Goal: Transaction & Acquisition: Purchase product/service

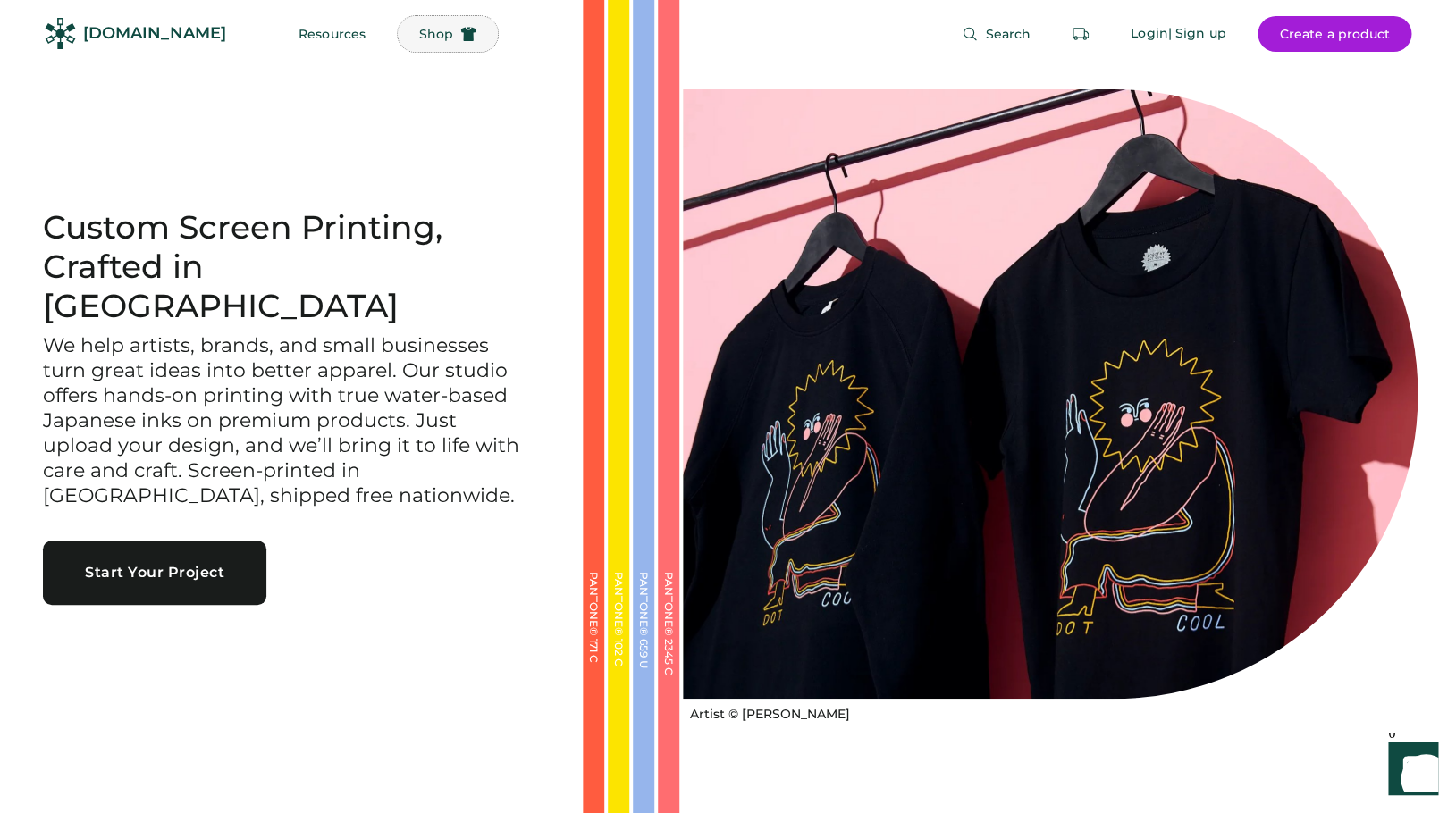
click at [420, 34] on span "Shop" at bounding box center [436, 34] width 34 height 12
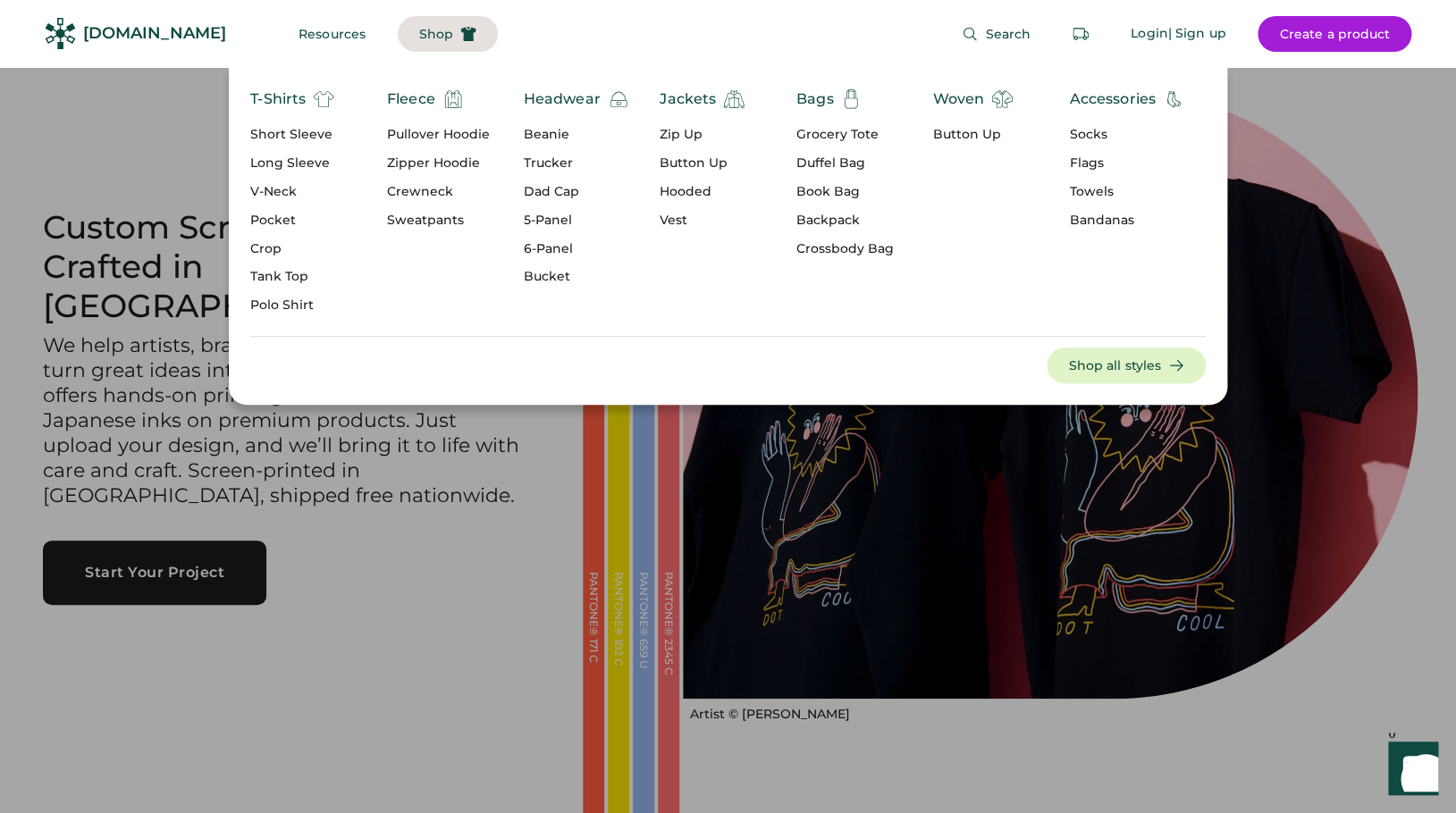
click at [694, 102] on div "Jackets" at bounding box center [688, 99] width 57 height 21
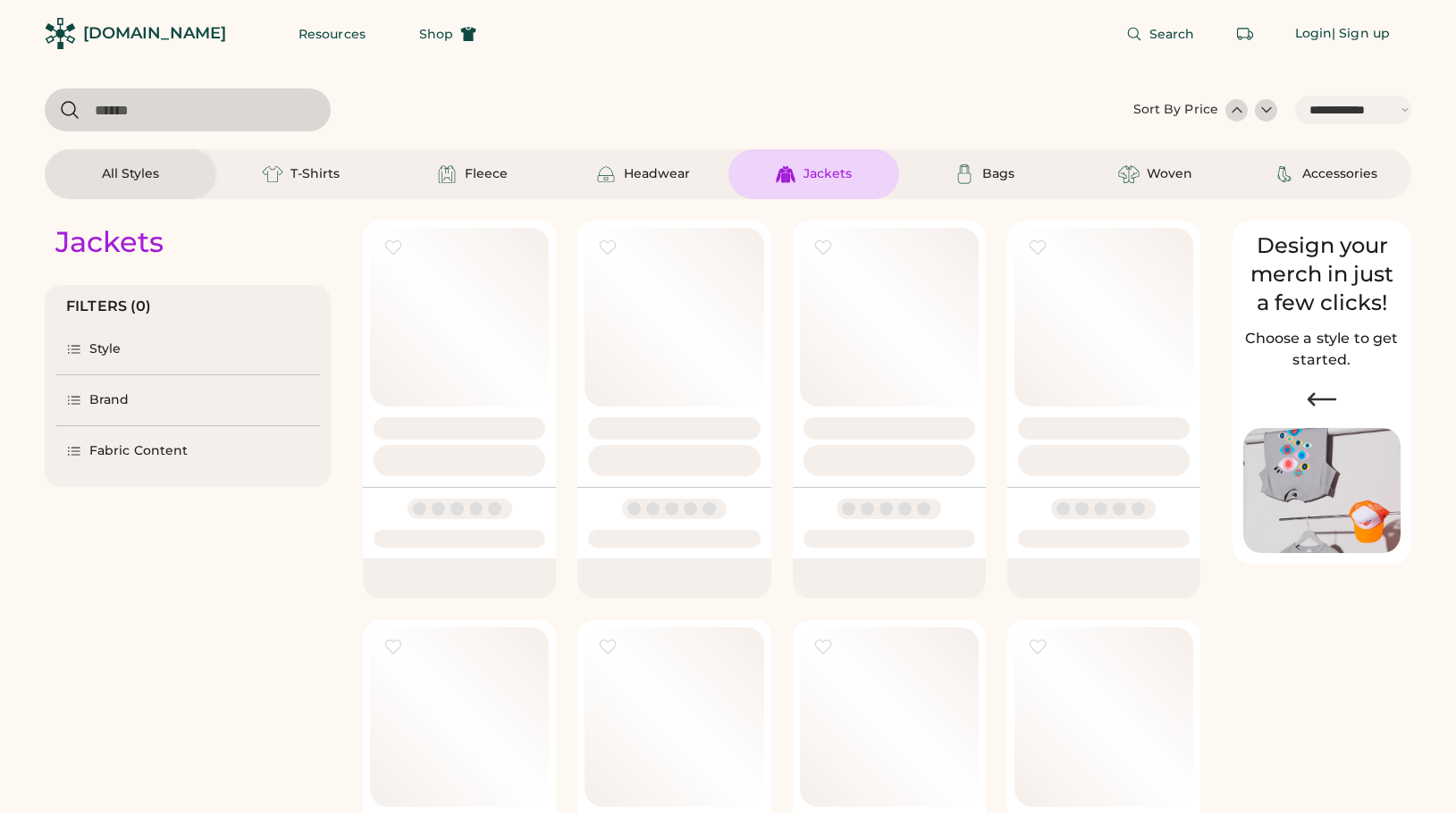
select select "*****"
select select "*"
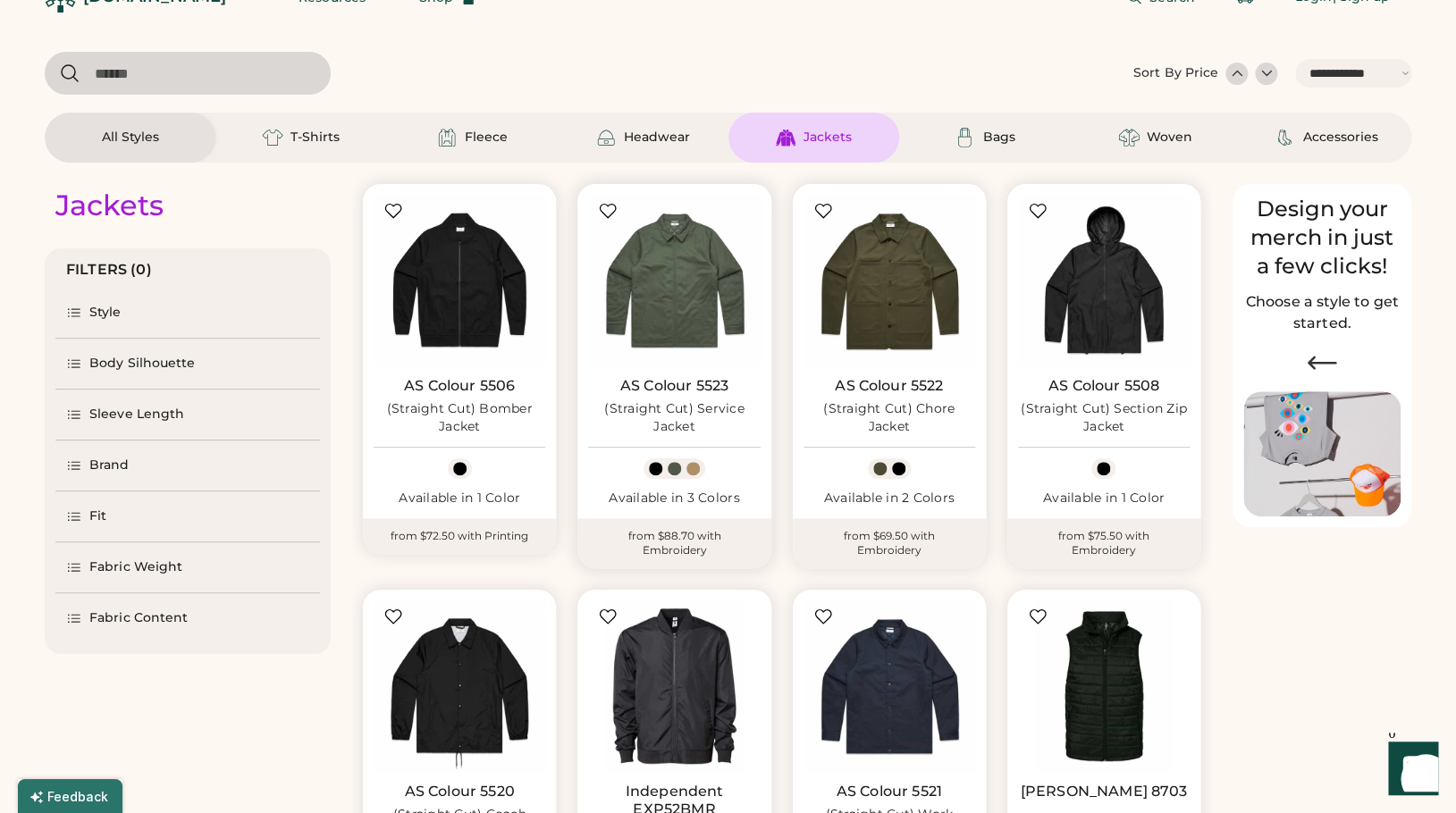
select select "*****"
select select "*"
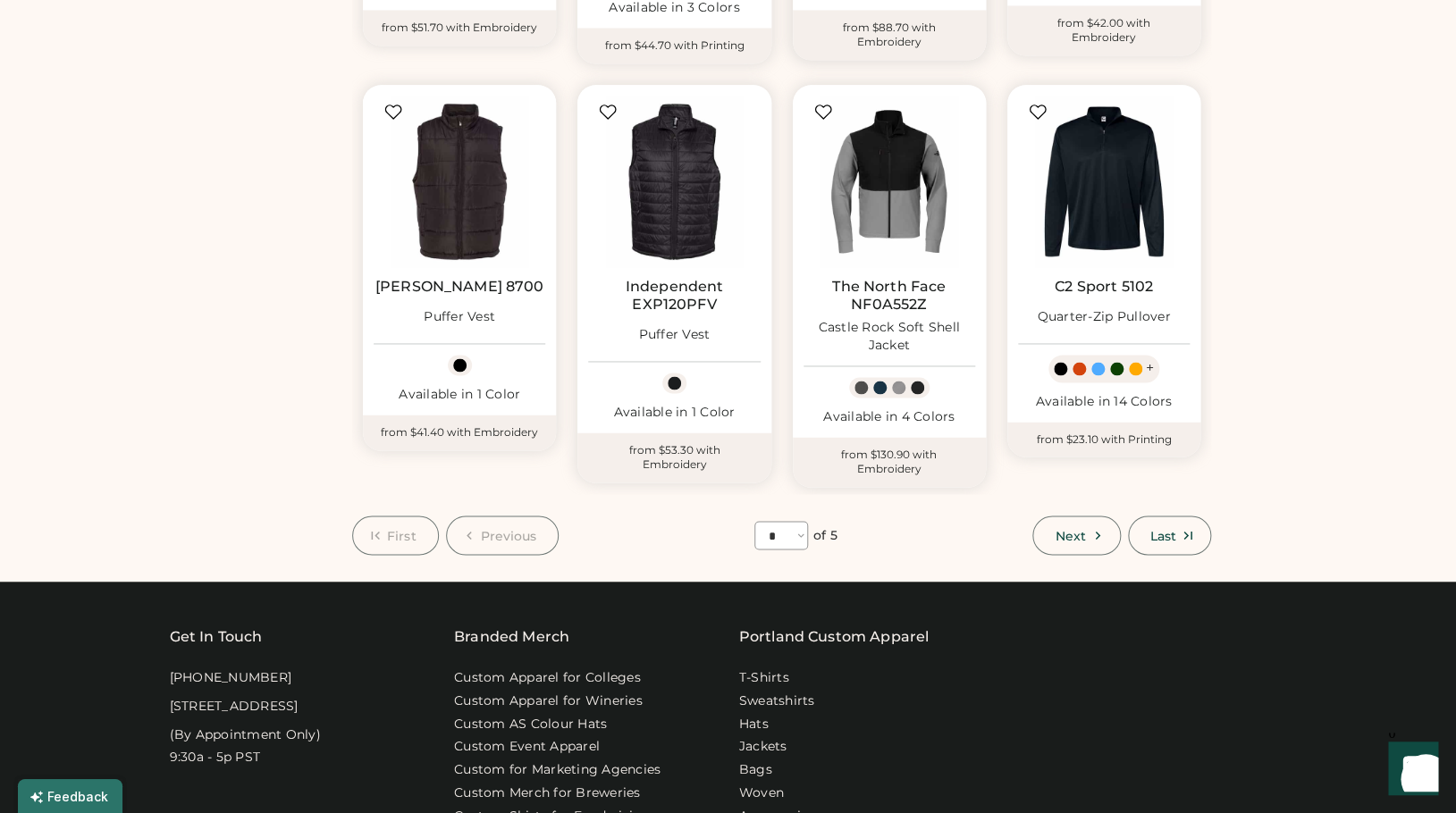
scroll to position [1010, 0]
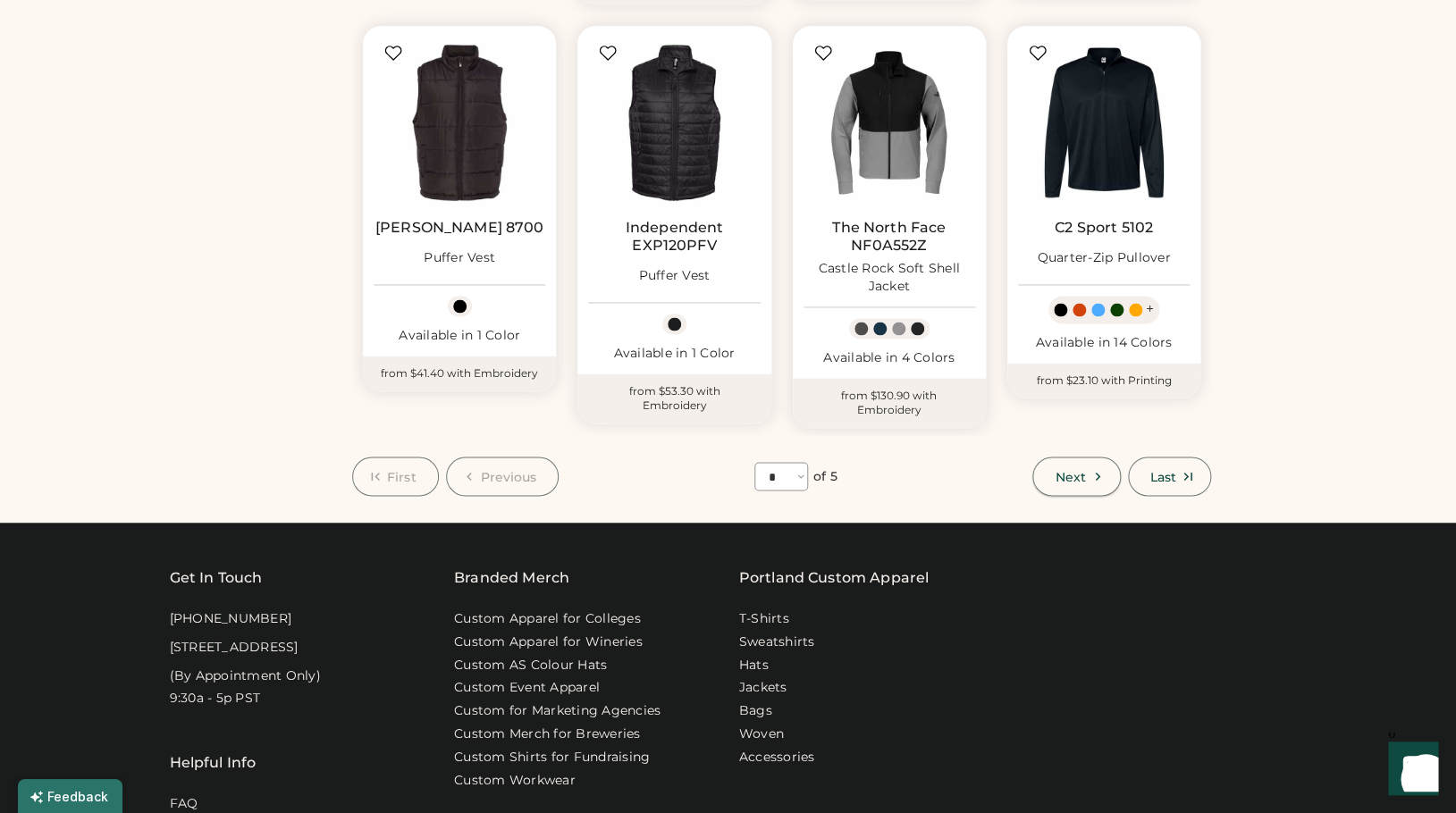
click at [1055, 470] on span "Next" at bounding box center [1070, 476] width 31 height 12
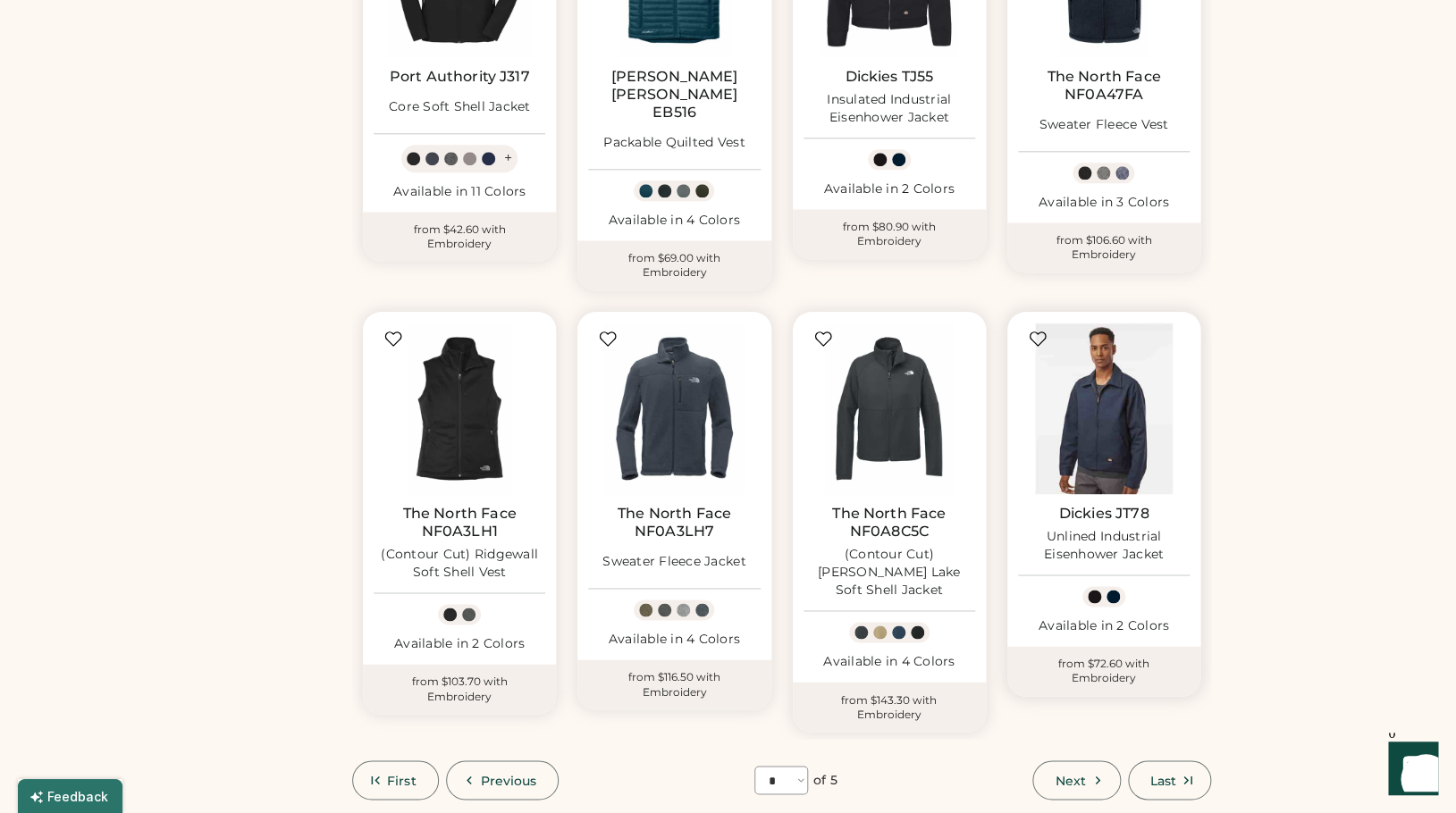
scroll to position [768, 0]
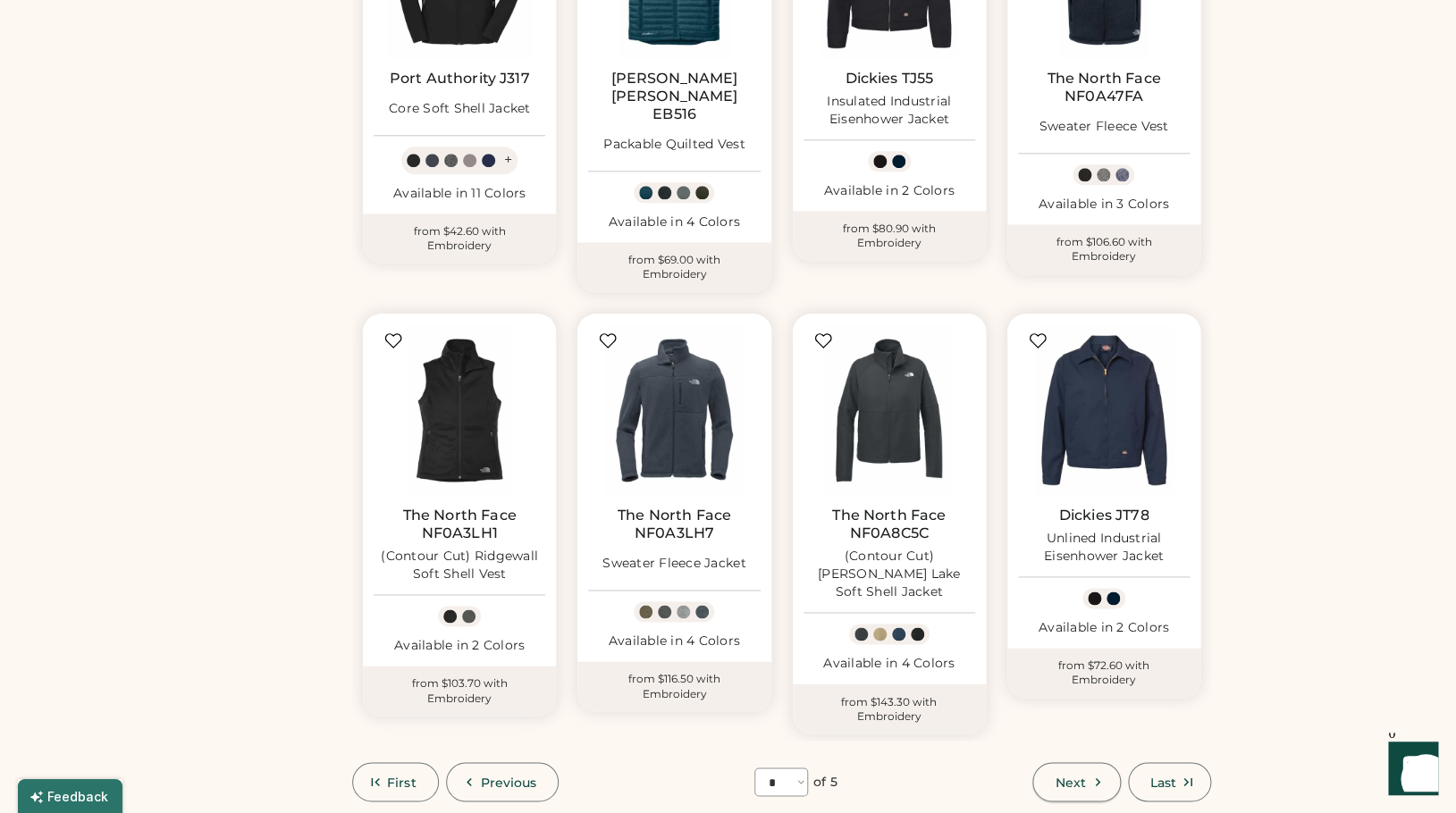
click at [1074, 776] on span "Next" at bounding box center [1070, 781] width 31 height 12
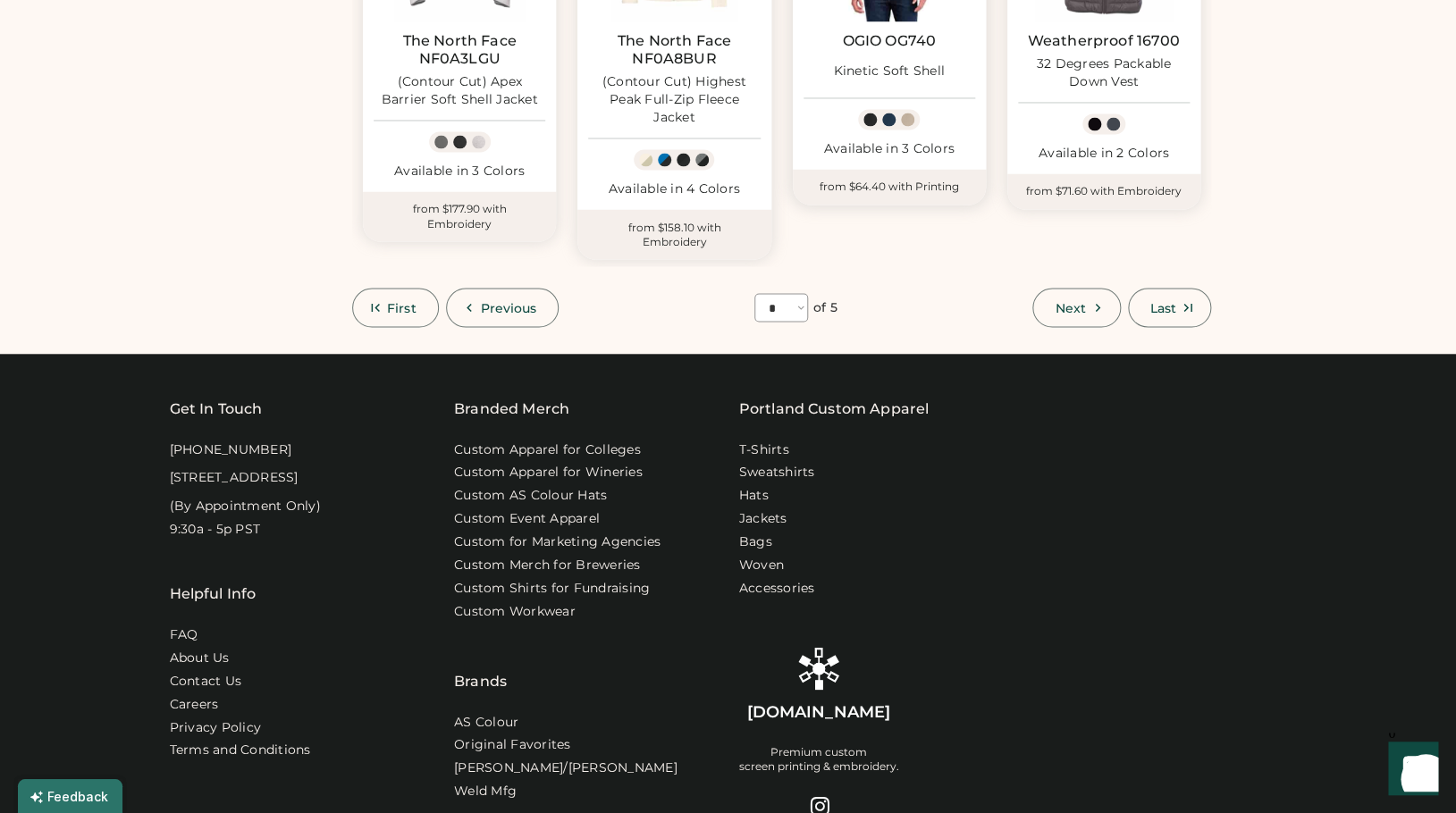
scroll to position [1232, 0]
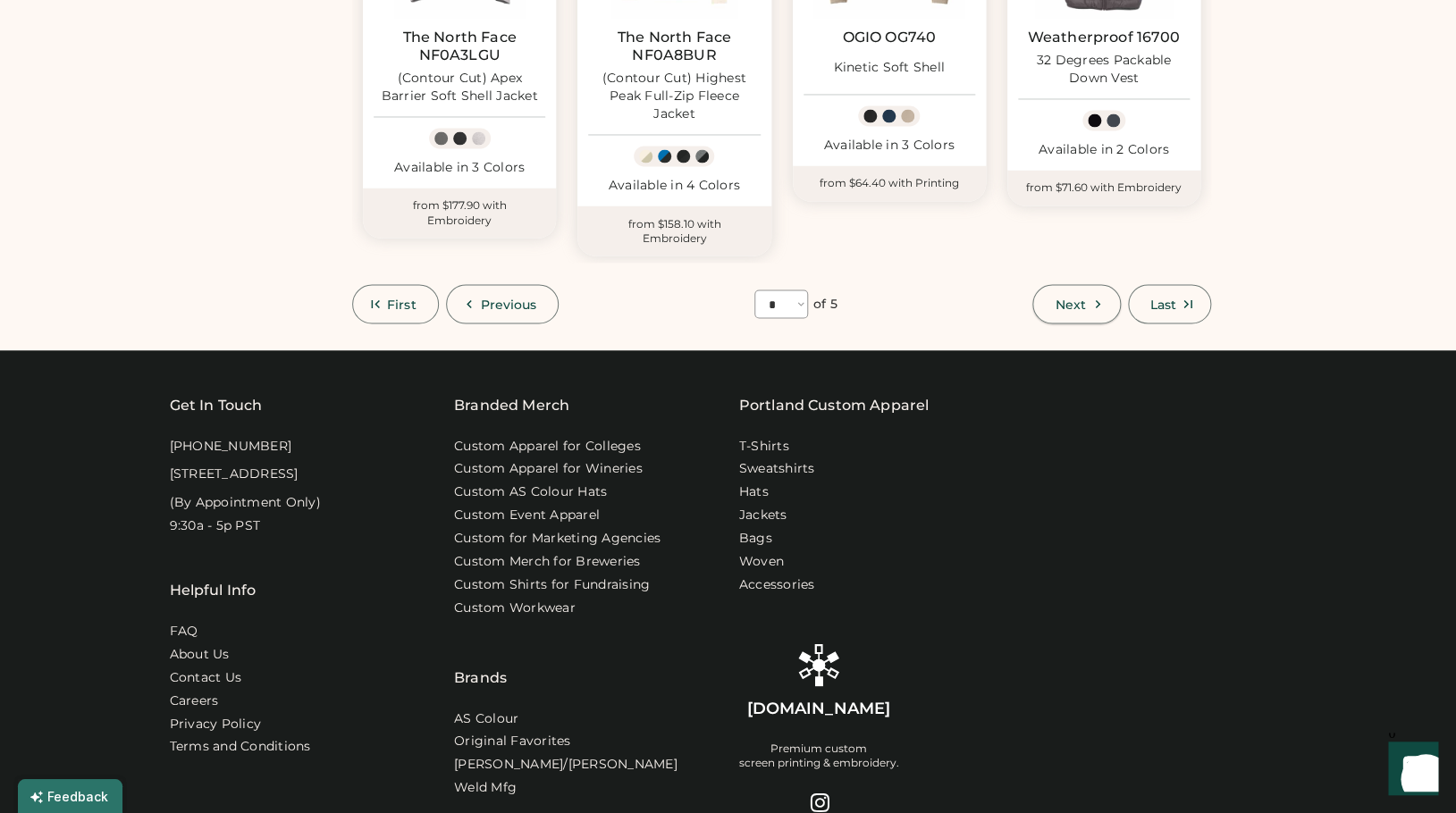
click at [1055, 310] on span "Next" at bounding box center [1070, 304] width 31 height 12
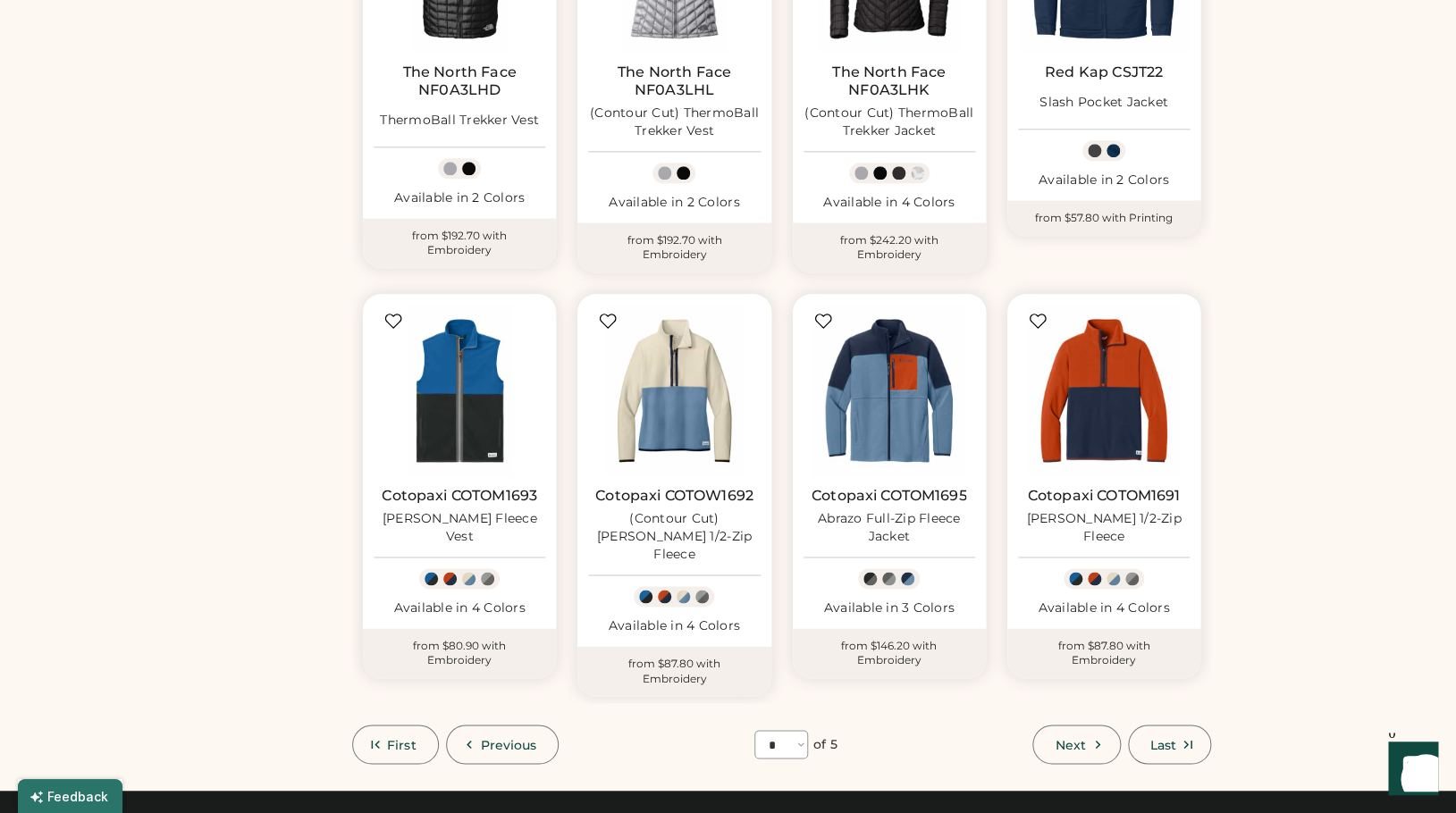
scroll to position [790, 0]
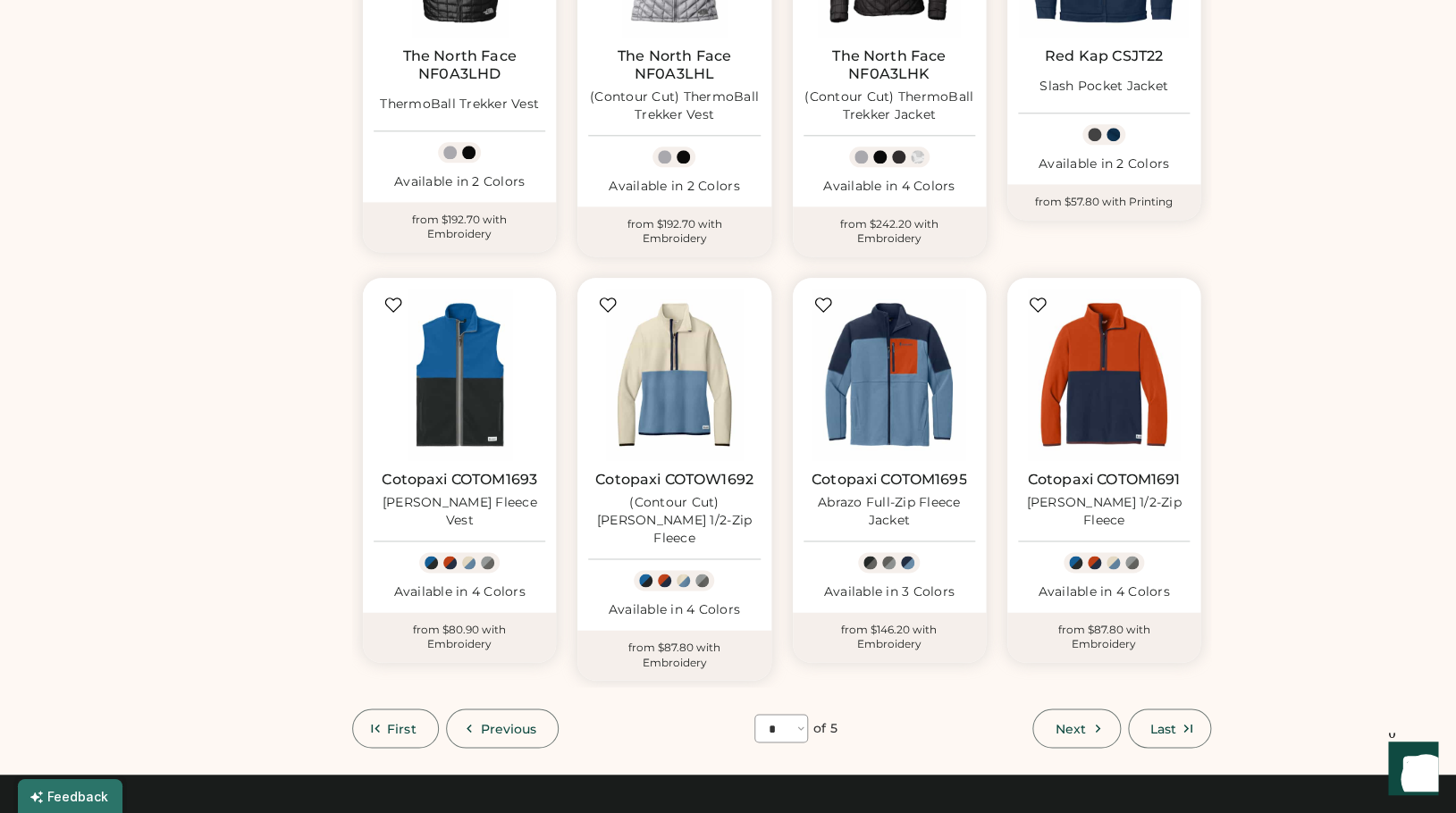
click at [1074, 722] on span "Next" at bounding box center [1070, 728] width 31 height 12
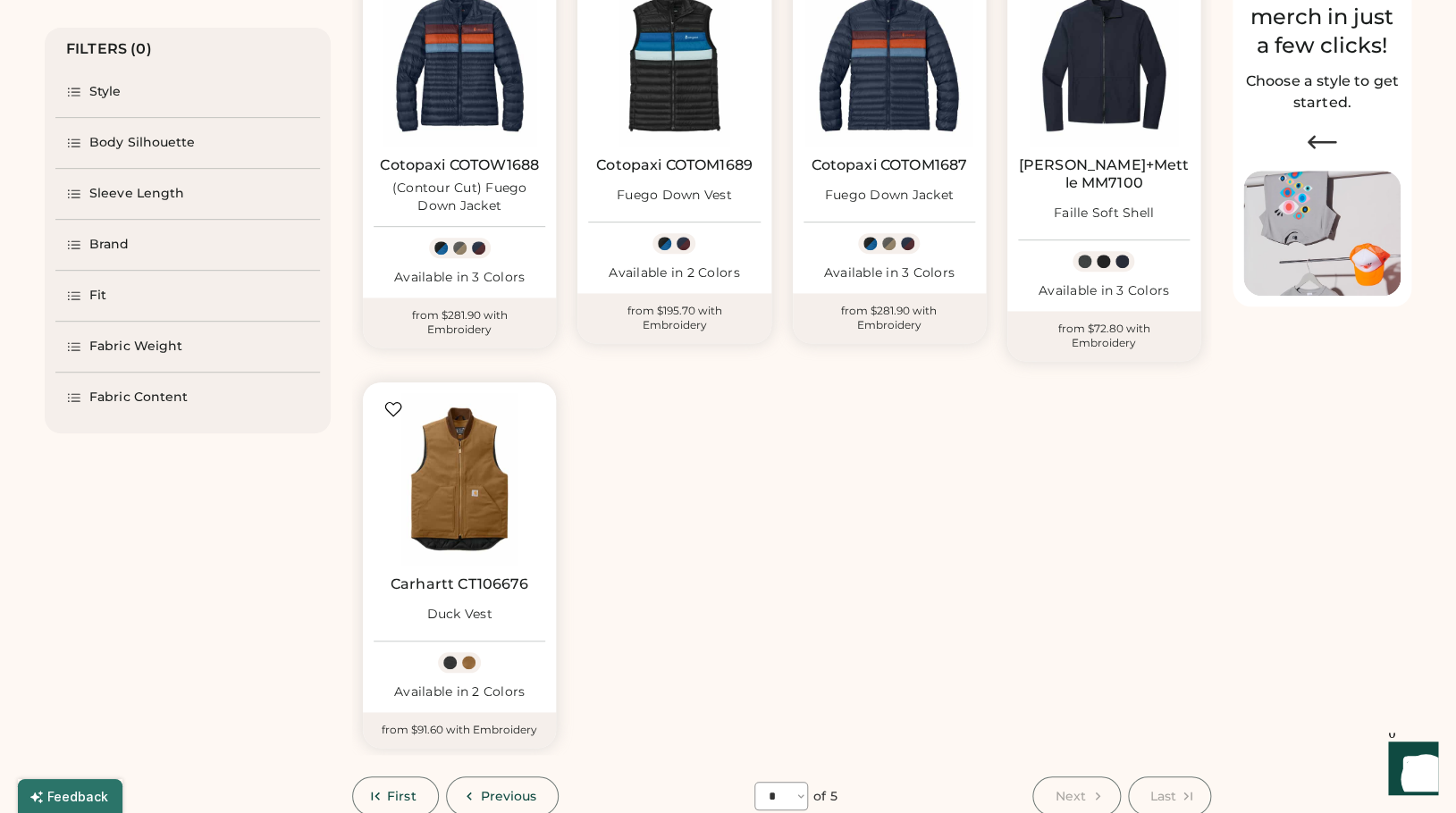
scroll to position [270, 0]
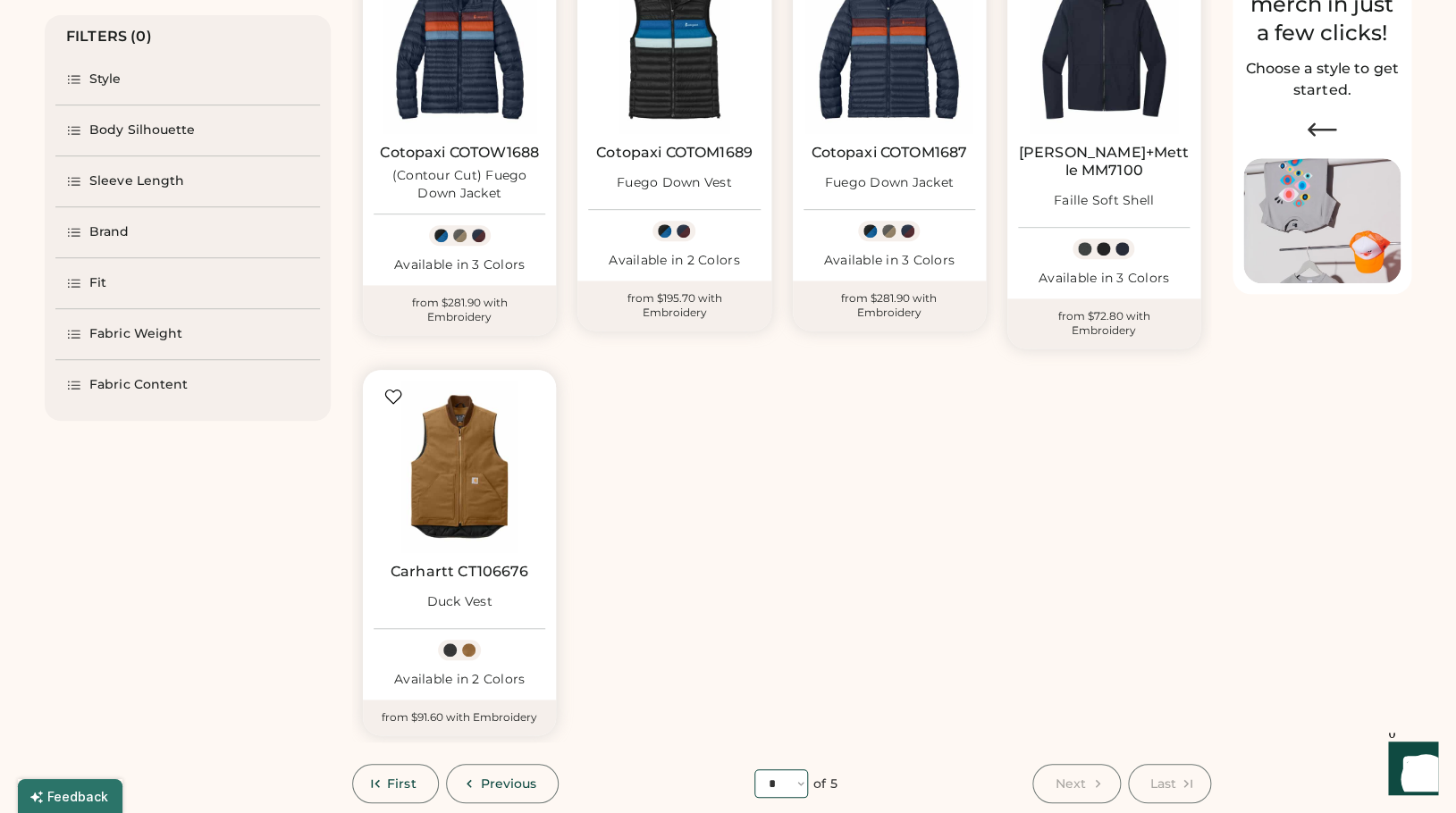
select select "*"
click option "*" at bounding box center [0, 0] width 0 height 0
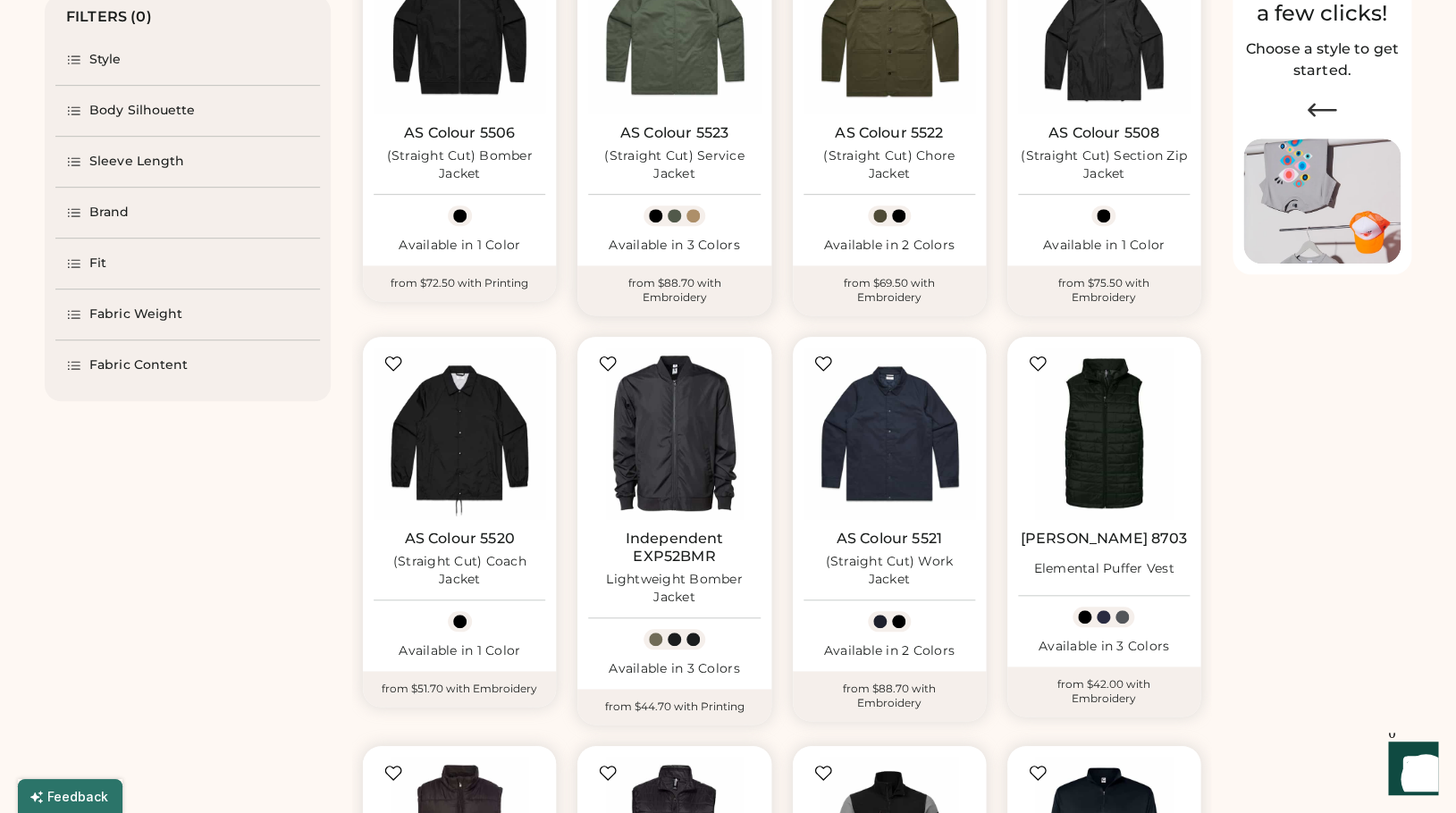
scroll to position [299, 0]
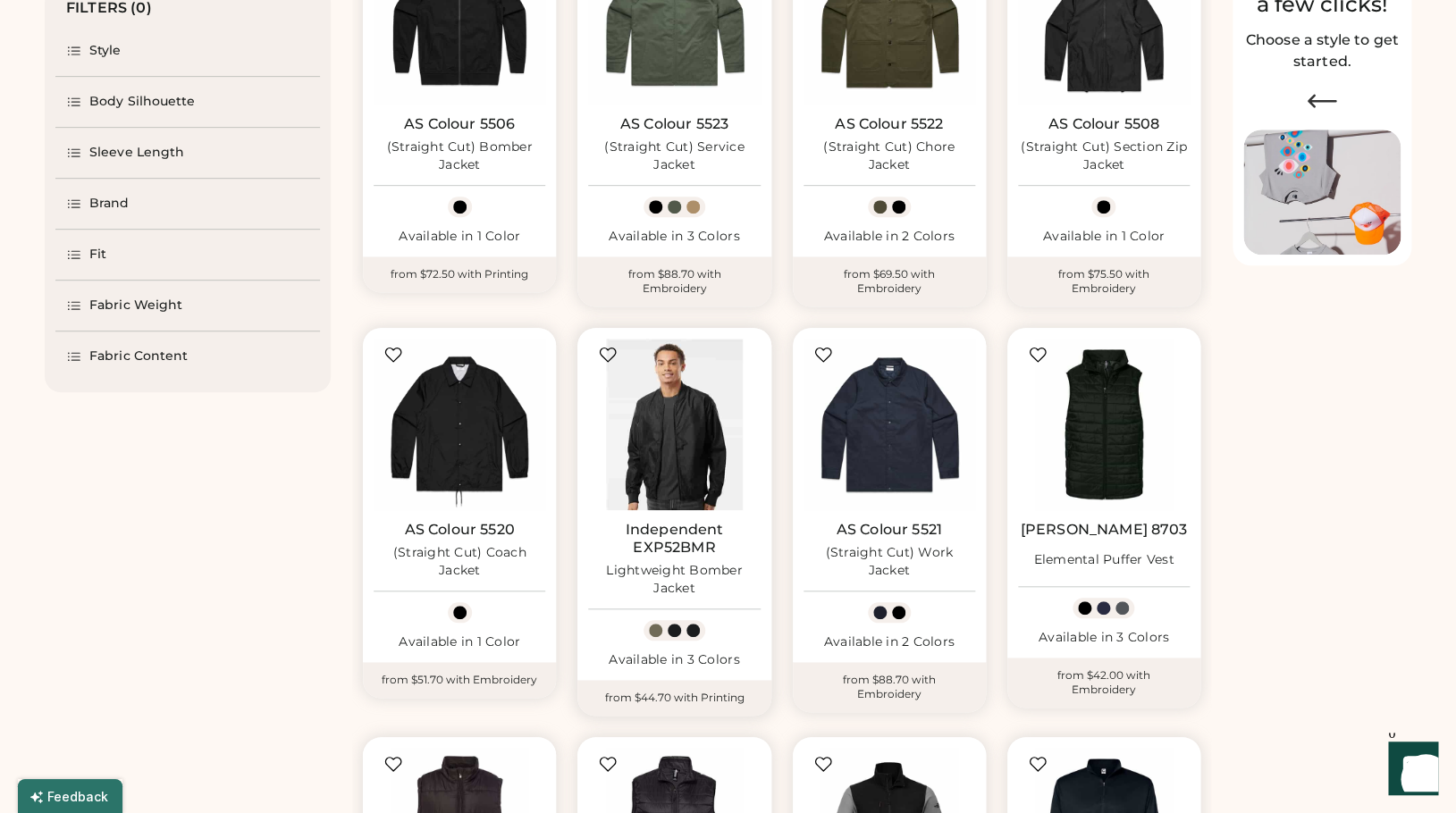
click at [670, 429] on img at bounding box center [673, 424] width 171 height 171
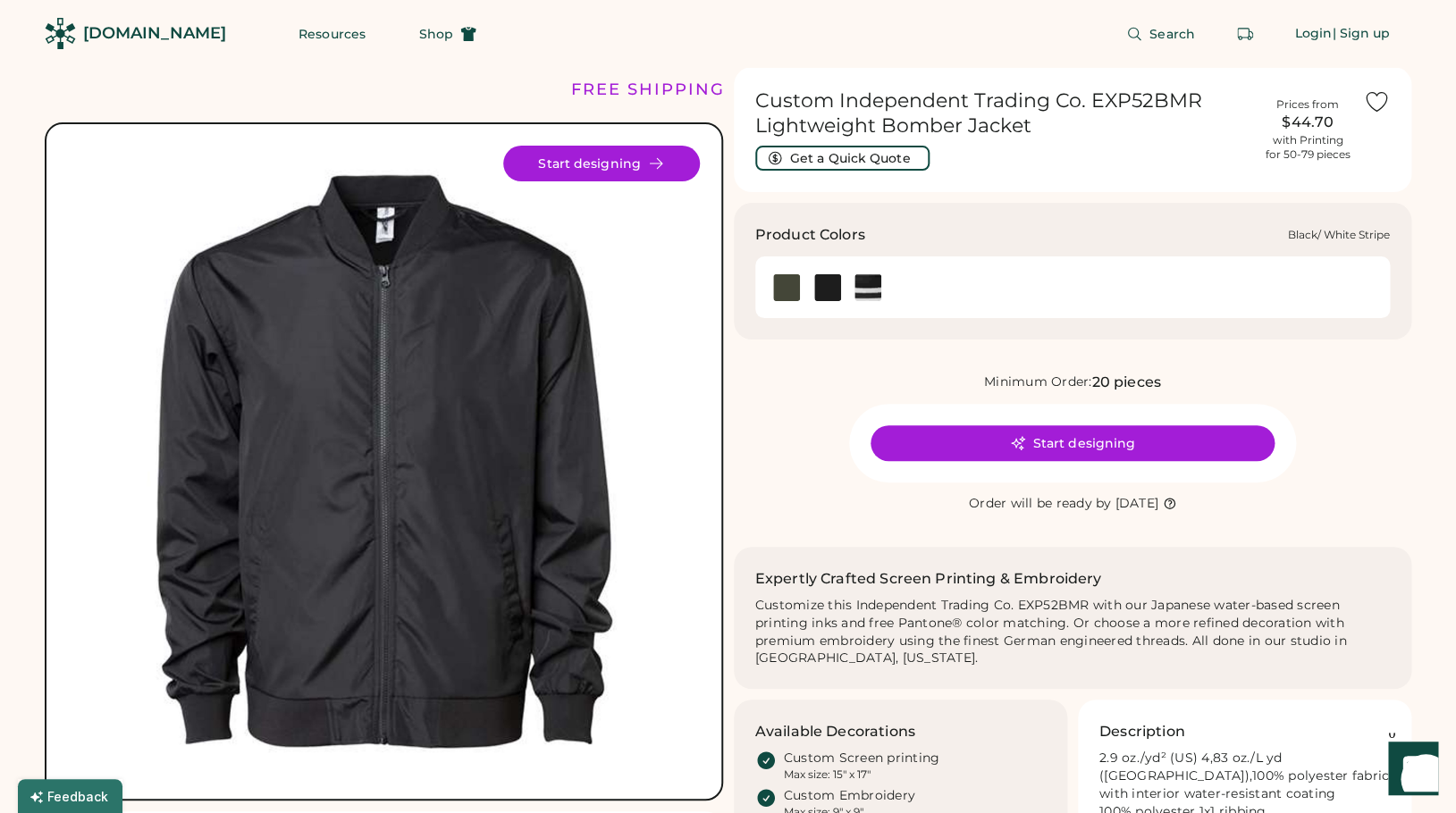
click at [872, 288] on img at bounding box center [868, 288] width 27 height 27
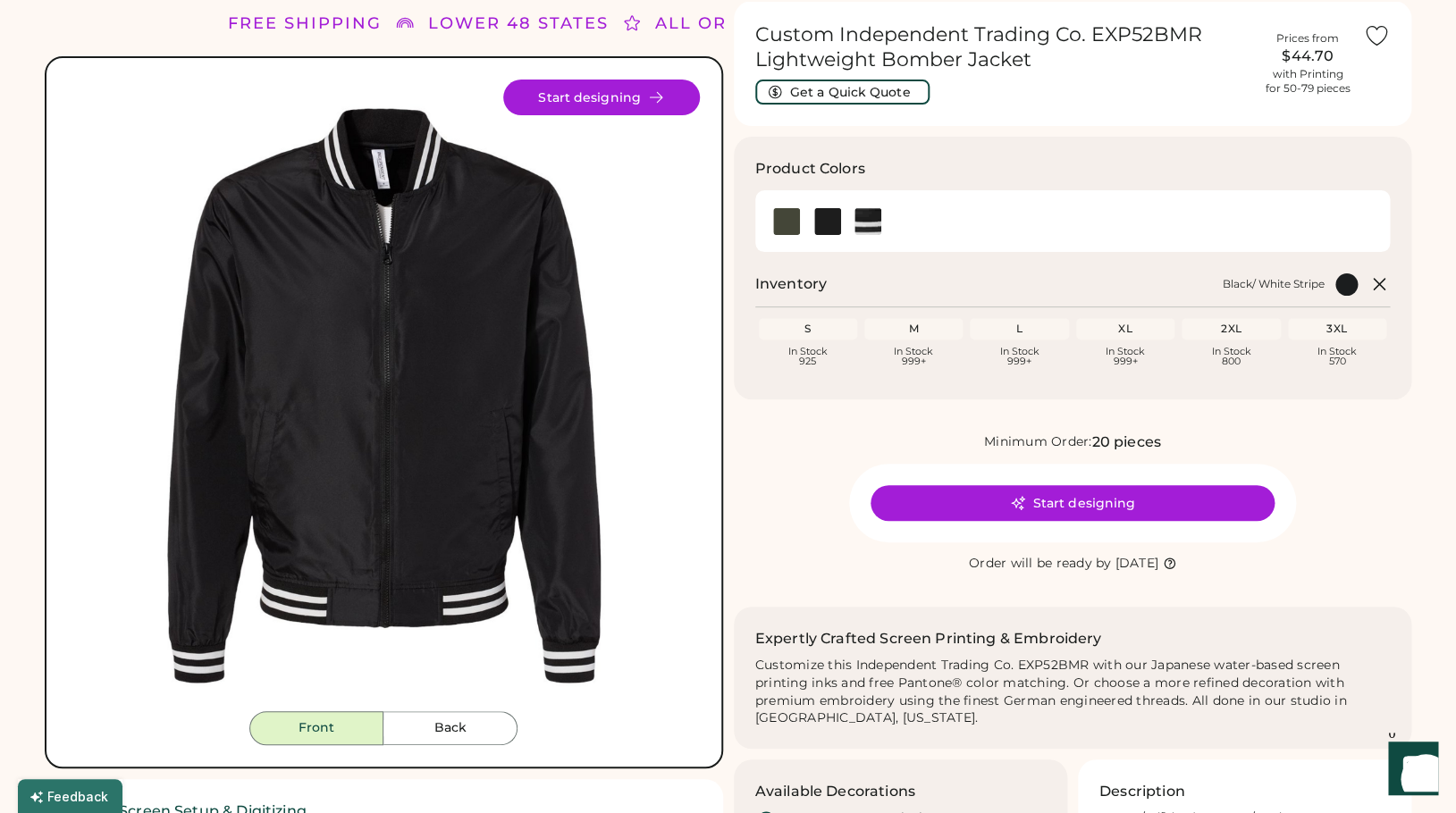
scroll to position [67, 0]
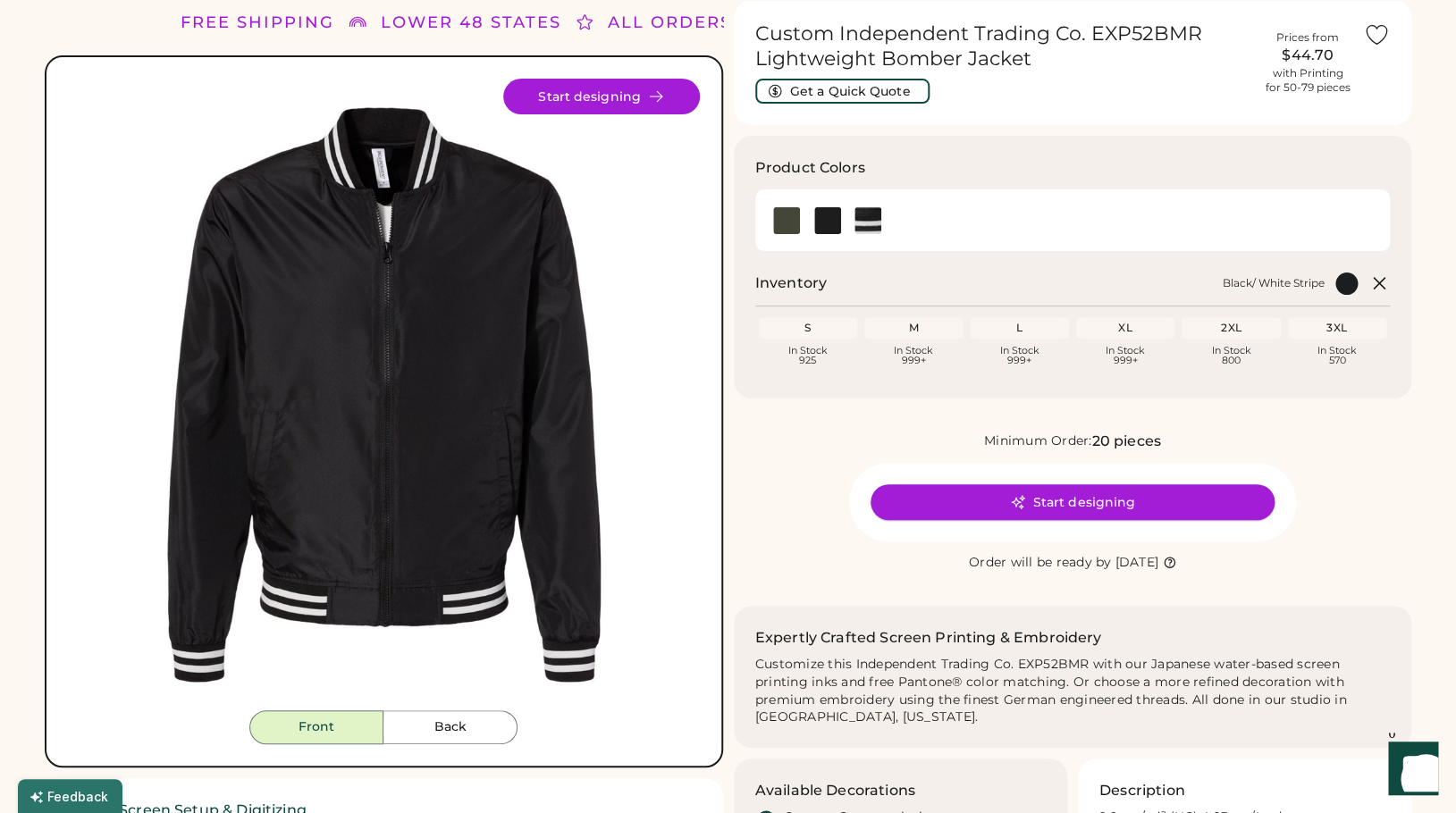
click at [891, 505] on button "Start designing" at bounding box center [1073, 502] width 404 height 35
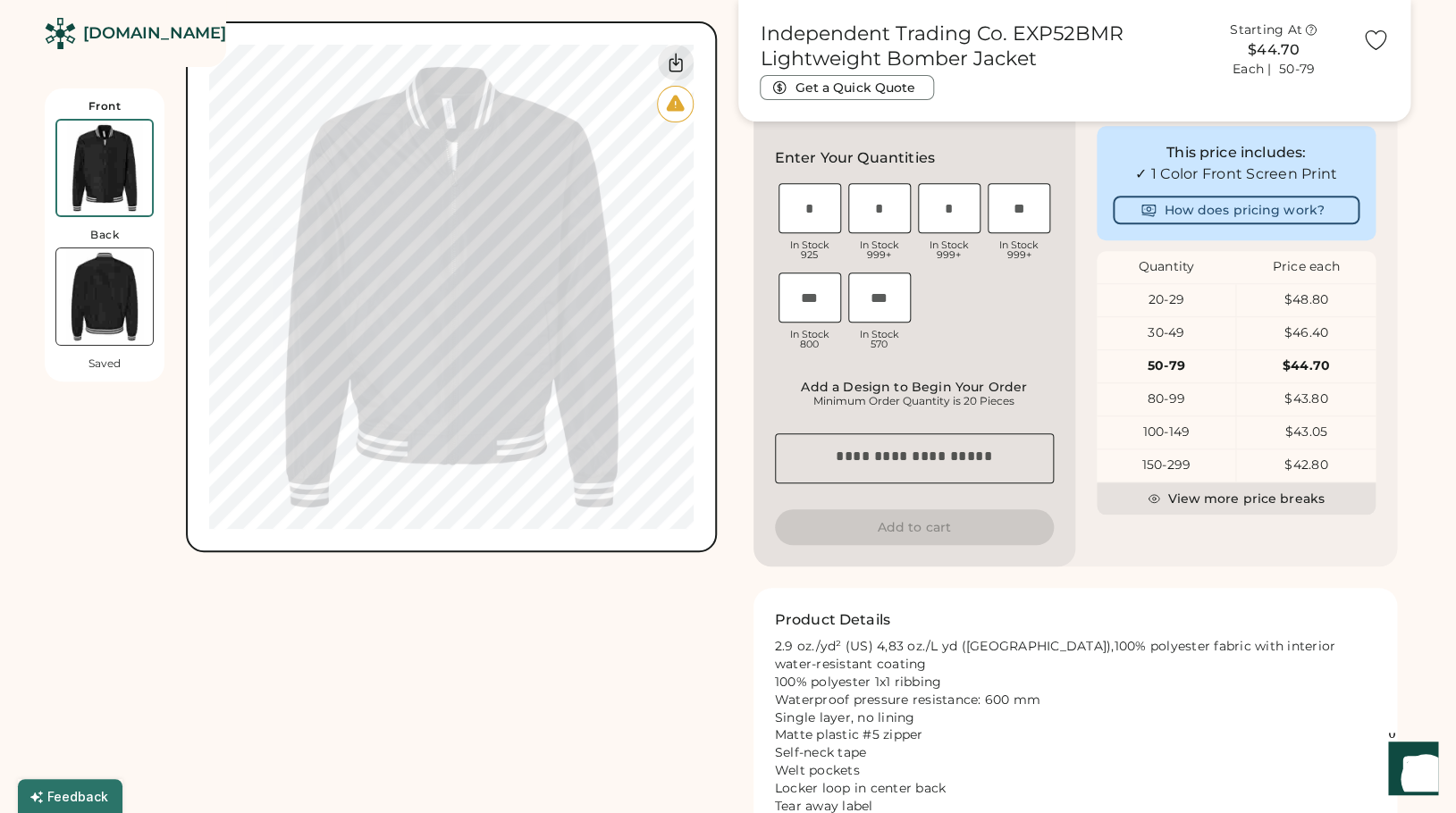
scroll to position [351, 0]
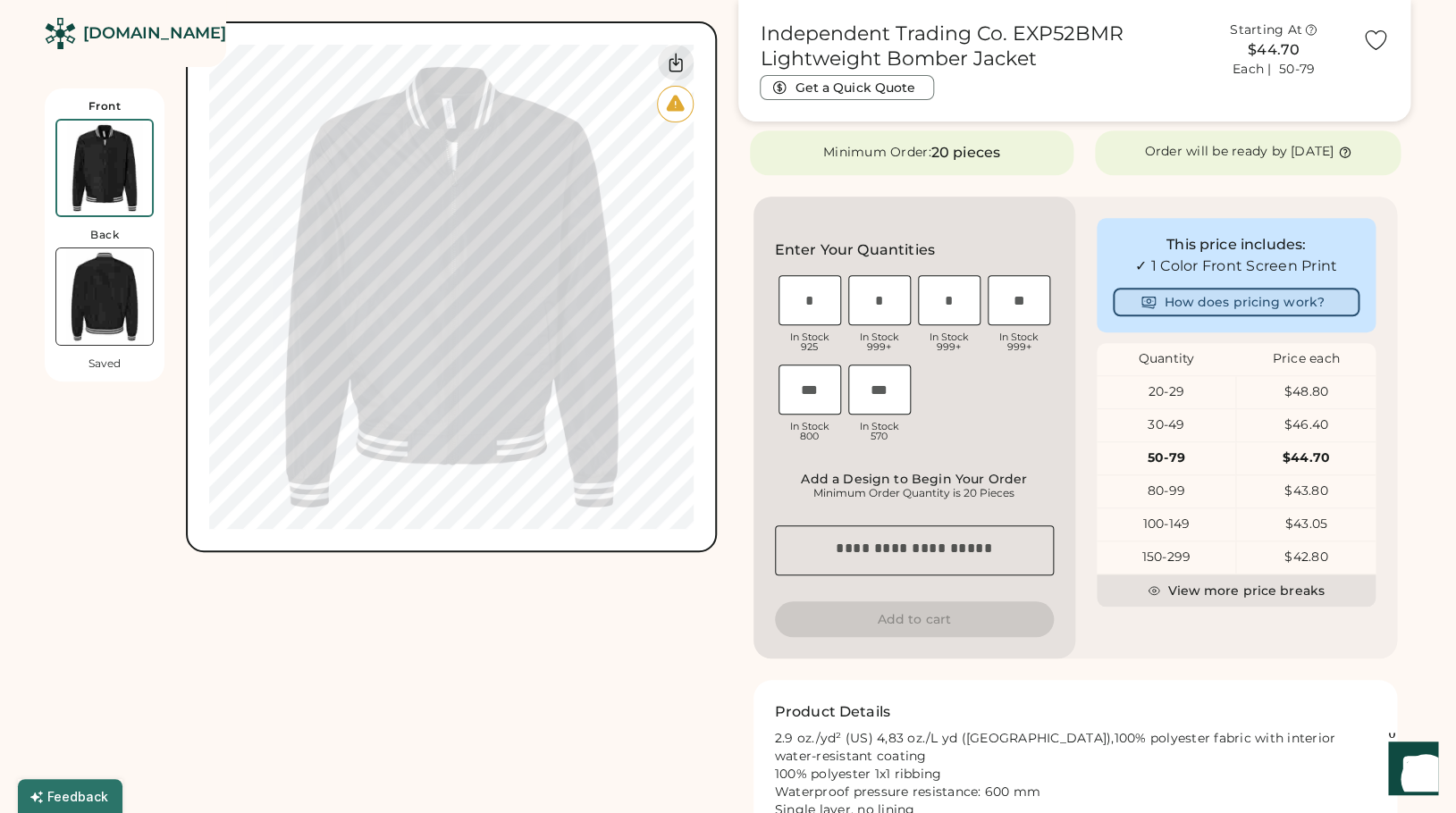
click at [1190, 303] on button "How does pricing work?" at bounding box center [1237, 303] width 247 height 29
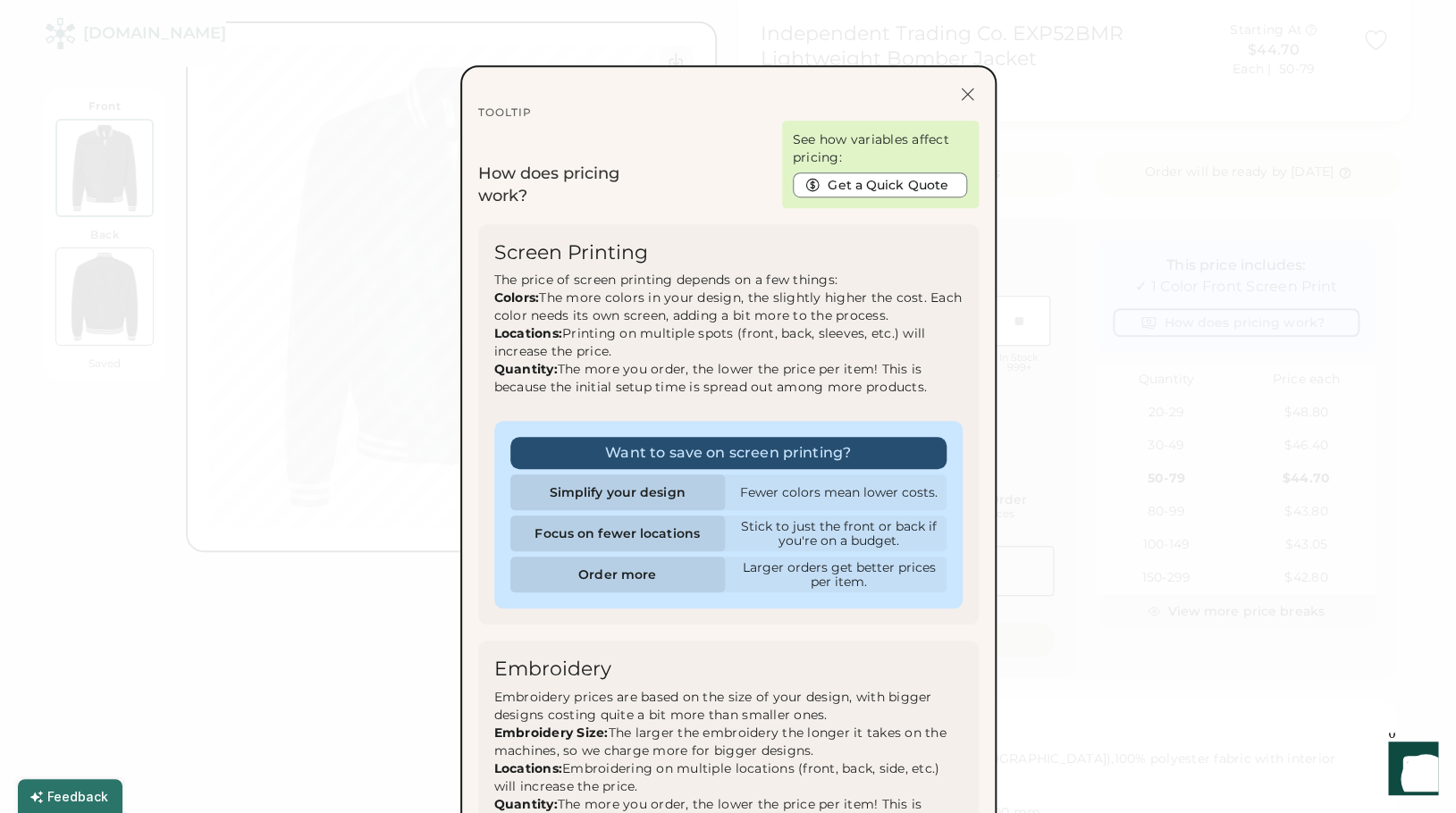
scroll to position [327, 0]
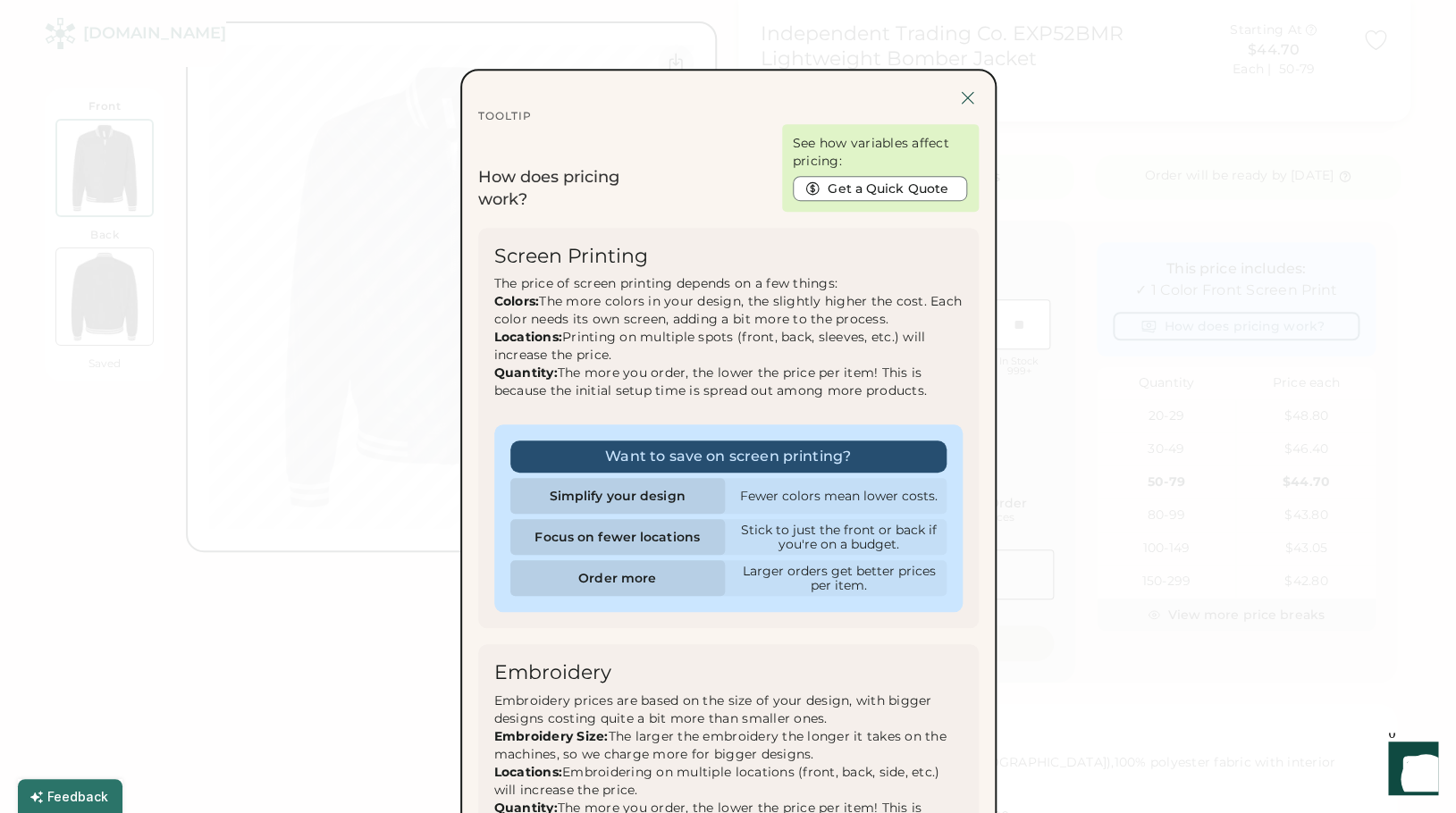
click at [971, 93] on div at bounding box center [967, 98] width 22 height 22
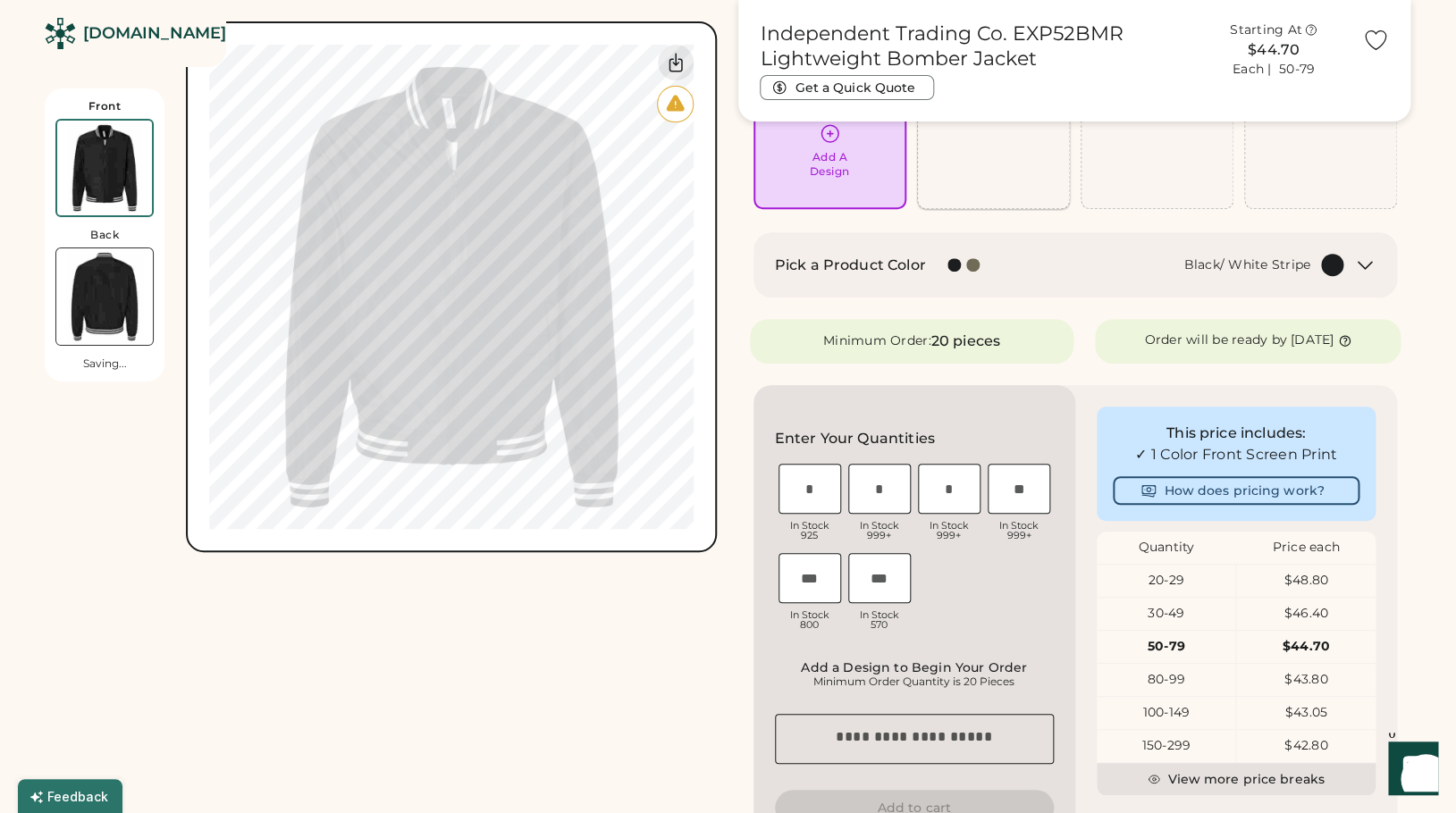
scroll to position [170, 0]
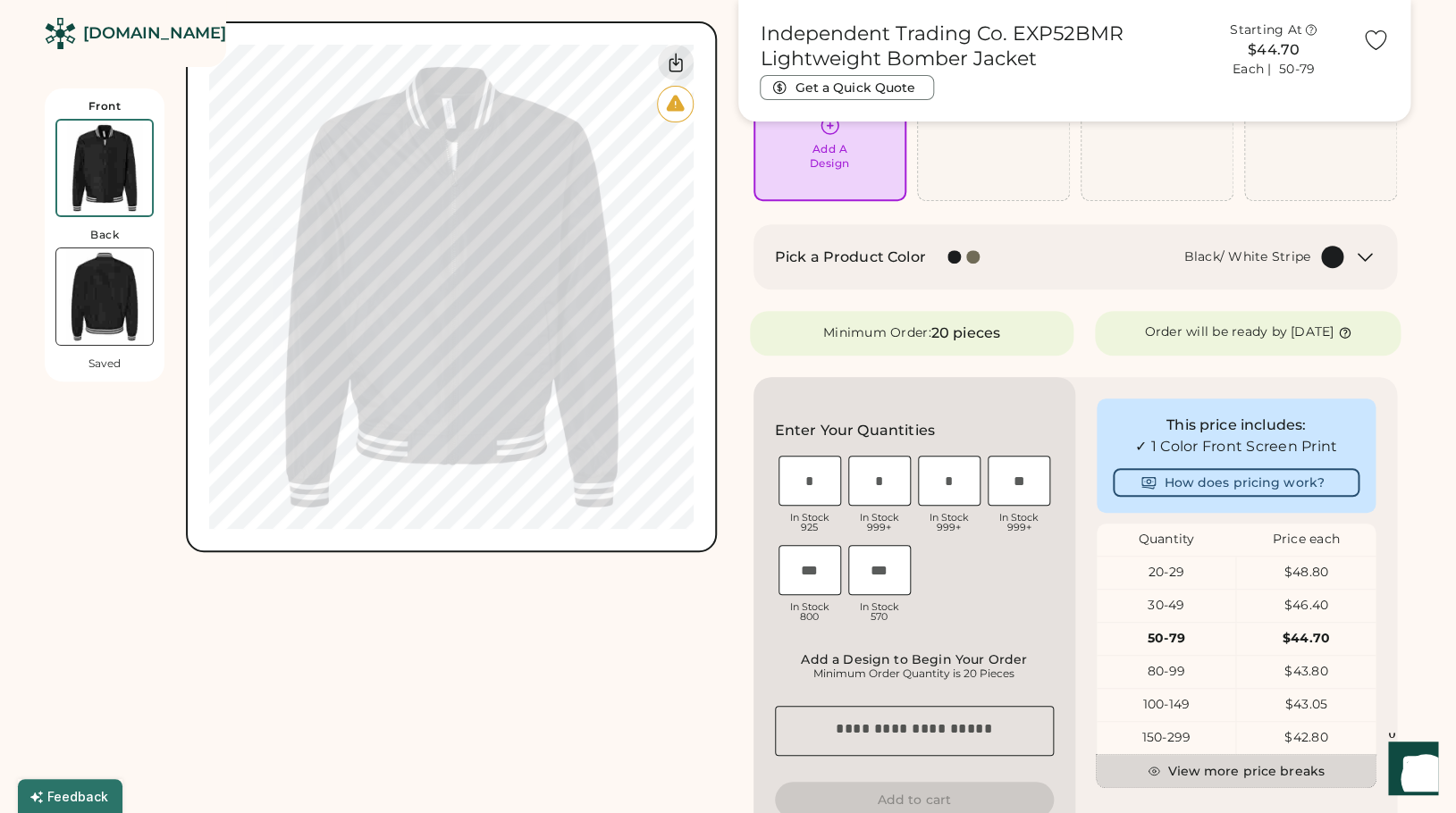
click at [1194, 779] on button "View more price breaks" at bounding box center [1236, 772] width 279 height 33
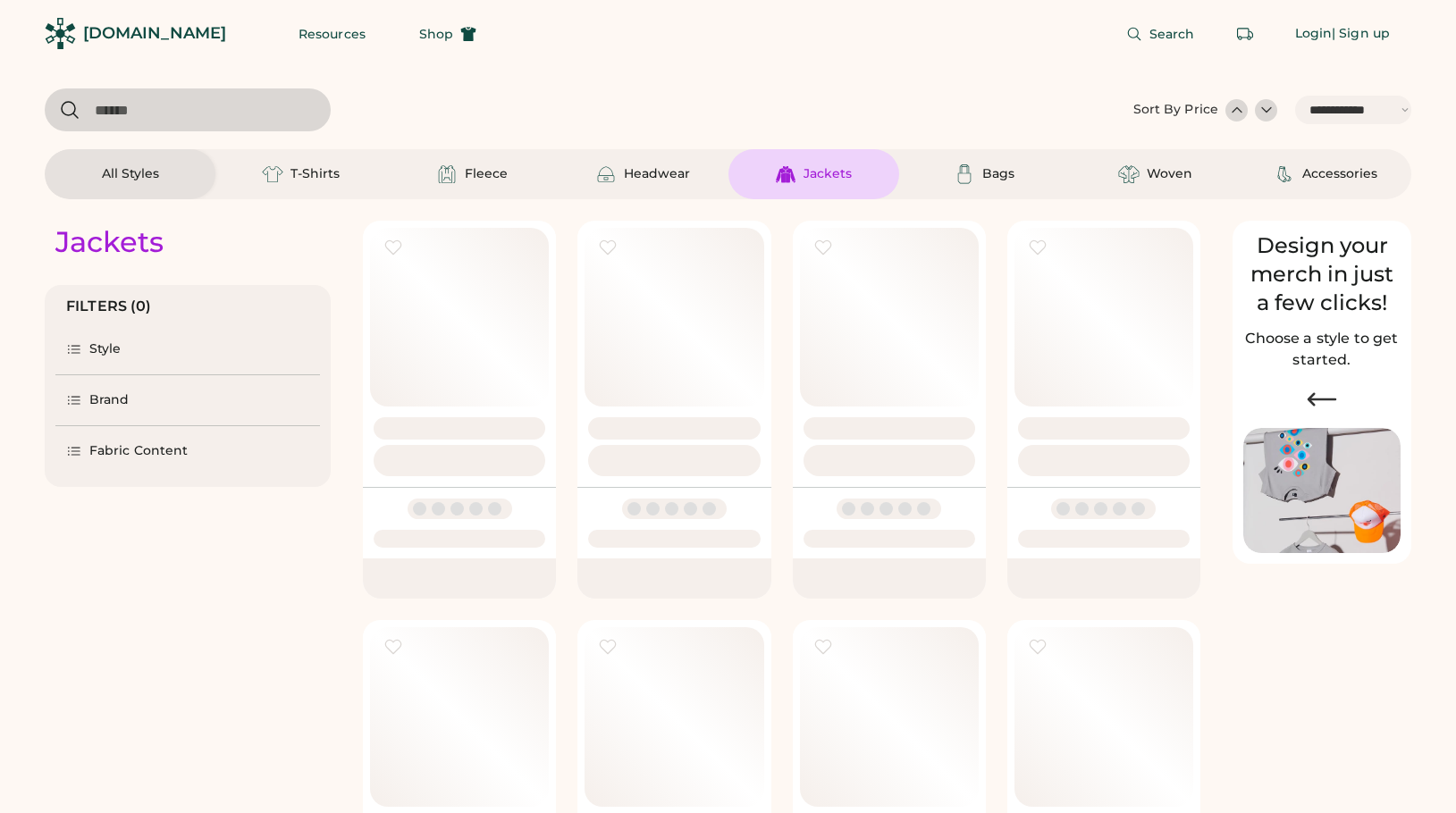
select select "*****"
select select "*"
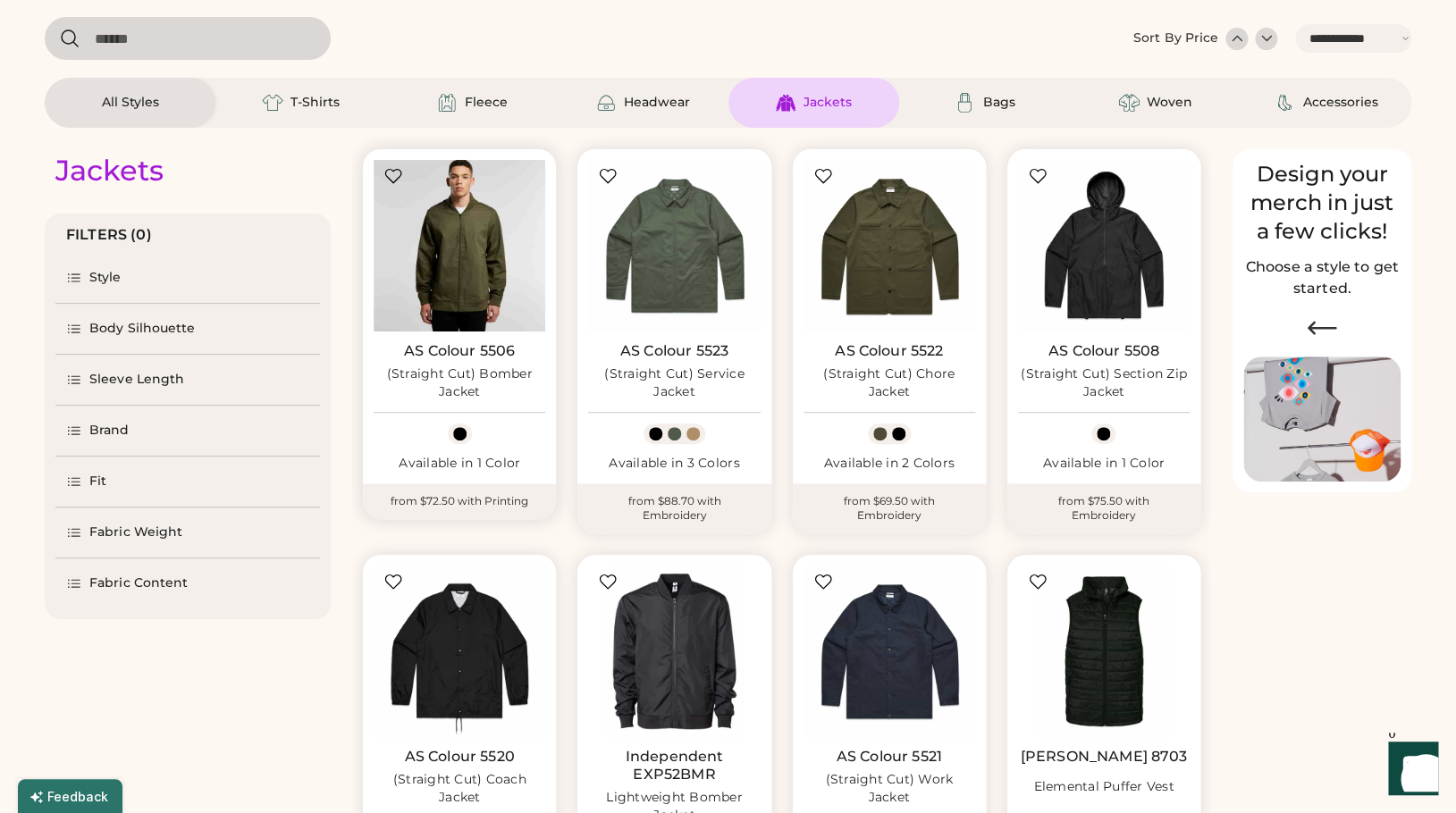
select select "*****"
select select "*"
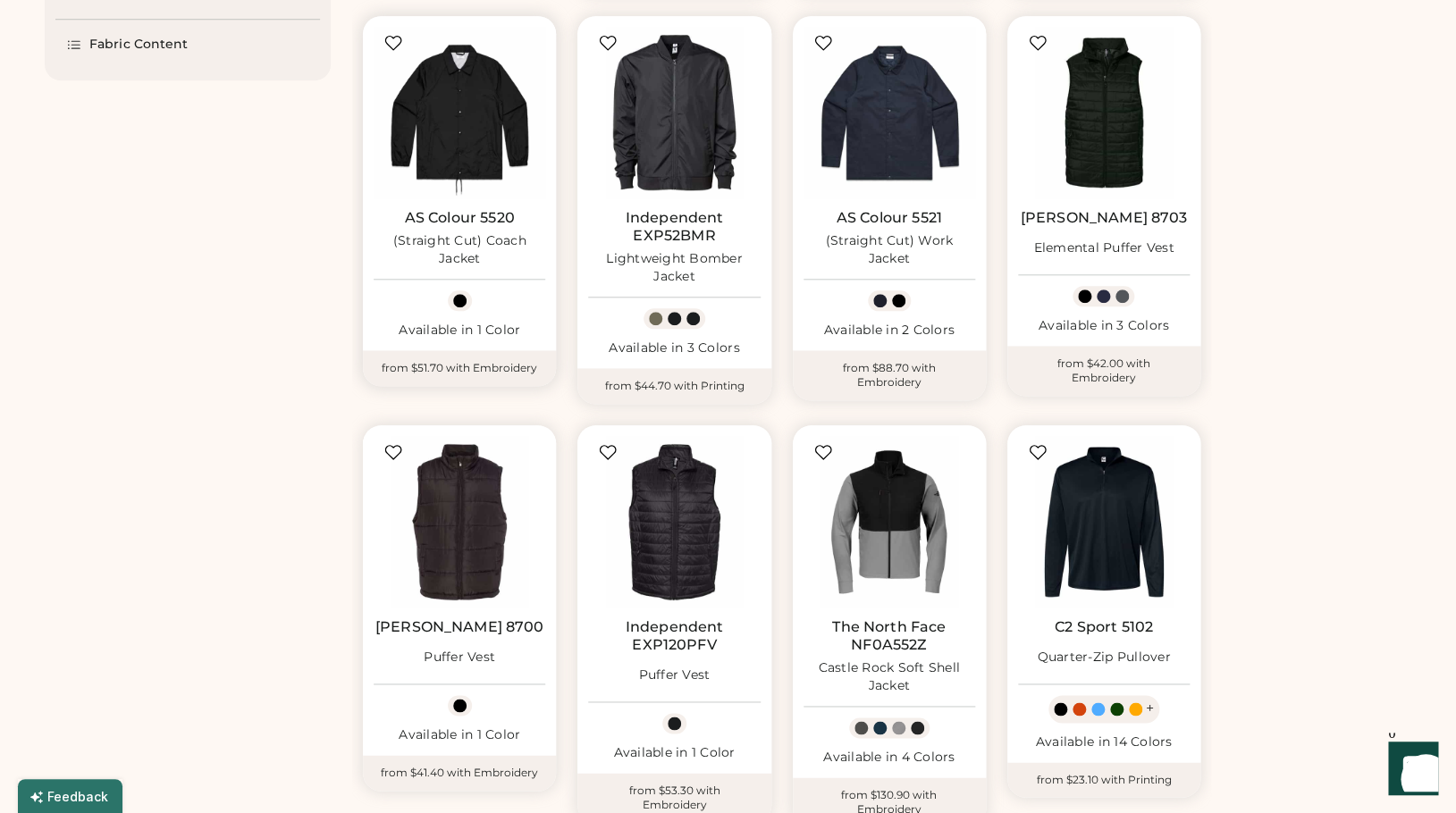
scroll to position [610, 0]
click at [1118, 80] on img at bounding box center [1103, 113] width 171 height 171
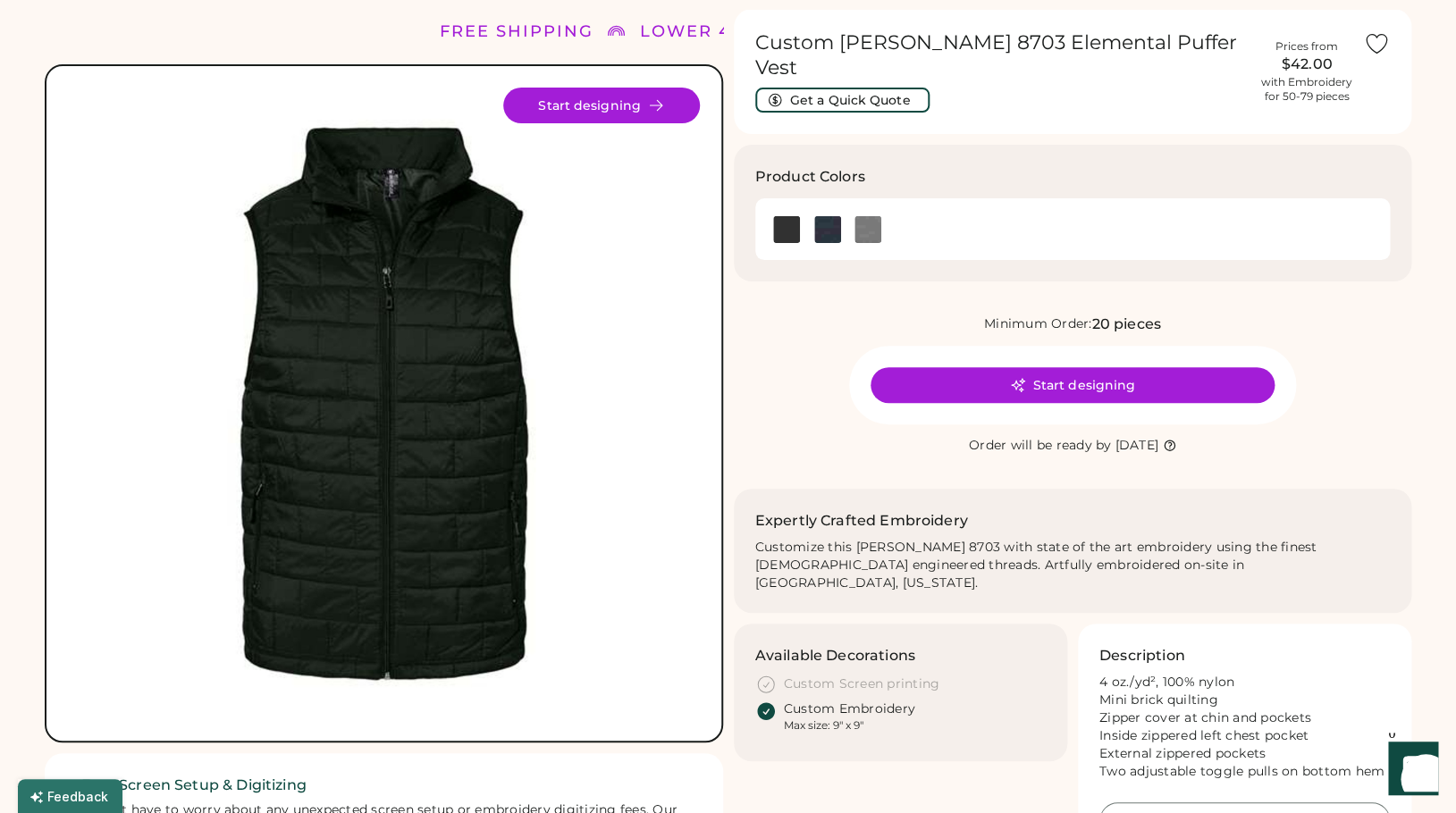
scroll to position [53, 0]
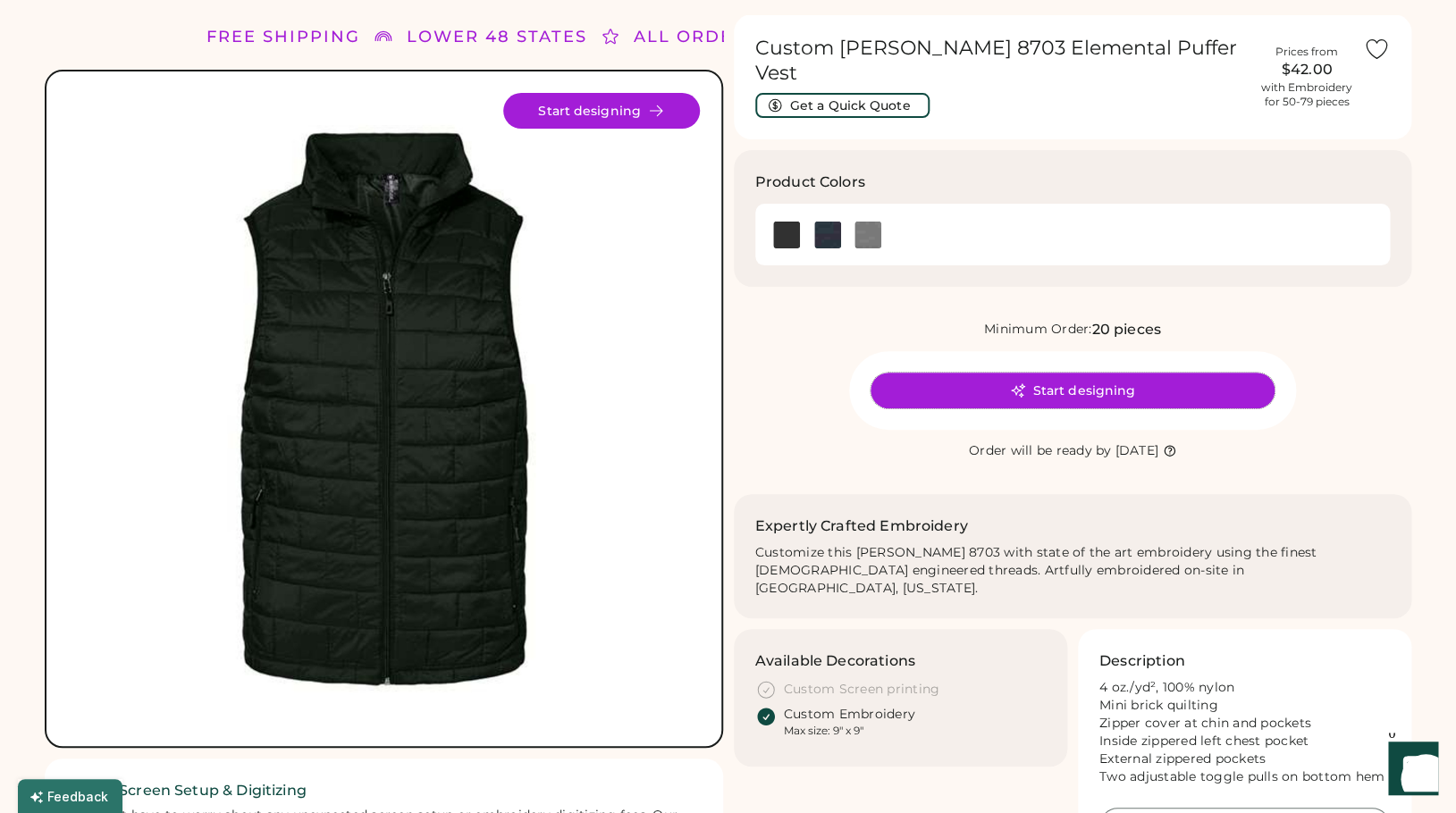
click at [990, 373] on button "Start designing" at bounding box center [1073, 390] width 404 height 35
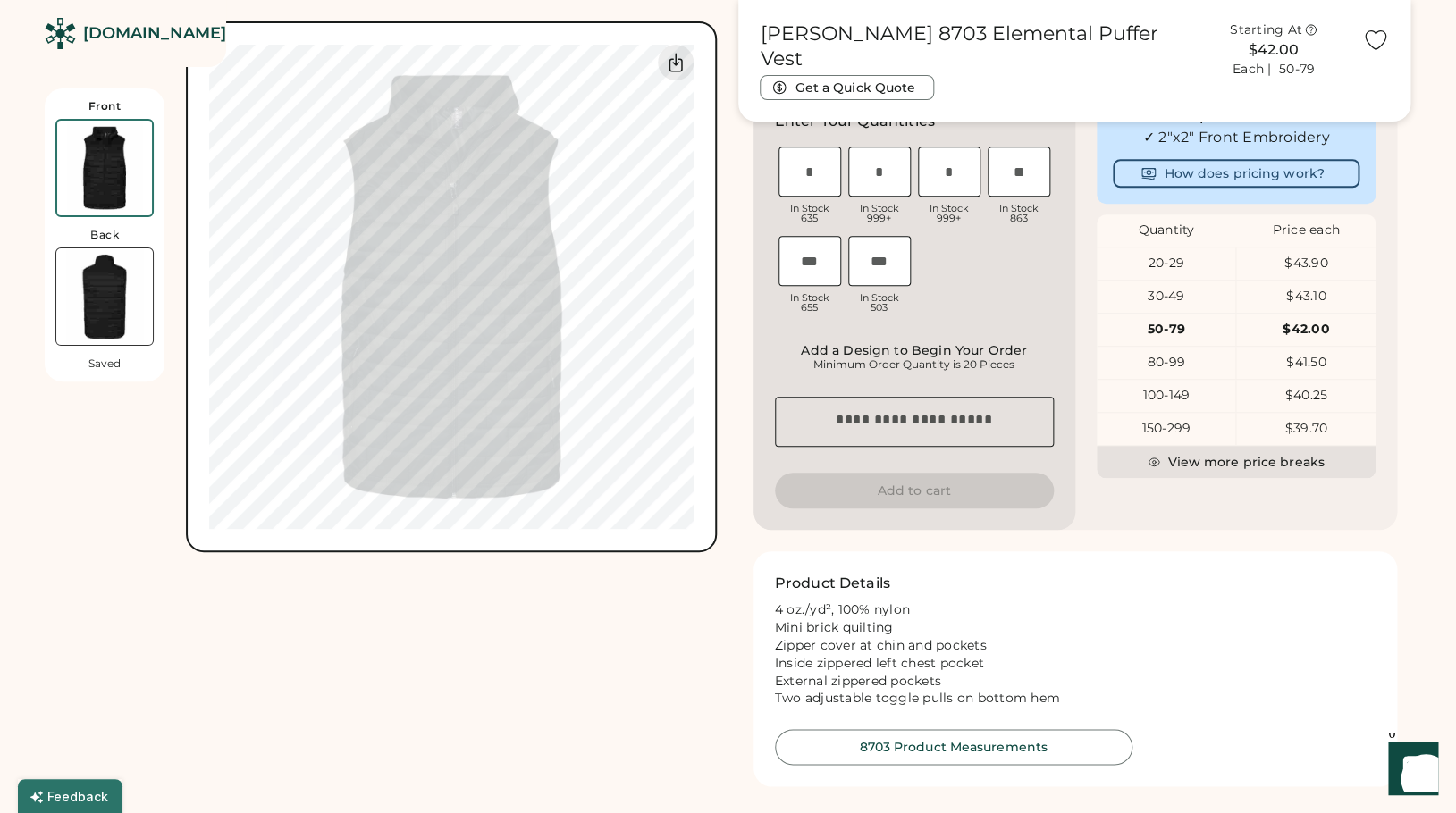
scroll to position [470, 0]
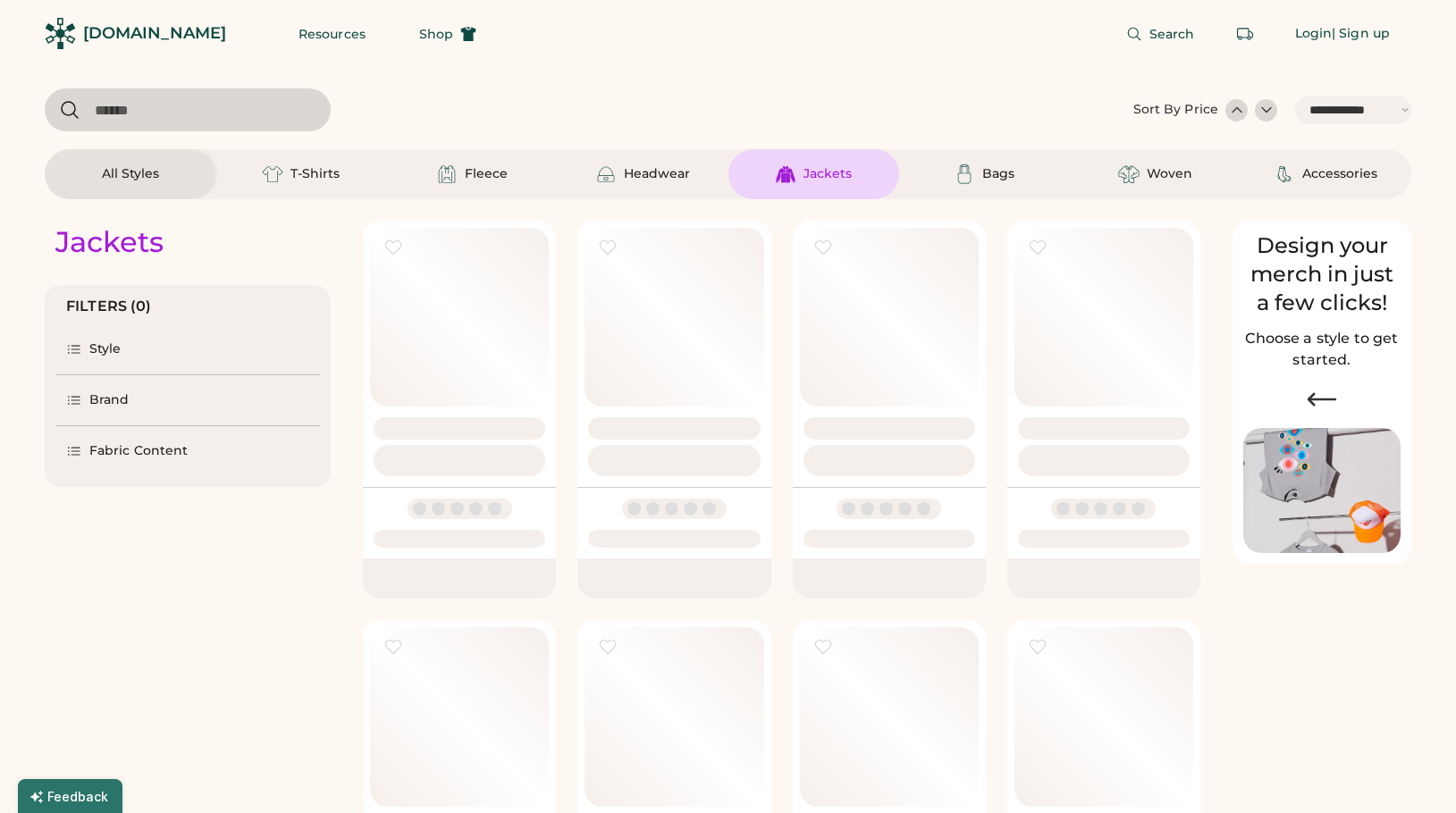
select select "*****"
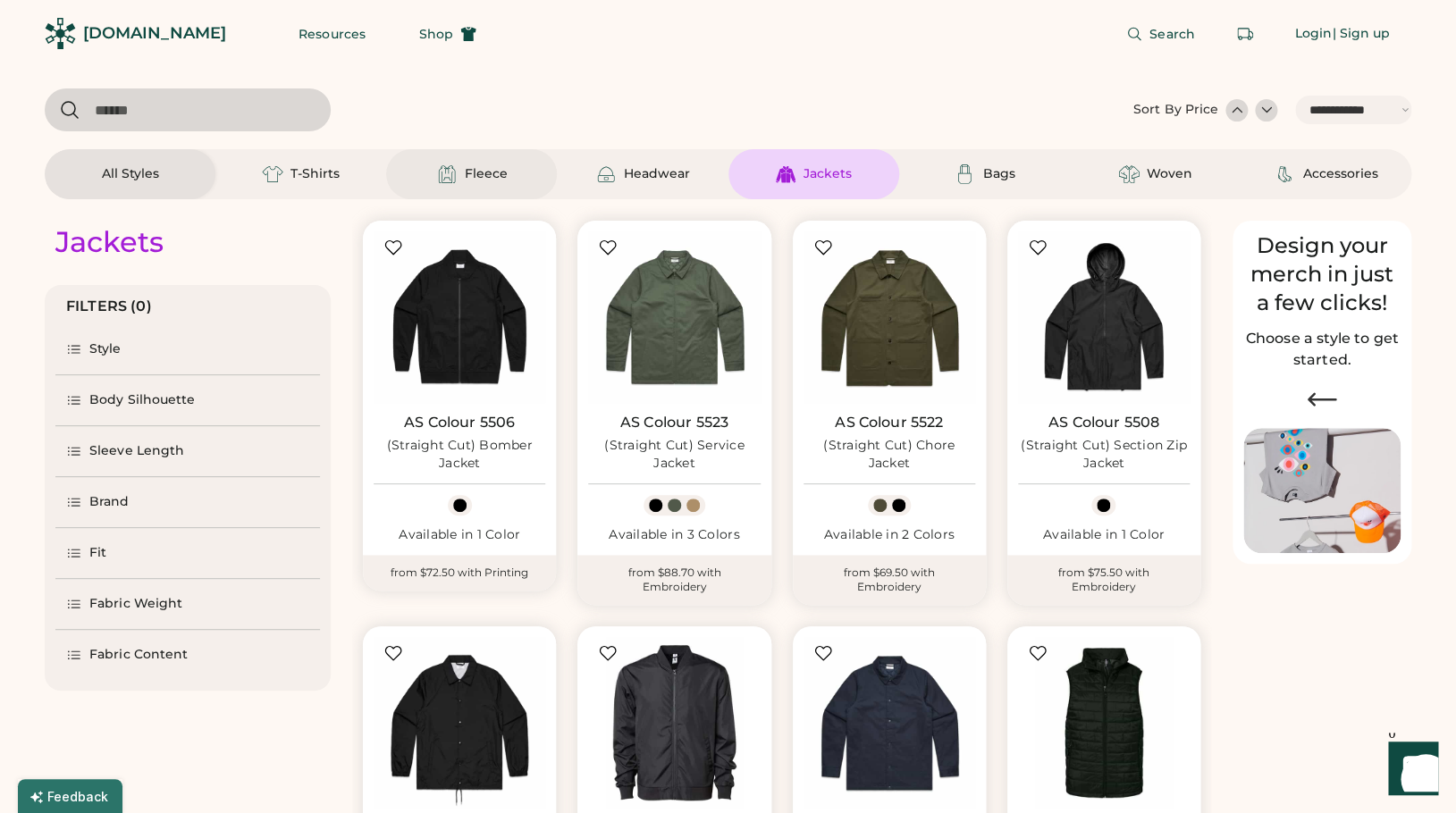
click at [476, 169] on div "Fleece" at bounding box center [486, 174] width 43 height 18
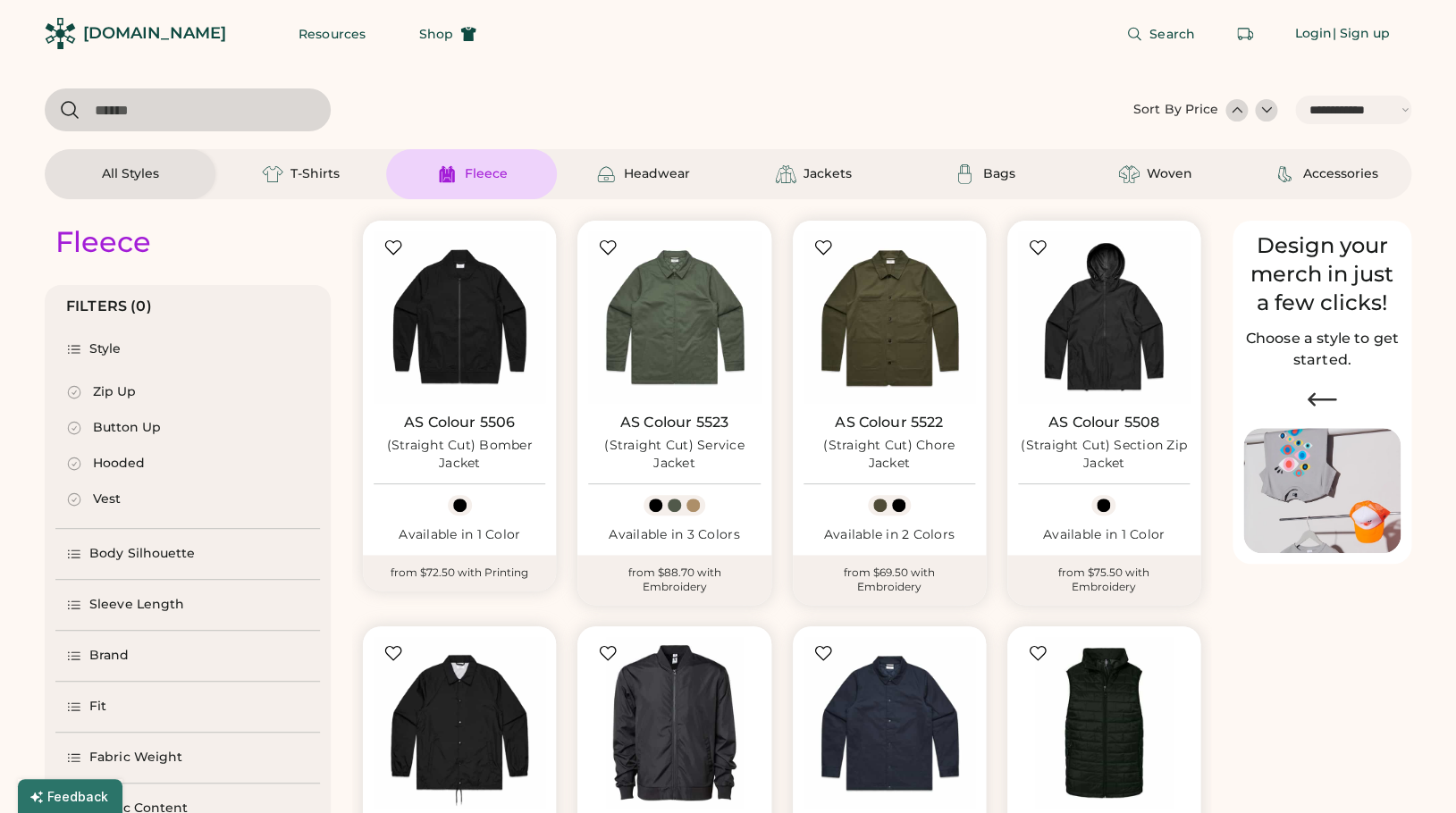
select select "*"
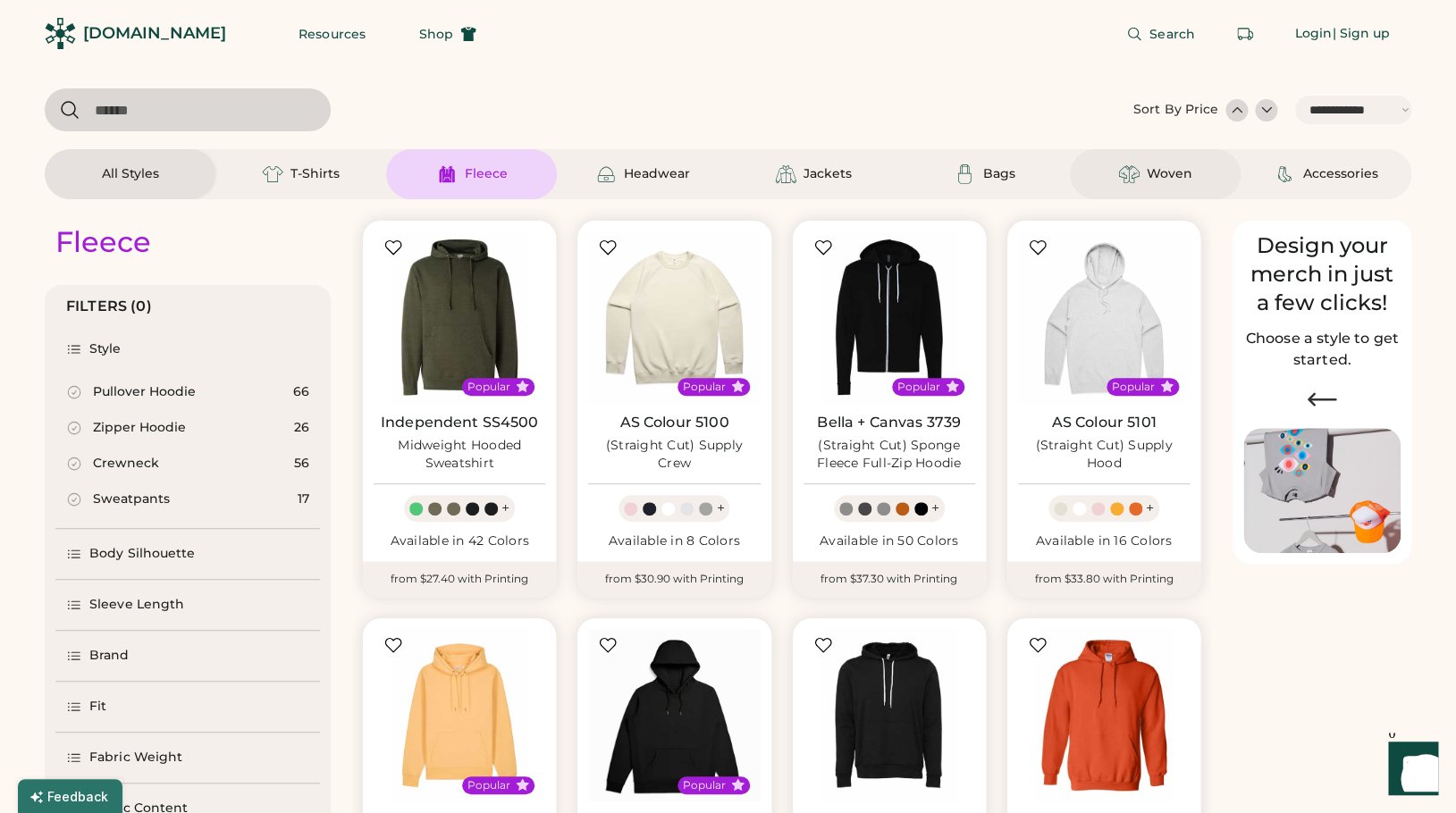
click at [1137, 175] on img at bounding box center [1129, 174] width 21 height 21
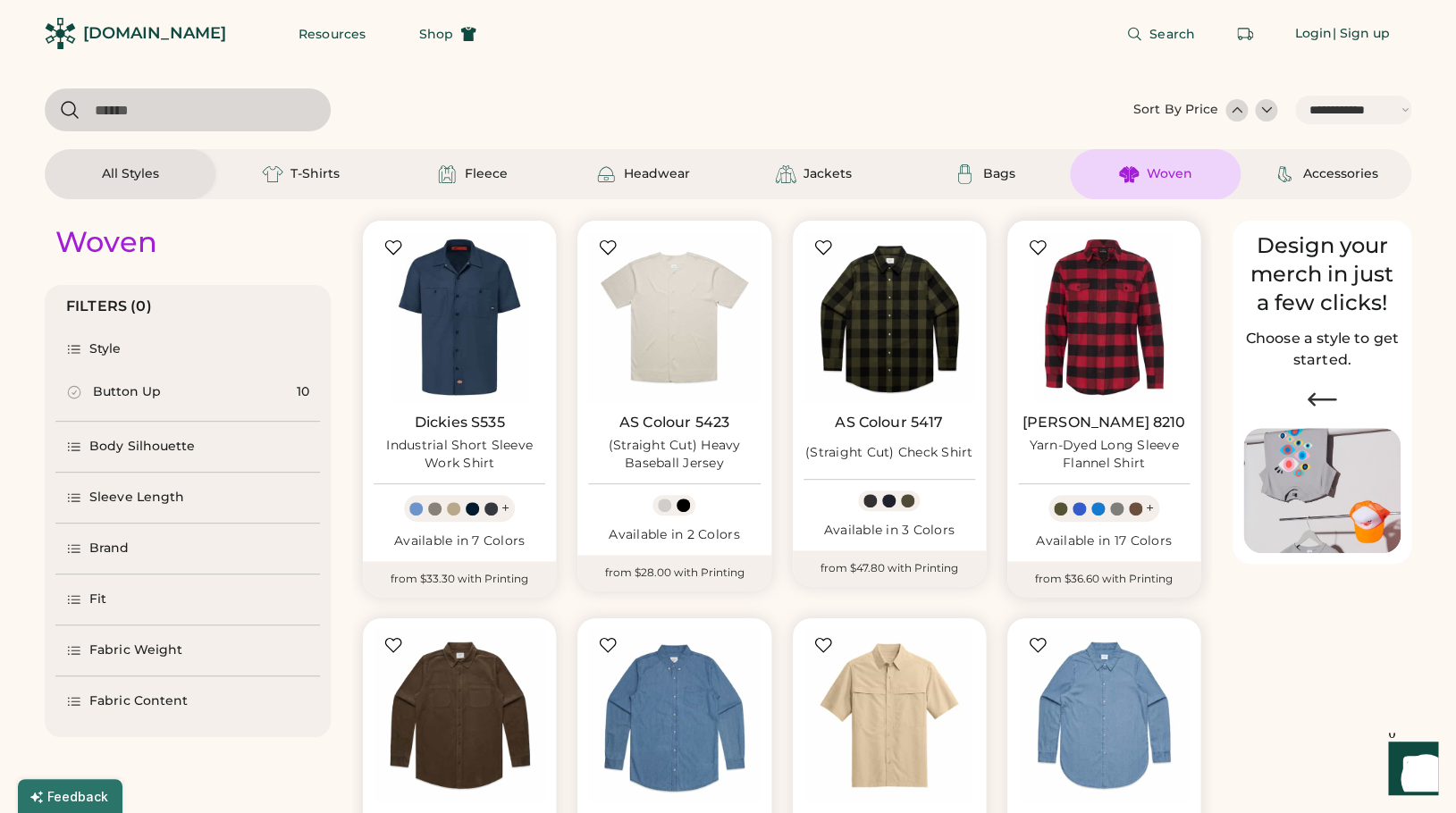
scroll to position [52, 0]
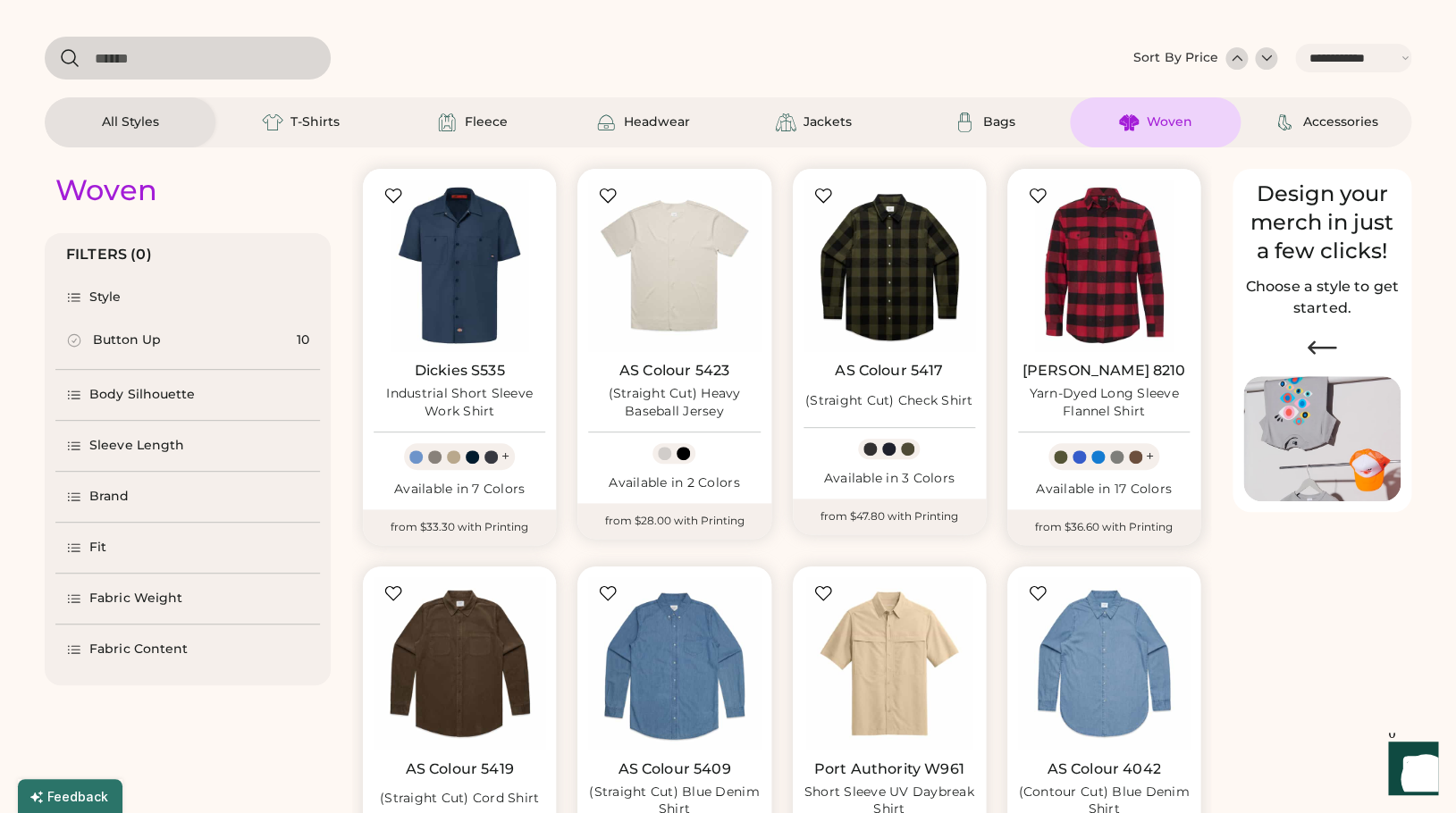
select select "*****"
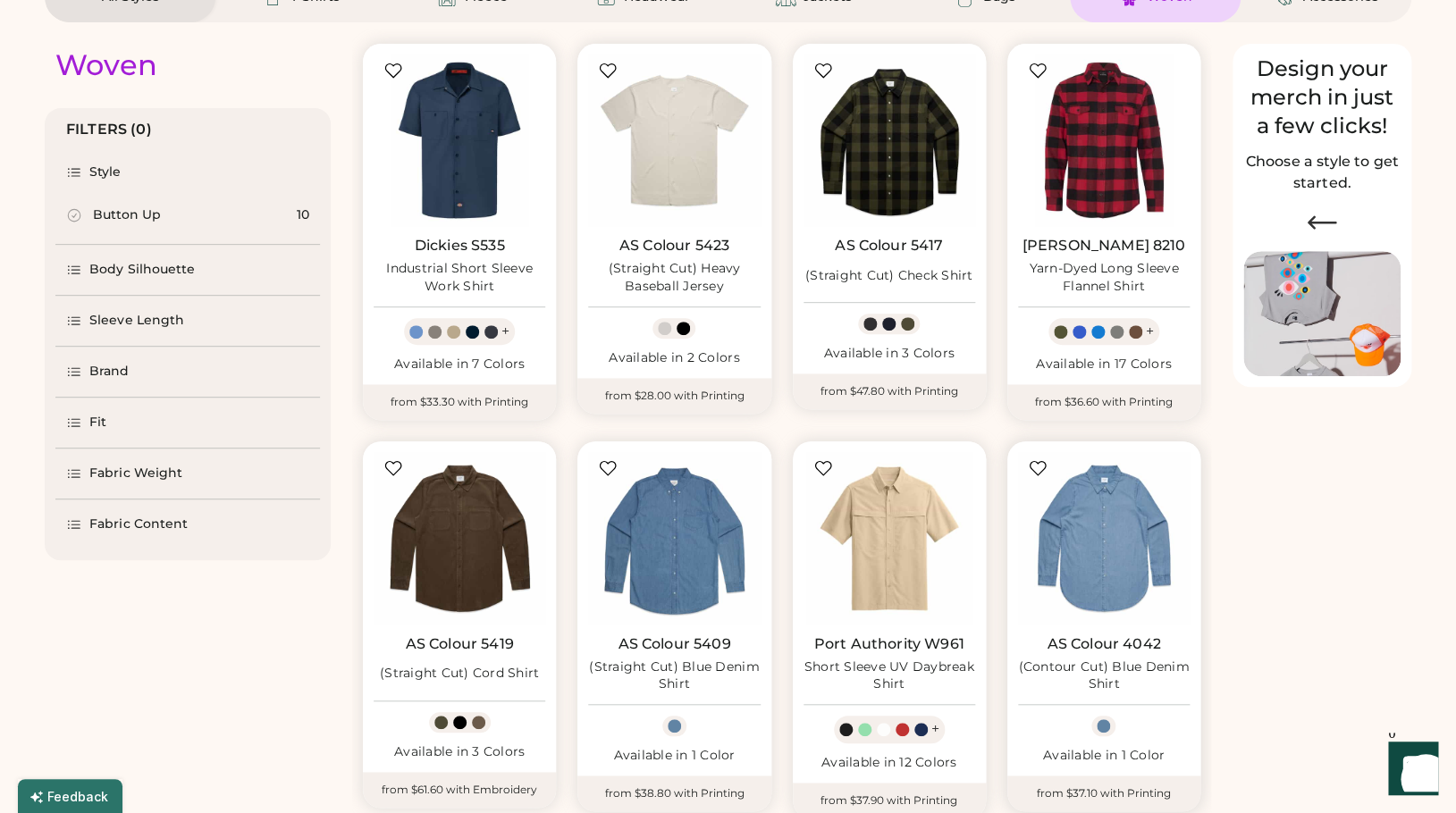
scroll to position [0, 0]
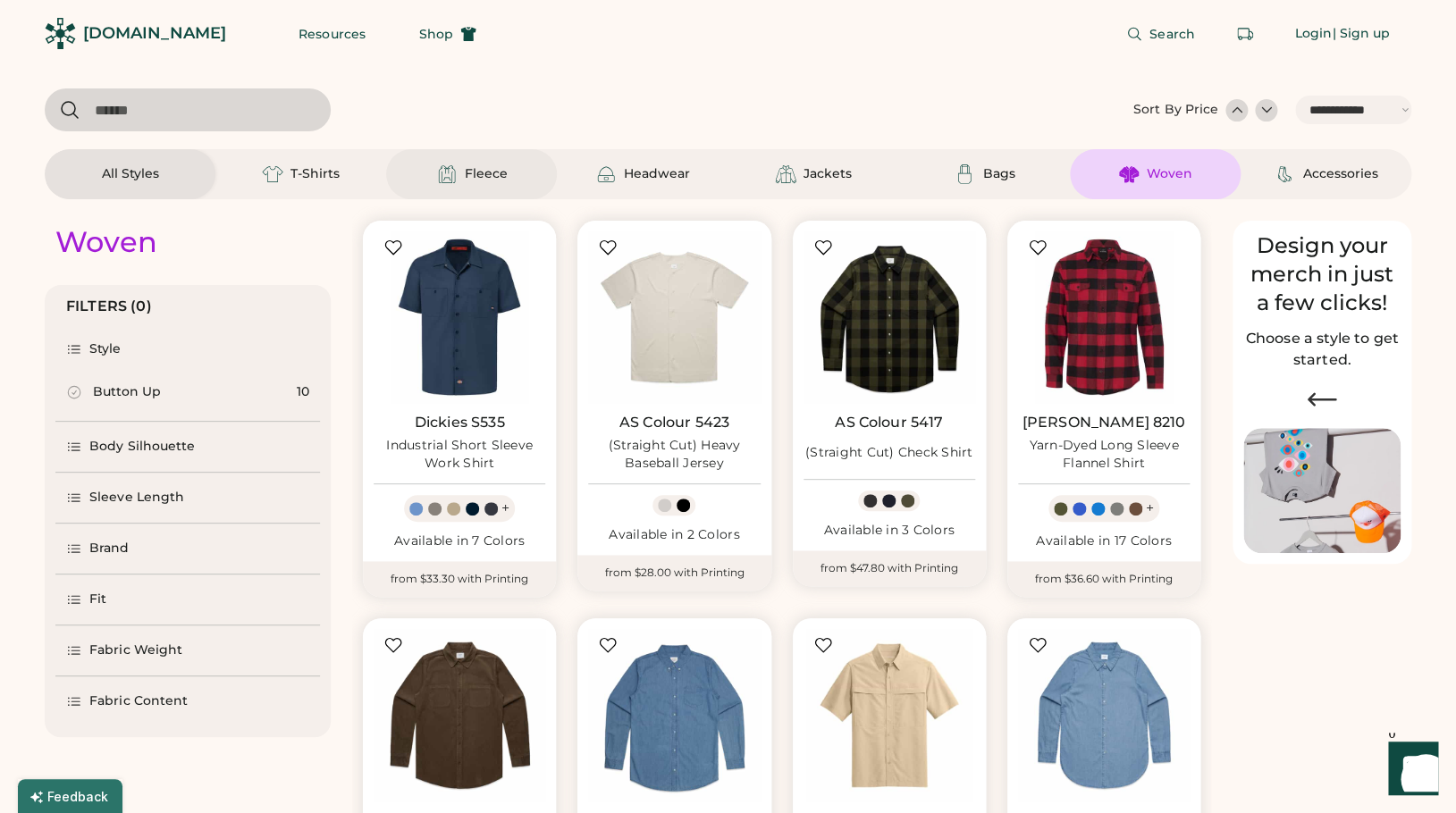
click at [491, 168] on div "Fleece" at bounding box center [486, 174] width 43 height 18
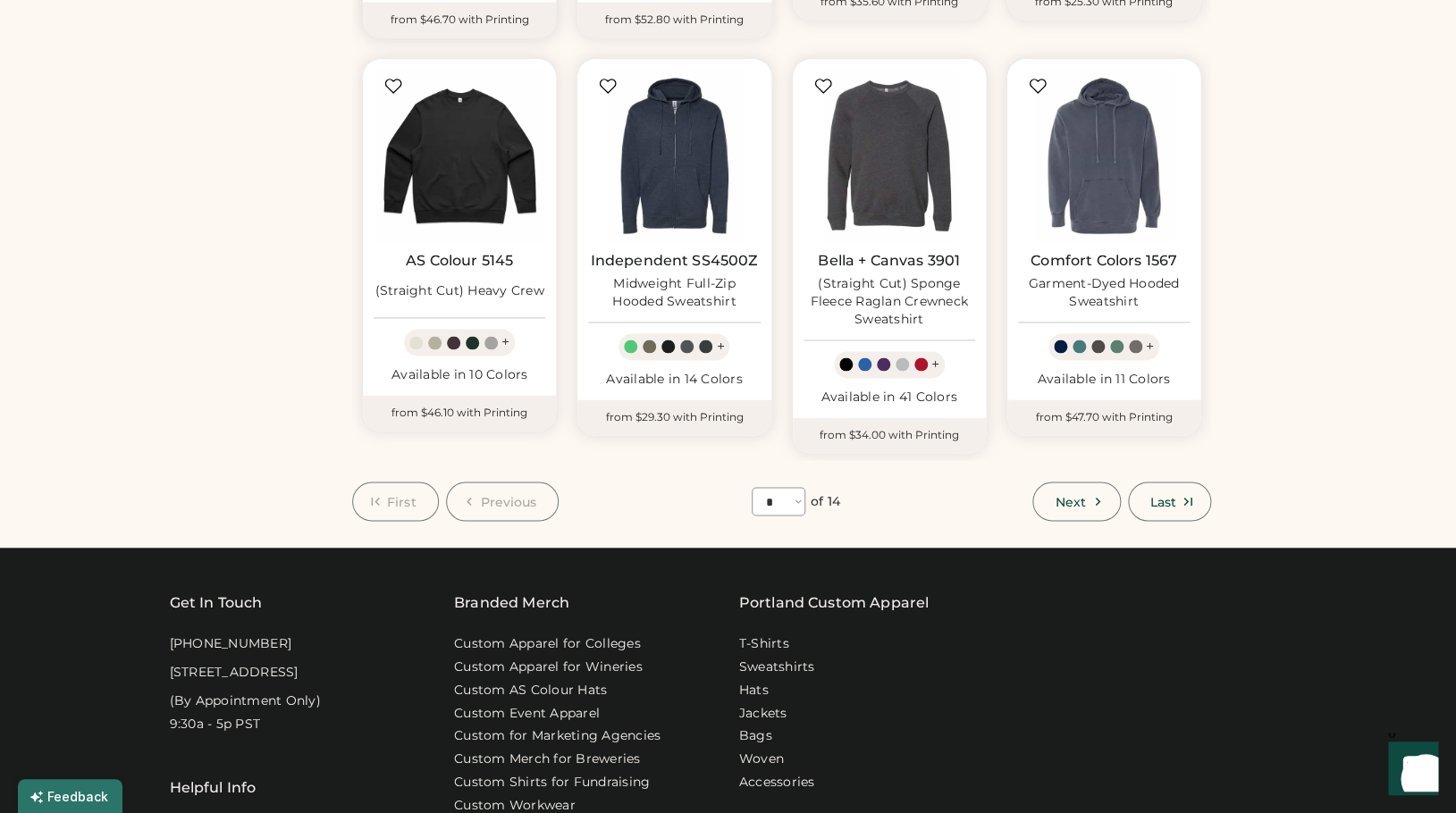
scroll to position [980, 0]
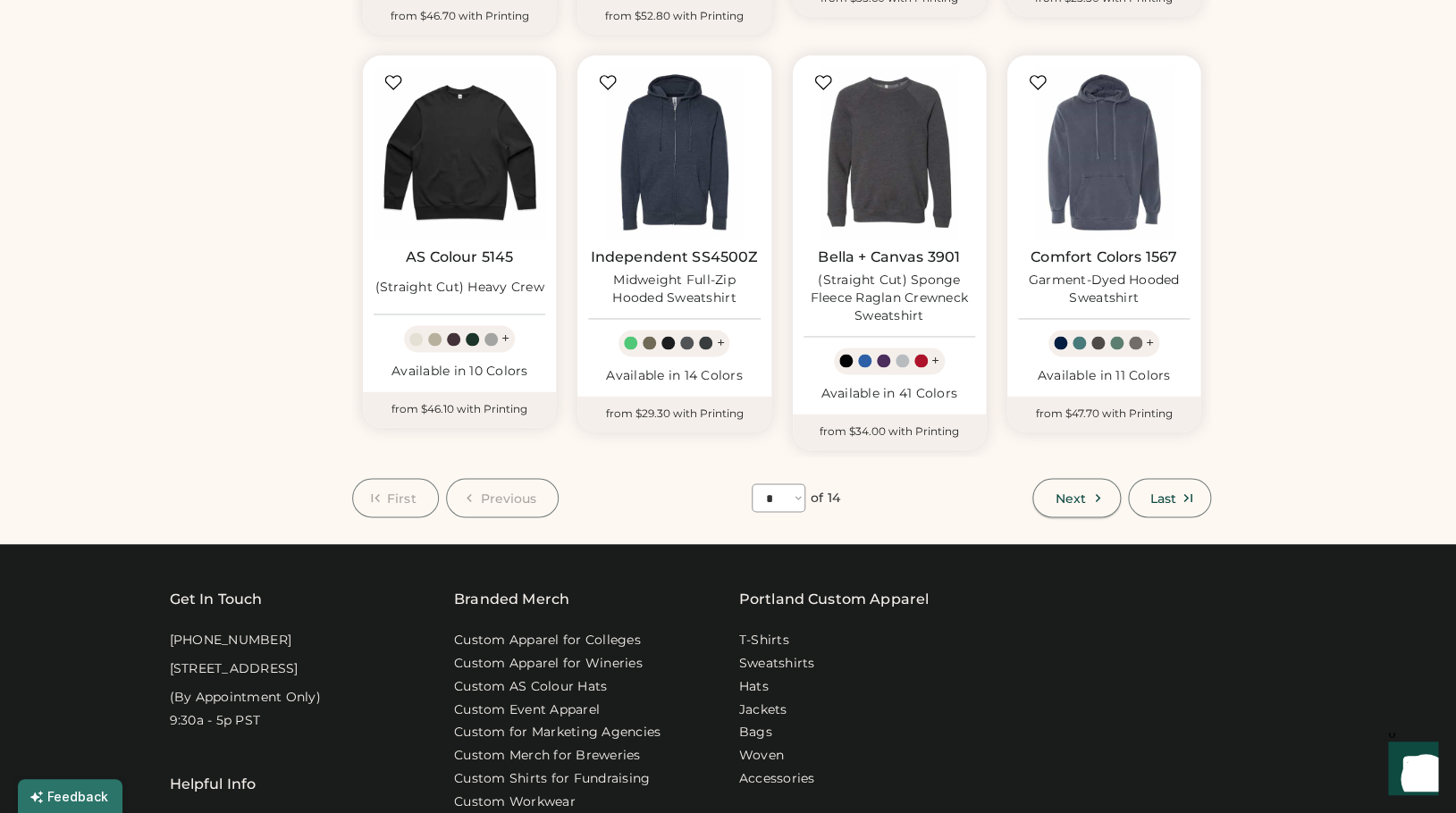
click at [1074, 492] on span "Next" at bounding box center [1070, 497] width 31 height 12
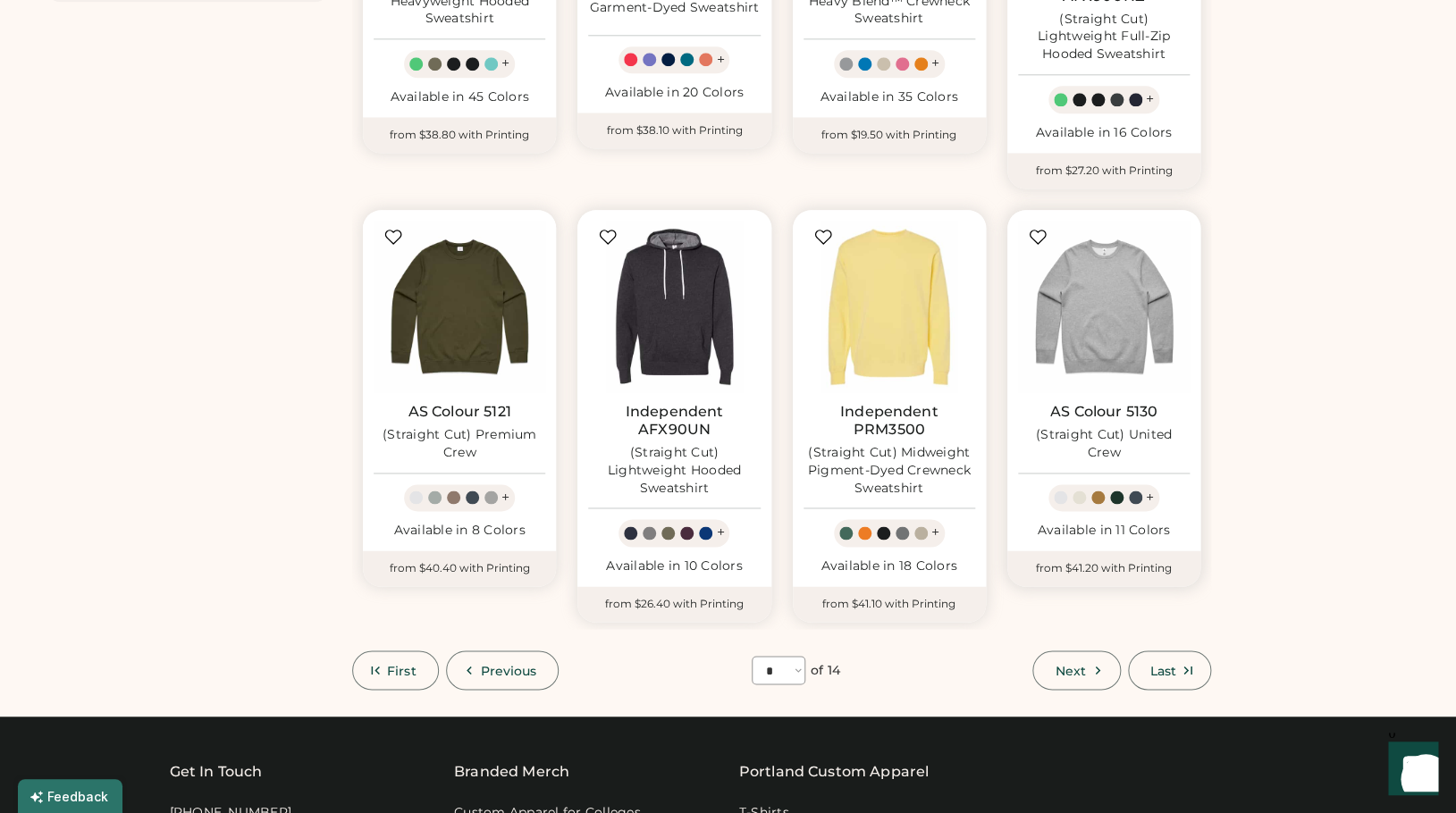
scroll to position [846, 0]
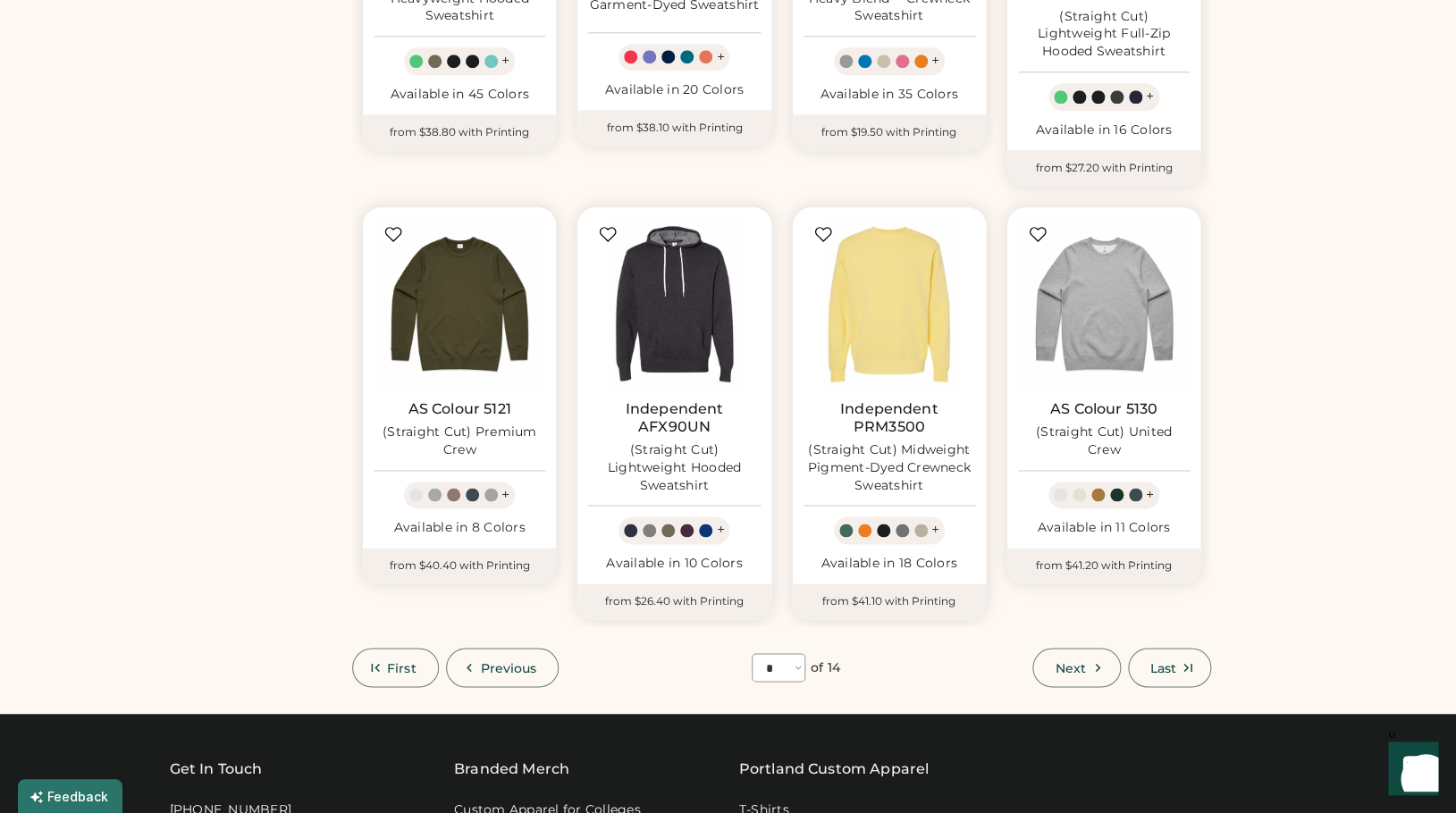
click at [1090, 660] on icon at bounding box center [1098, 667] width 16 height 16
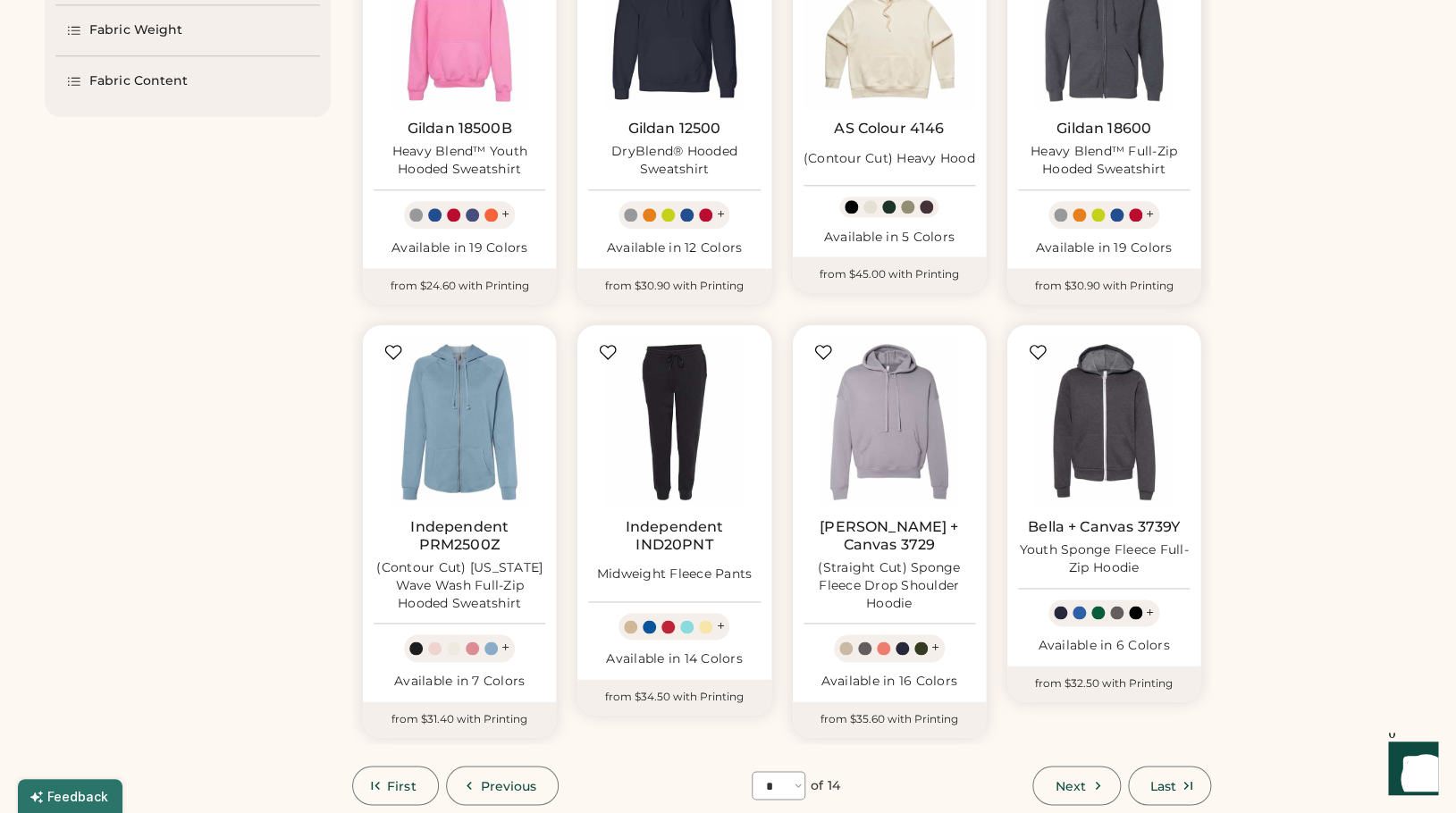
scroll to position [731, 0]
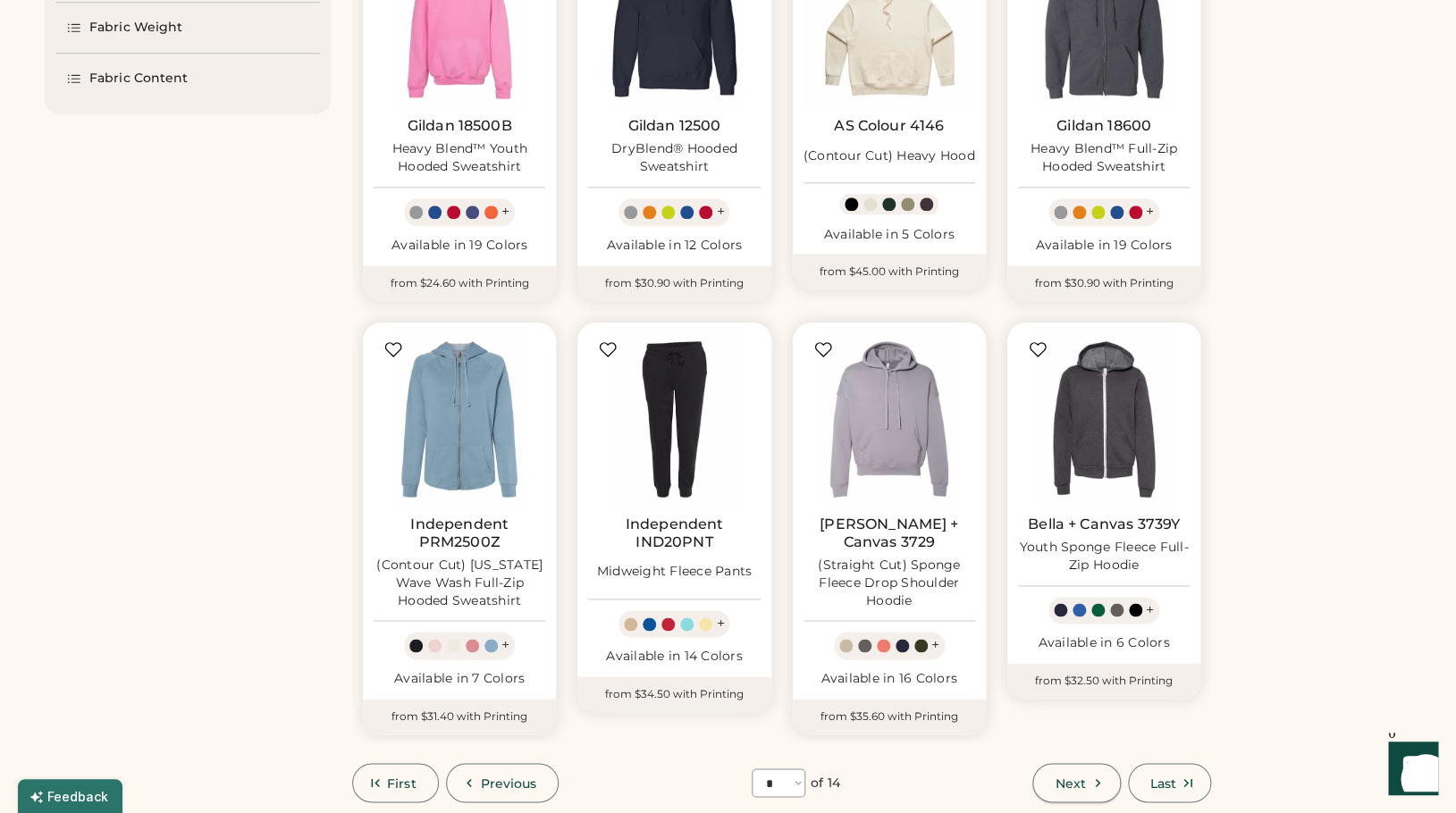
click at [1067, 777] on span "Next" at bounding box center [1070, 782] width 31 height 12
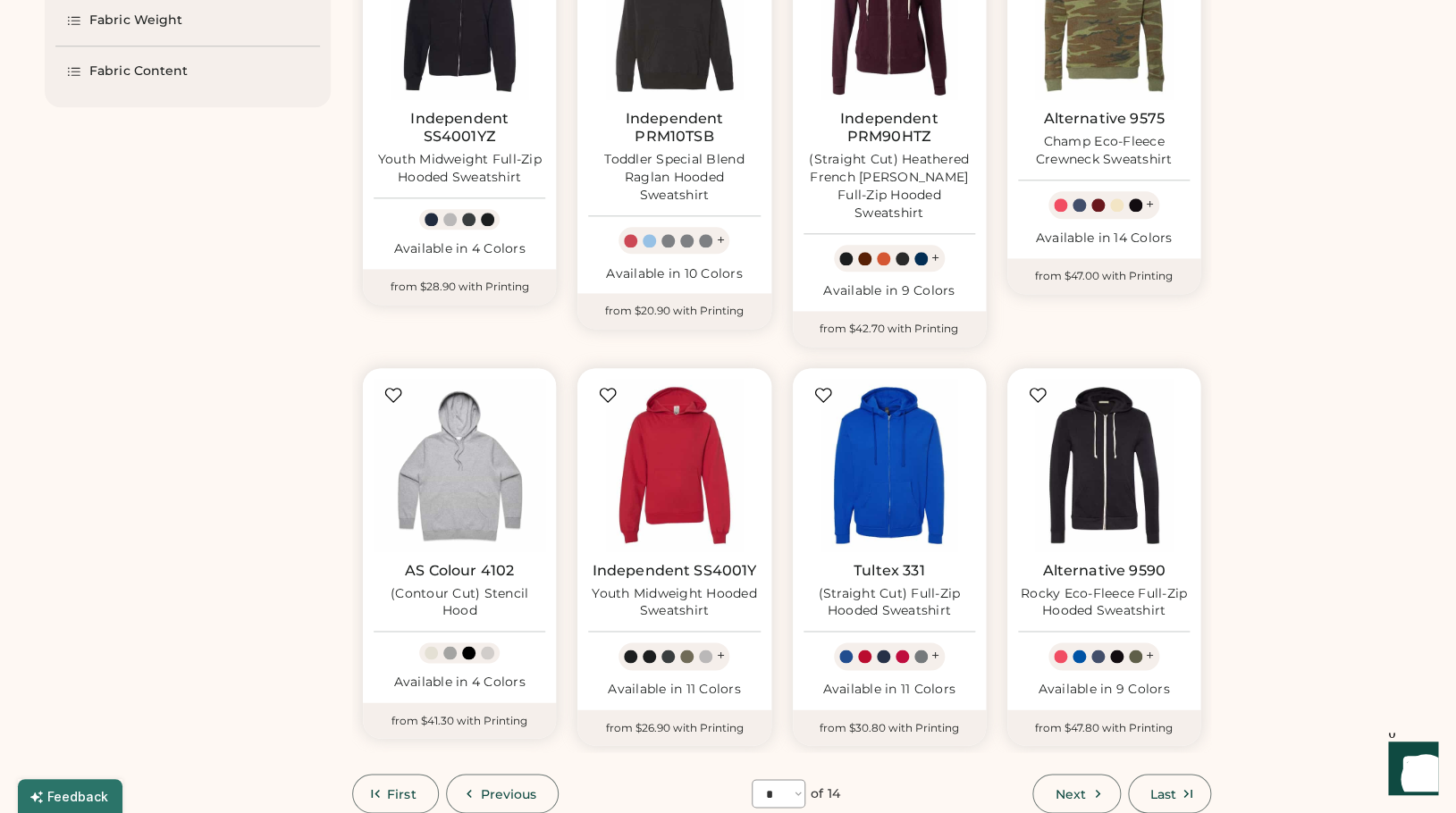
scroll to position [824, 0]
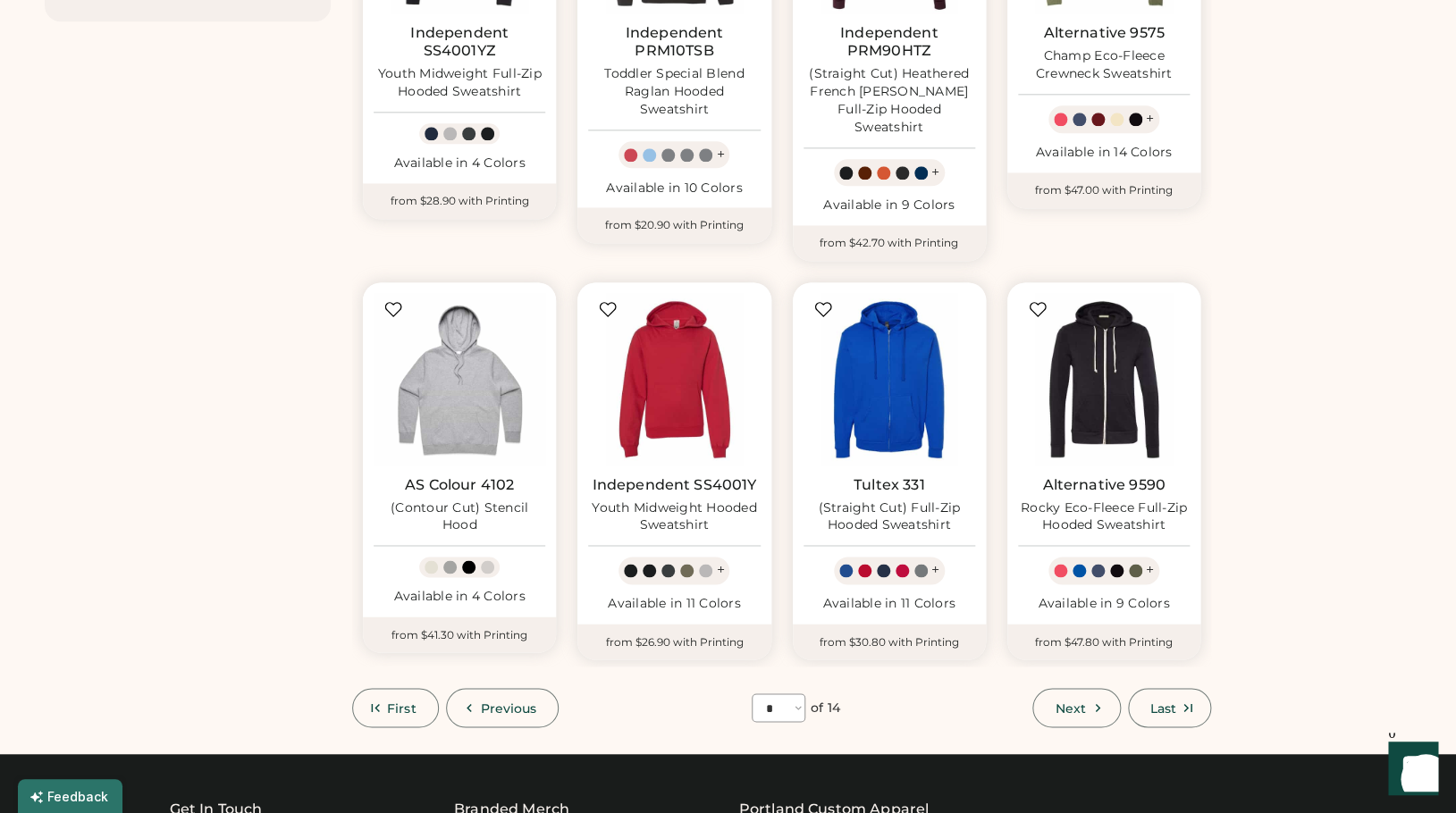
click at [1090, 700] on icon at bounding box center [1098, 708] width 16 height 16
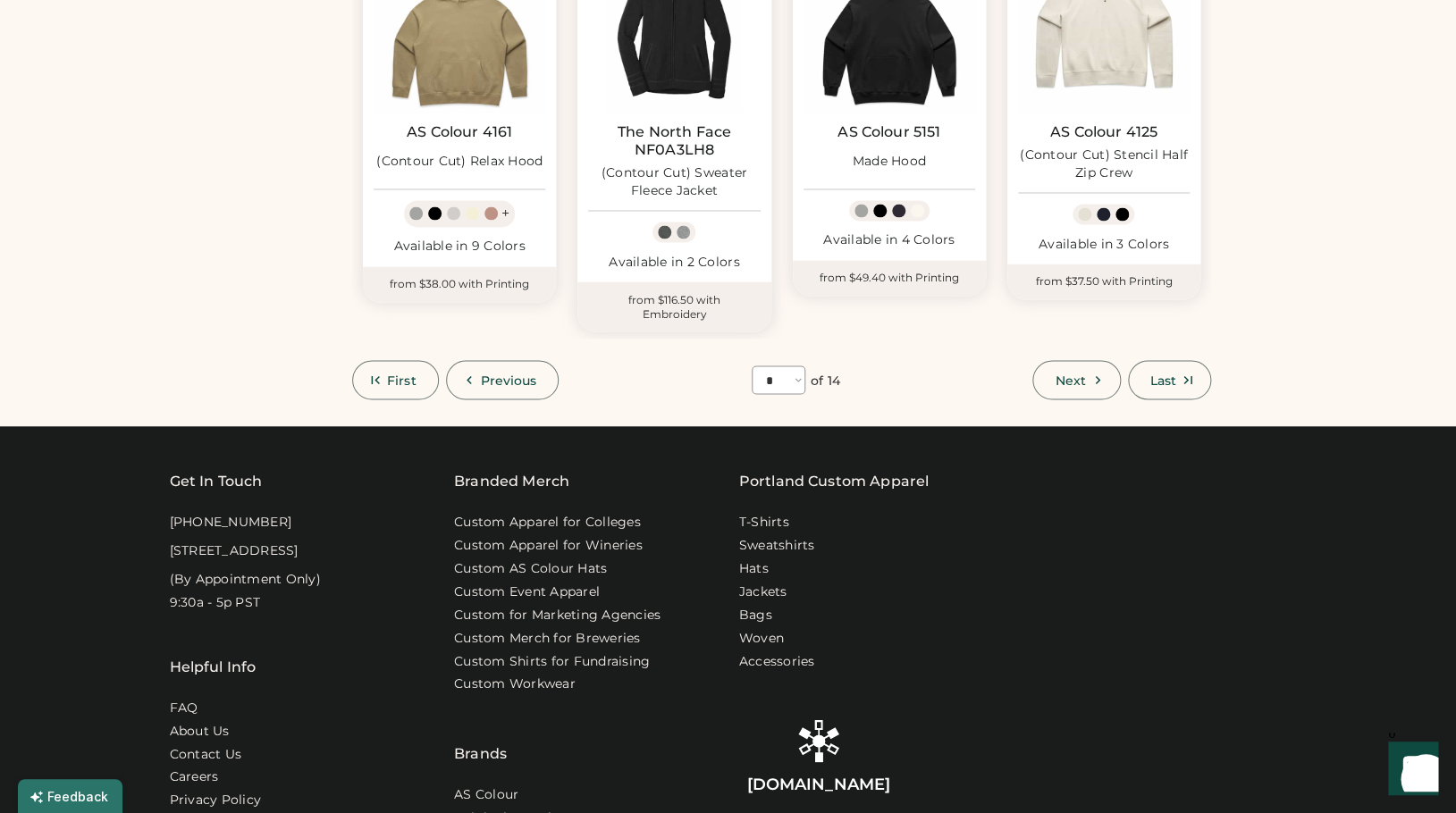
scroll to position [1149, 0]
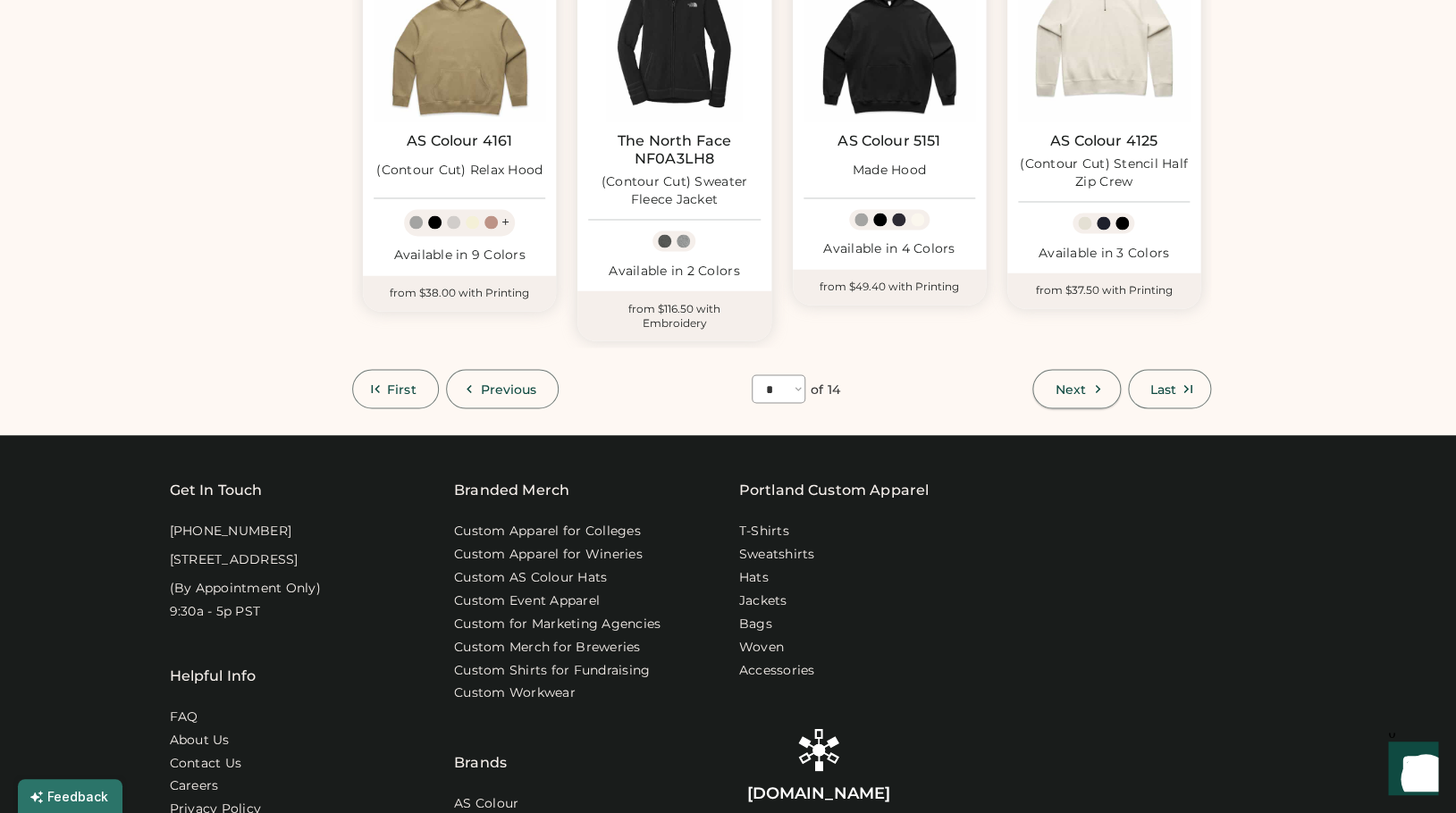
click at [1074, 382] on span "Next" at bounding box center [1070, 388] width 31 height 12
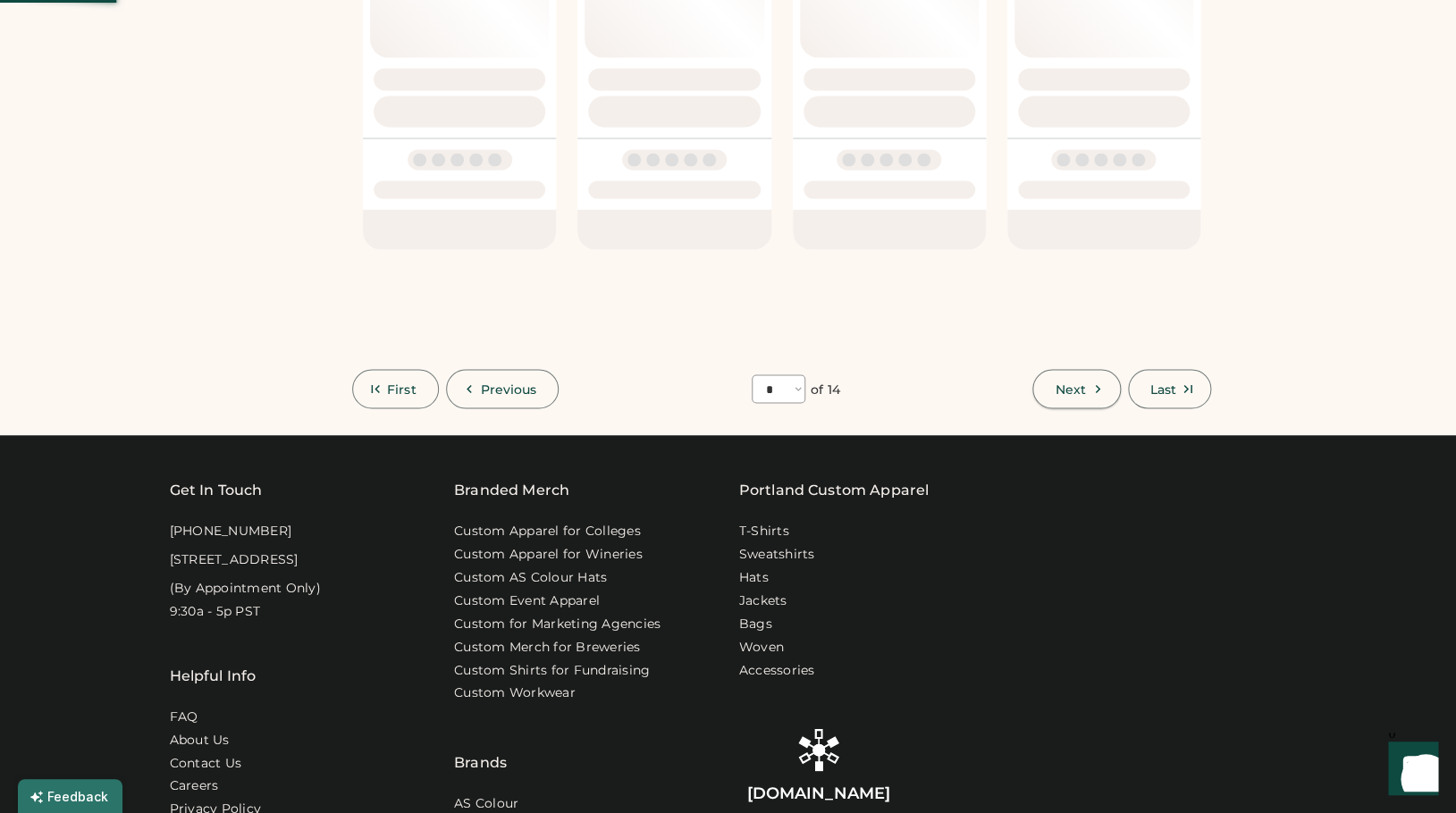
select select "*"
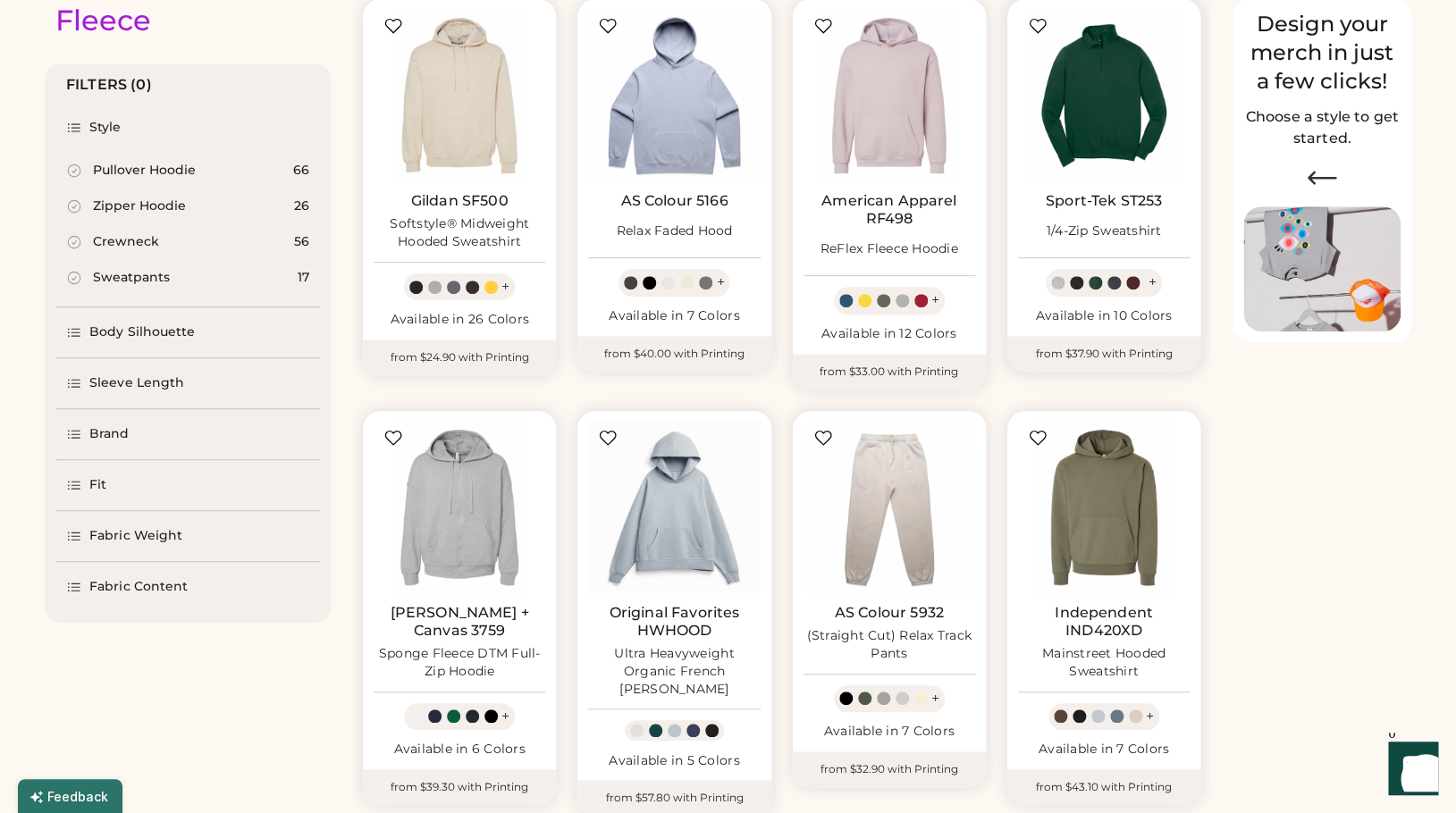
scroll to position [227, 0]
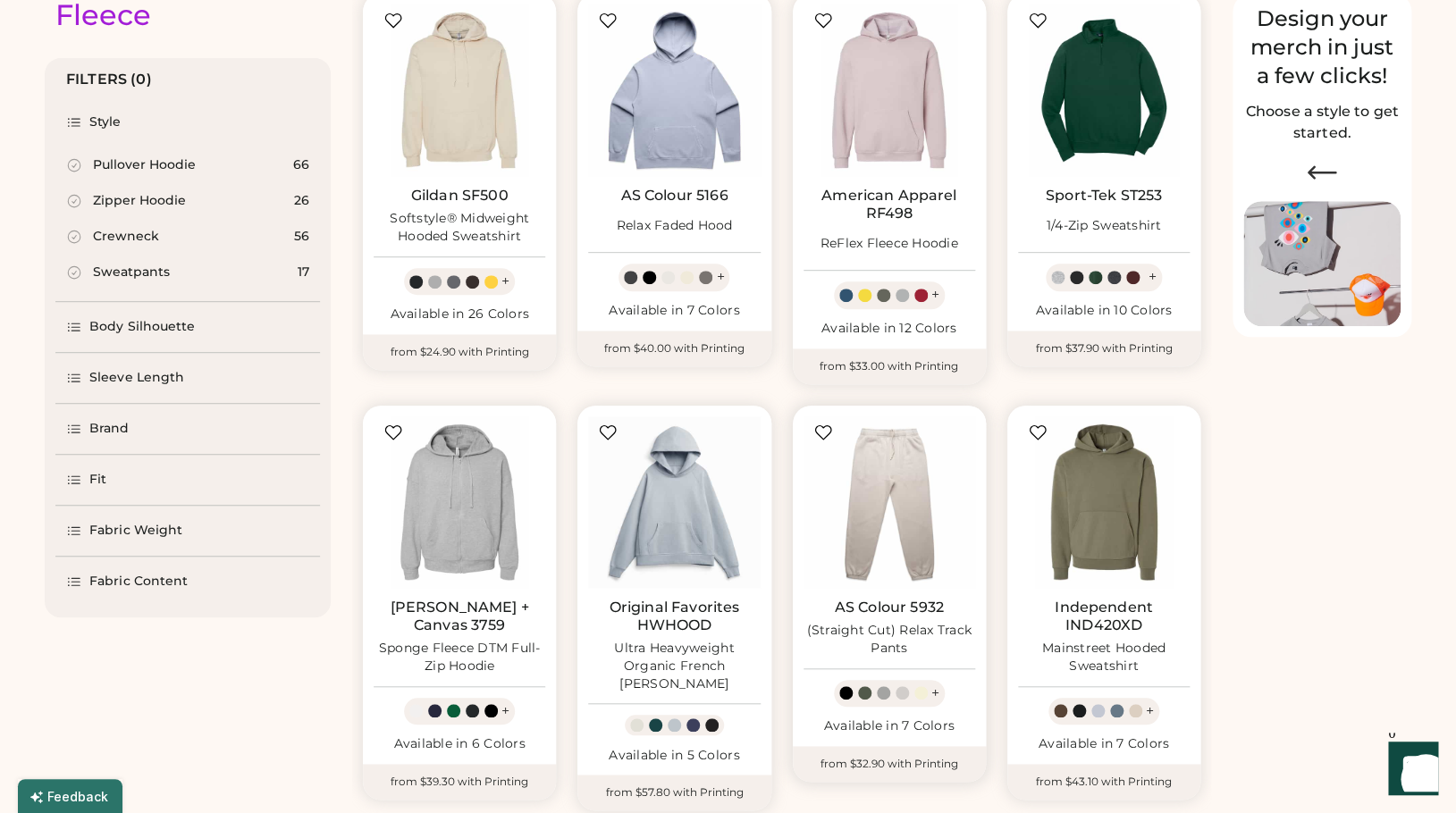
click at [910, 510] on img at bounding box center [889, 502] width 171 height 171
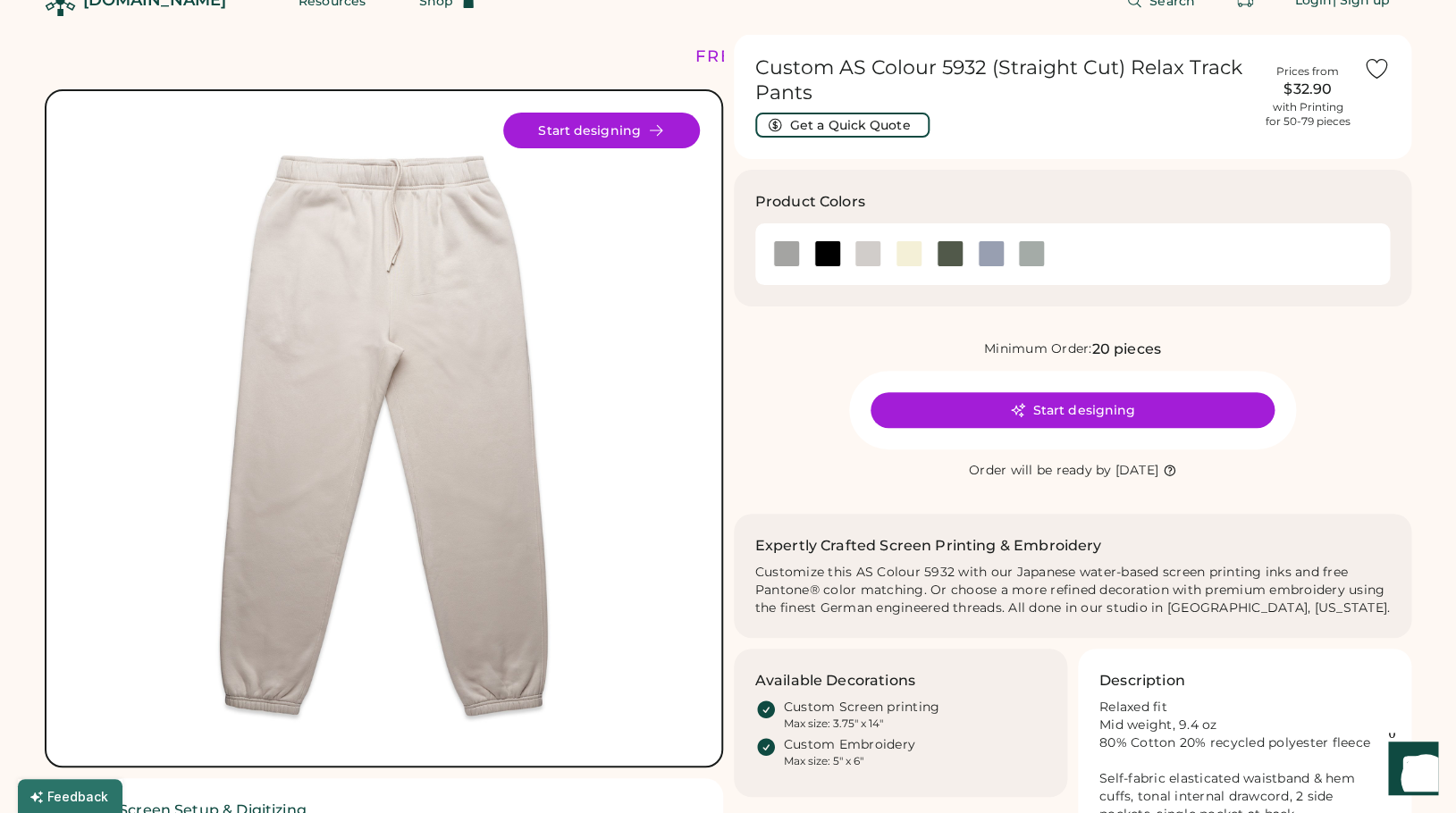
scroll to position [59, 0]
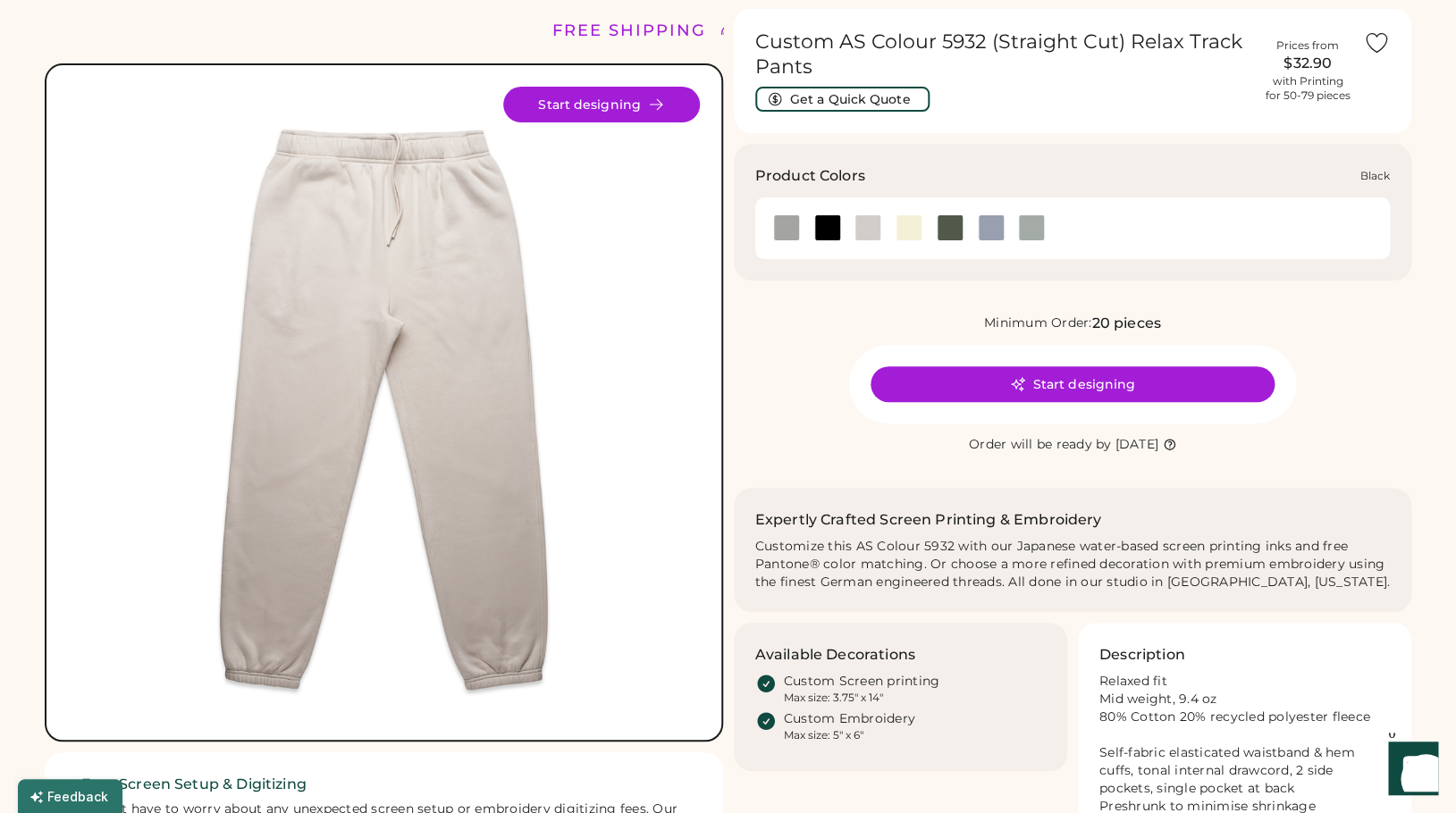
click at [829, 233] on div at bounding box center [828, 228] width 27 height 27
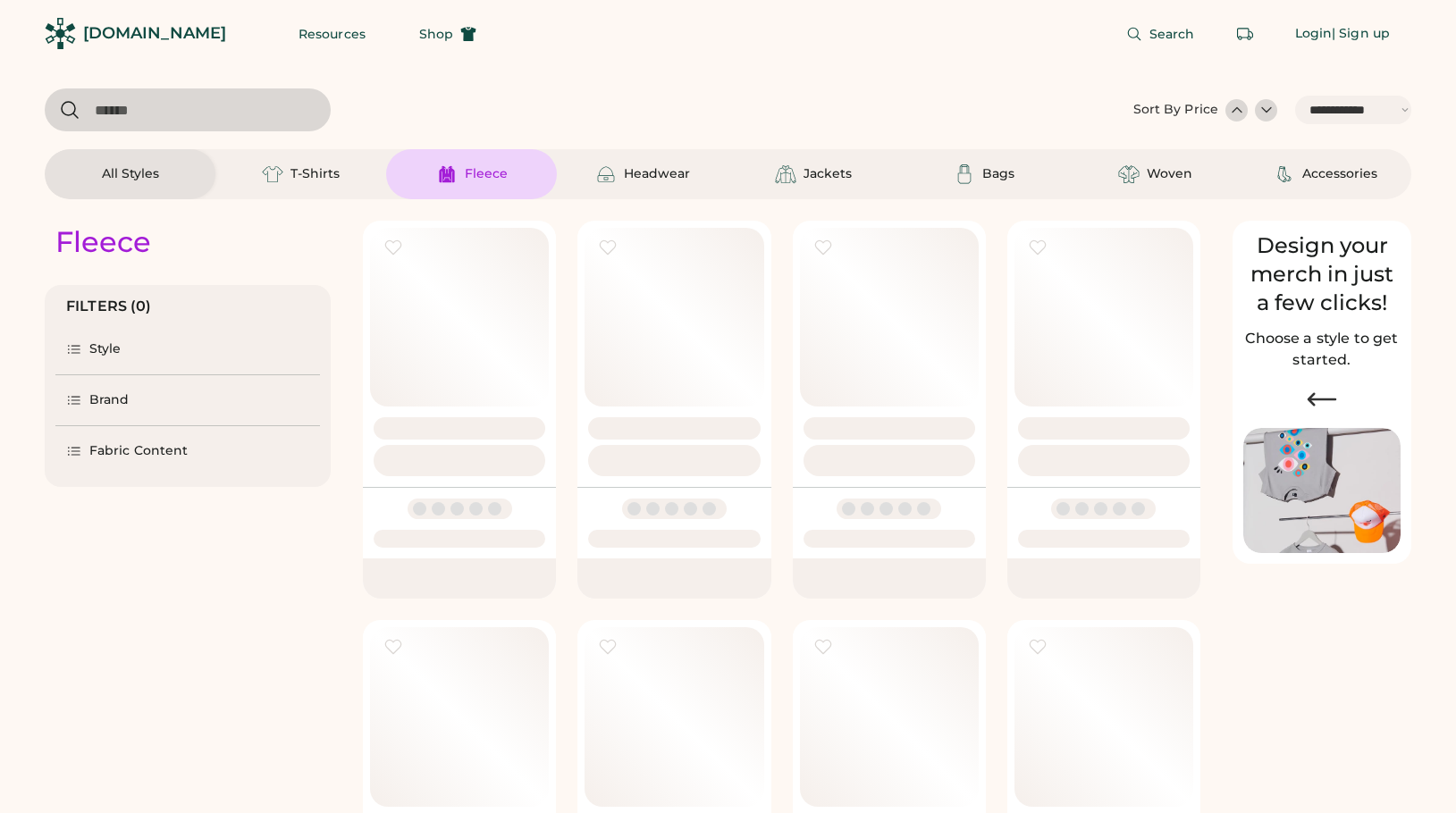
select select "*****"
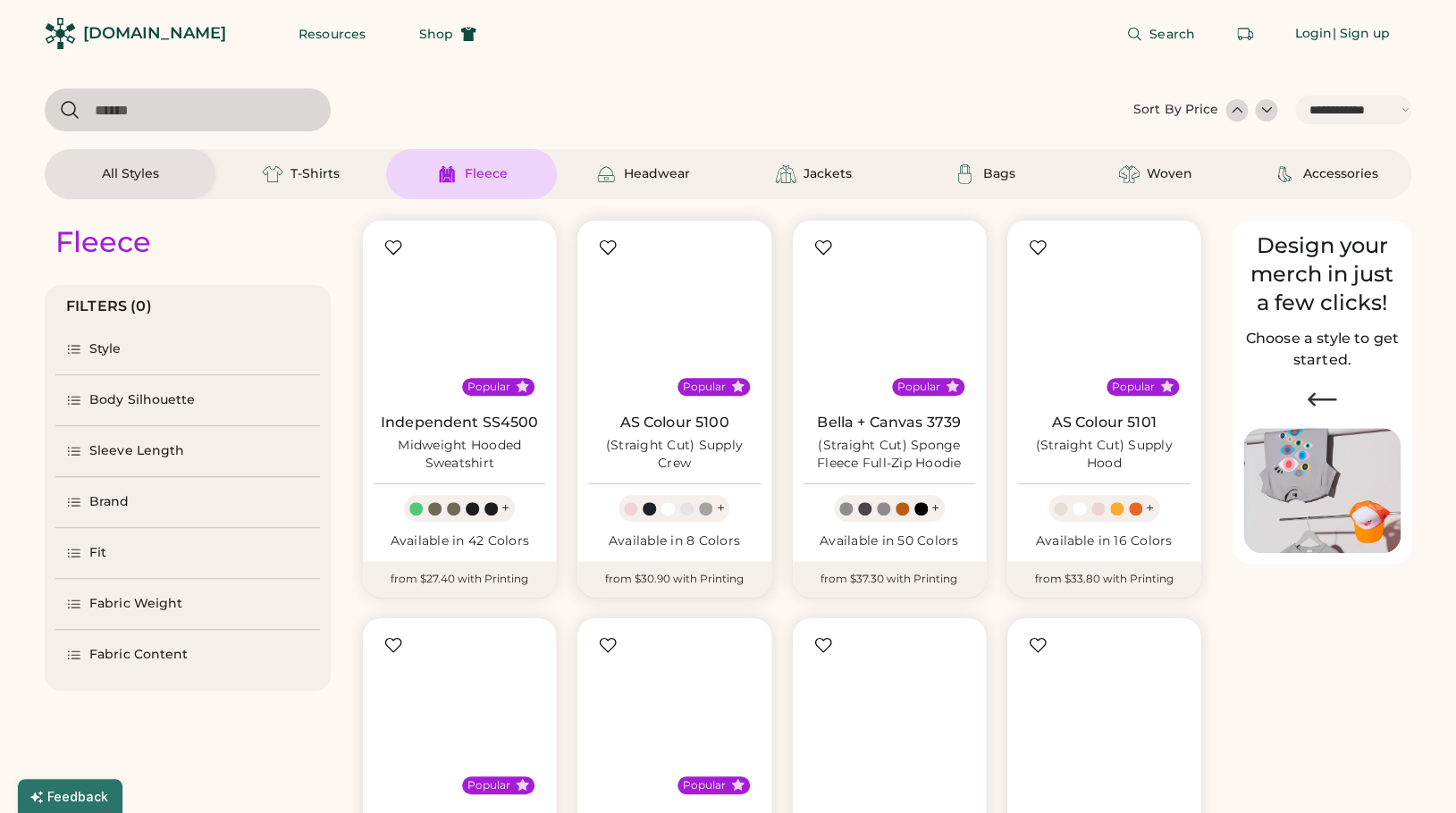
select select "*"
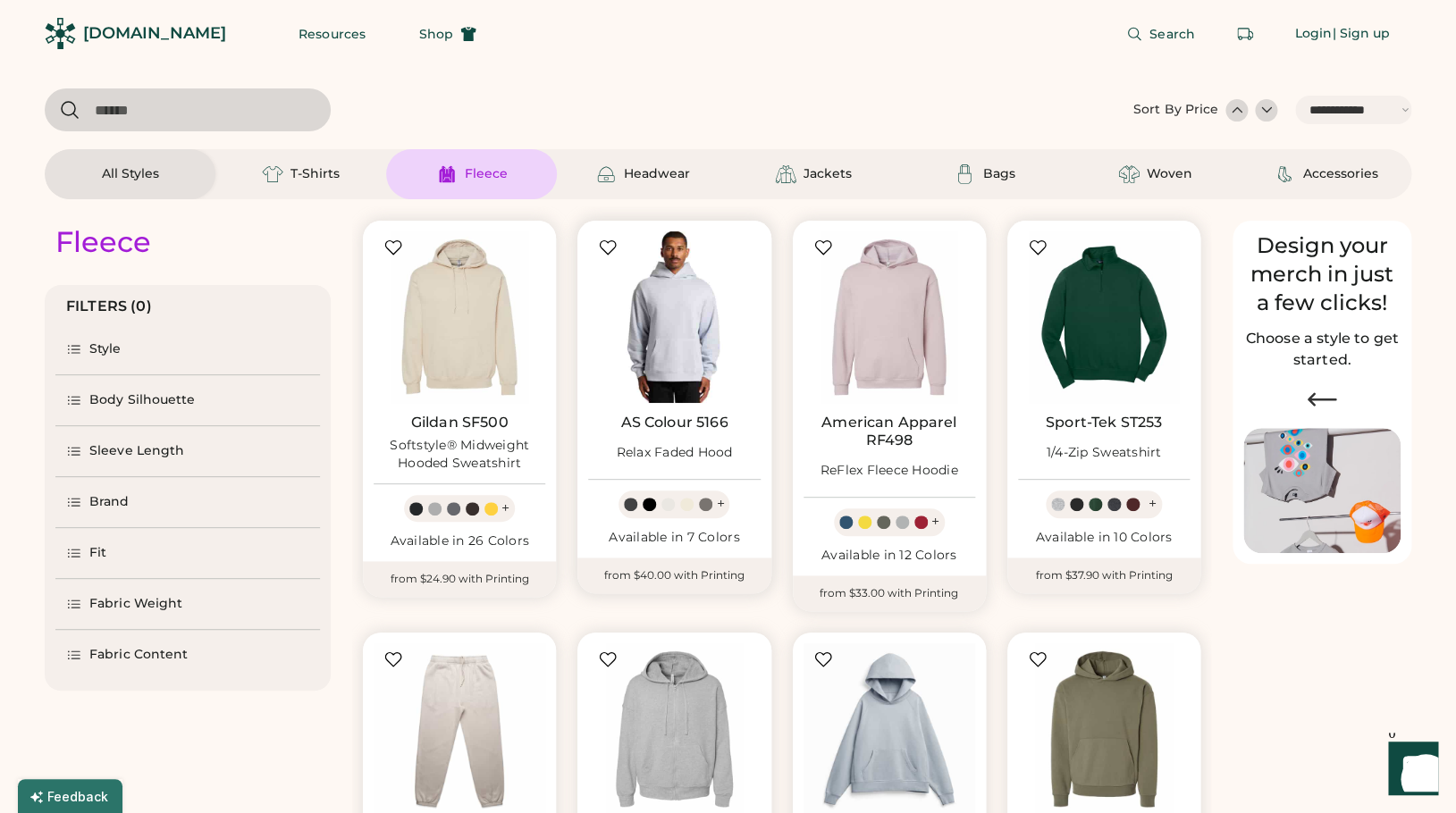
scroll to position [309, 0]
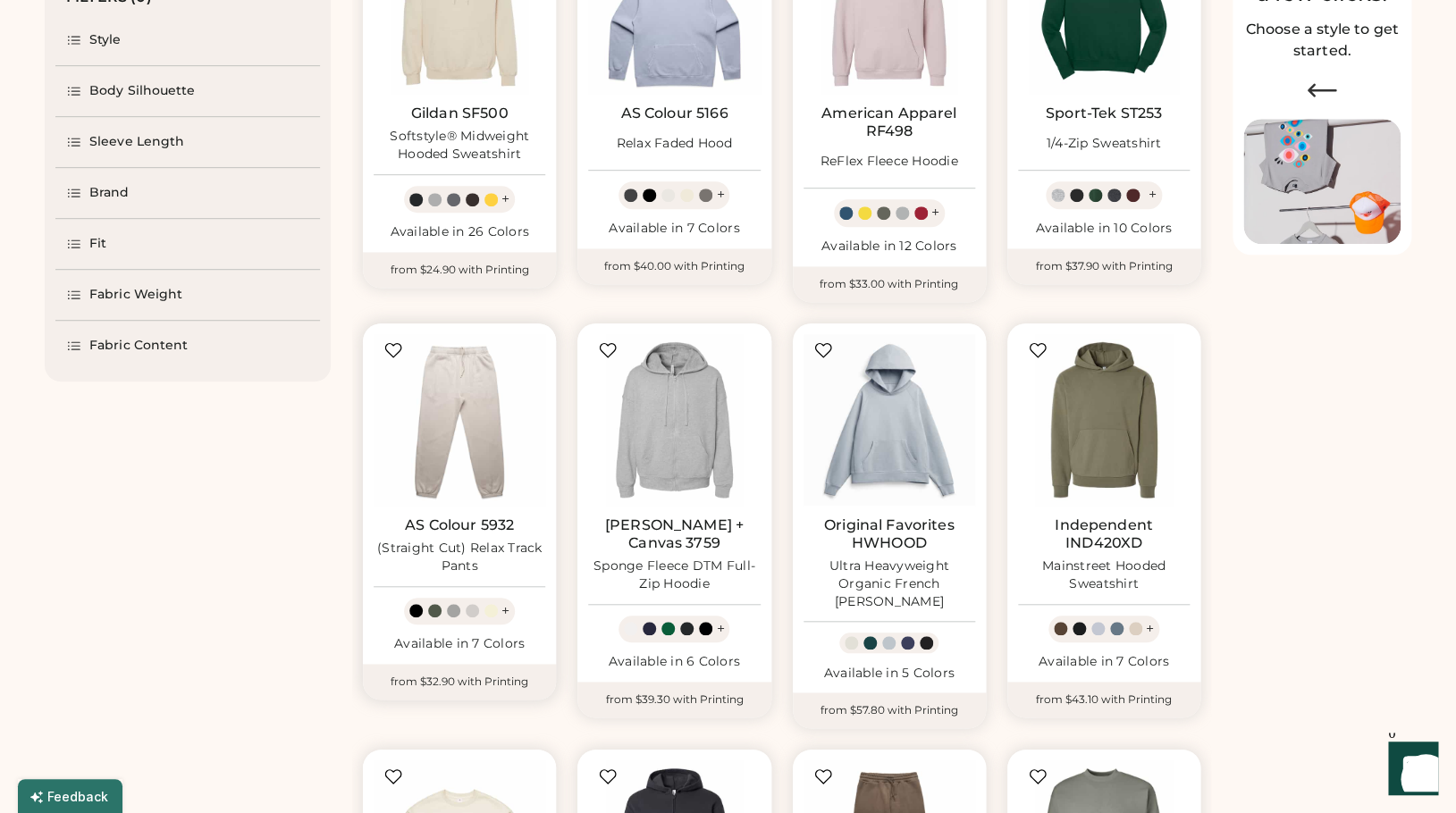
click at [476, 432] on img at bounding box center [459, 419] width 171 height 171
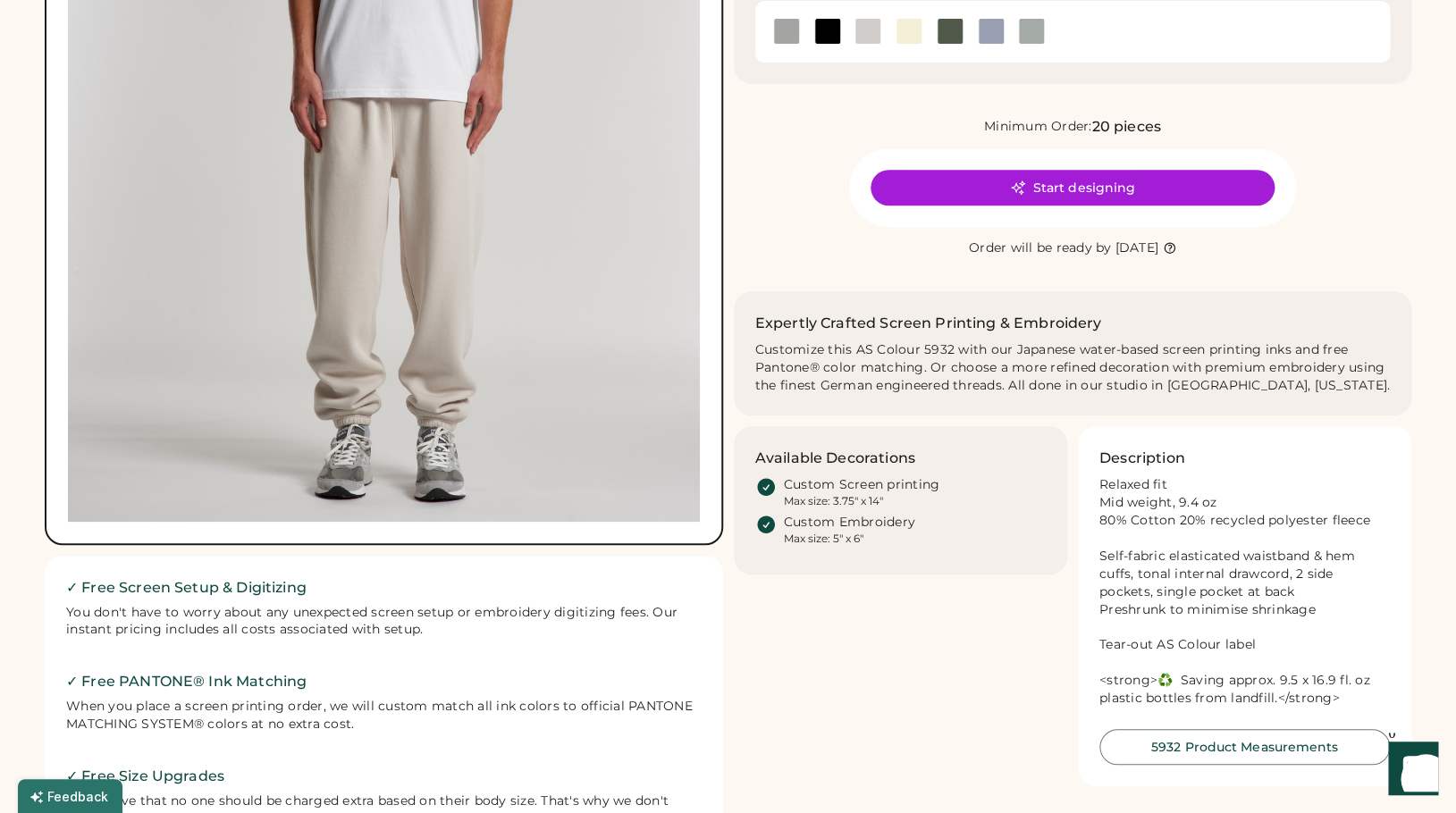
scroll to position [259, 0]
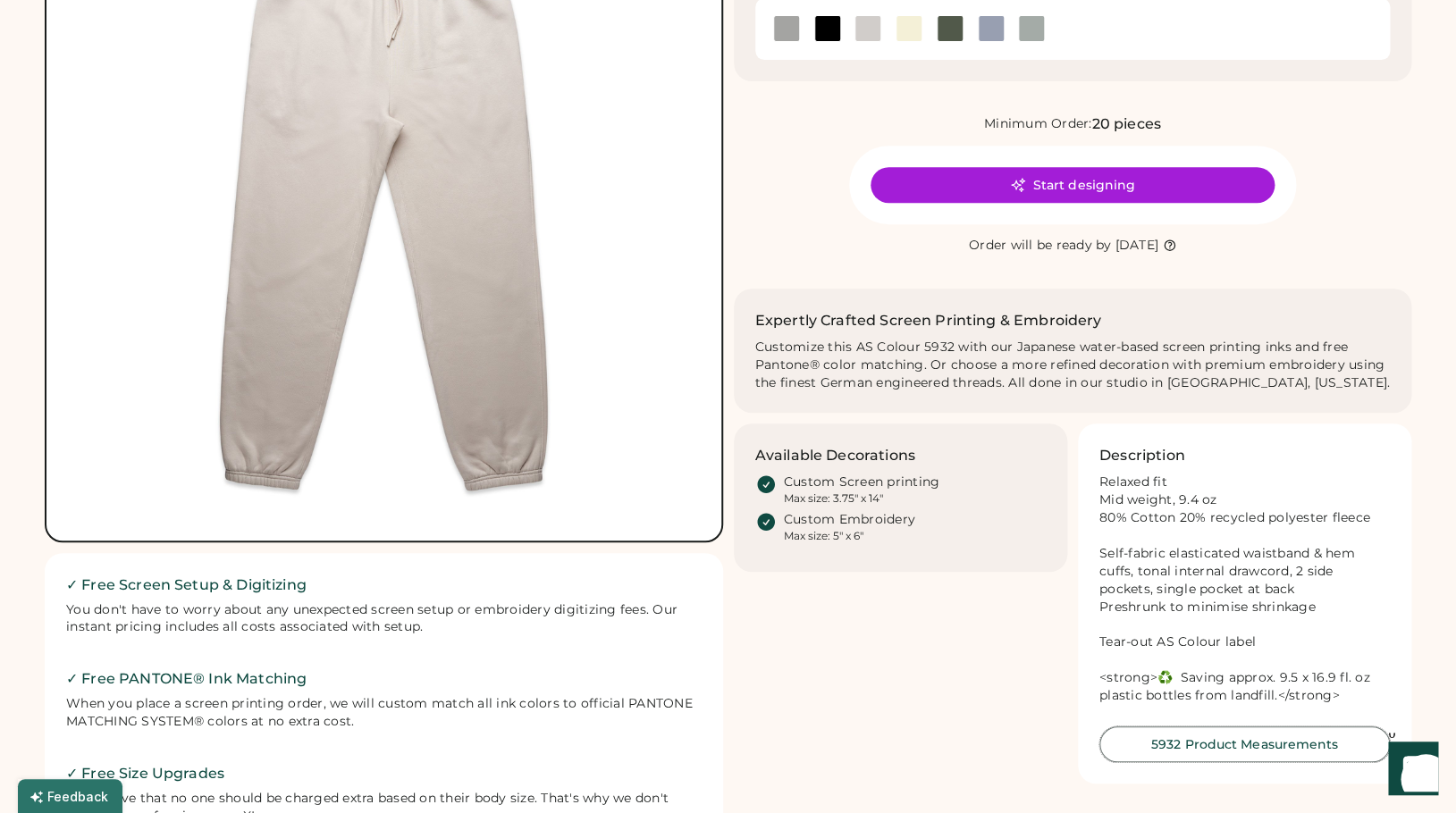
click at [1195, 747] on button "5932 Product Measurements" at bounding box center [1244, 744] width 290 height 35
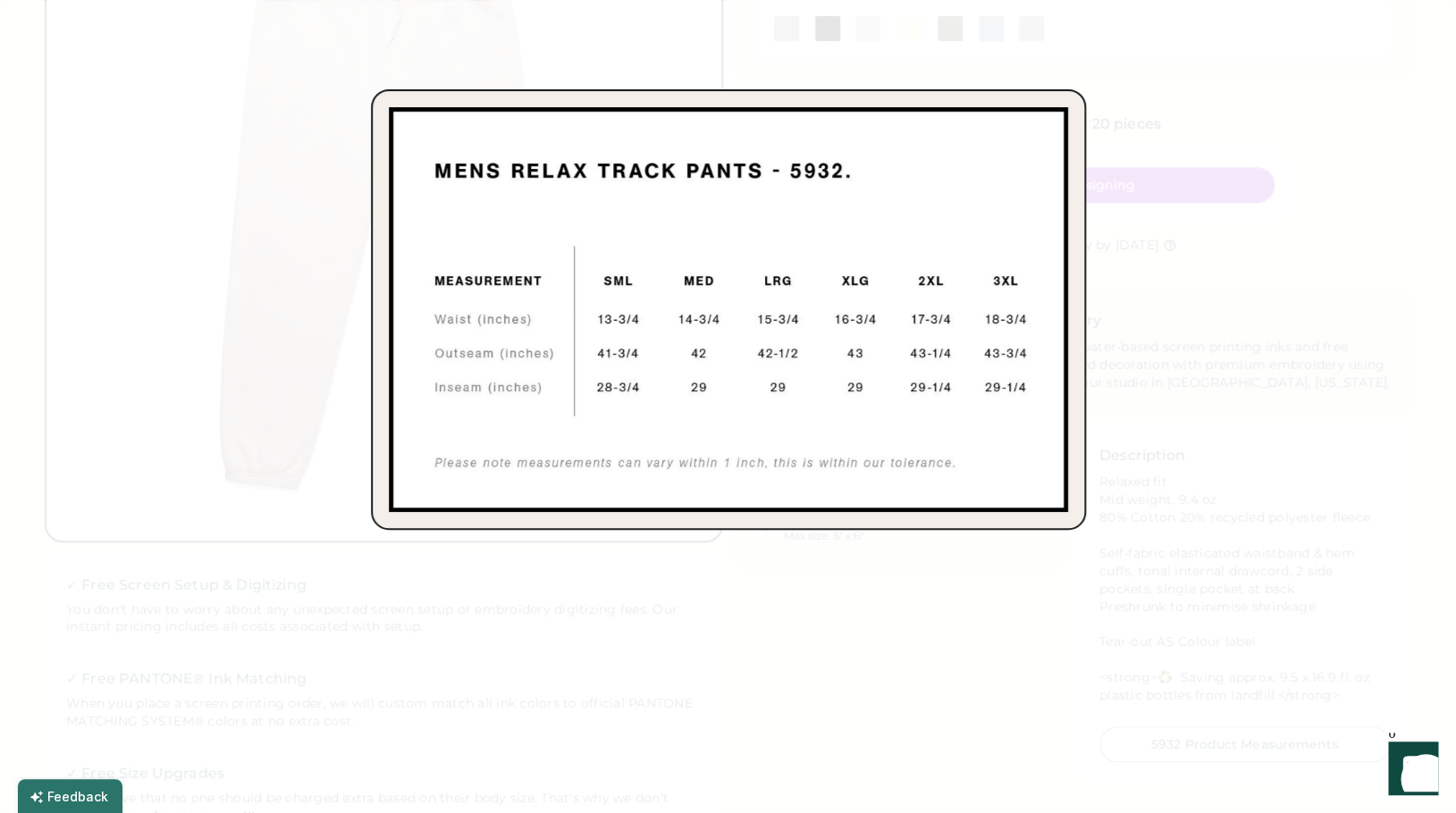
click at [1158, 232] on div at bounding box center [728, 406] width 1456 height 813
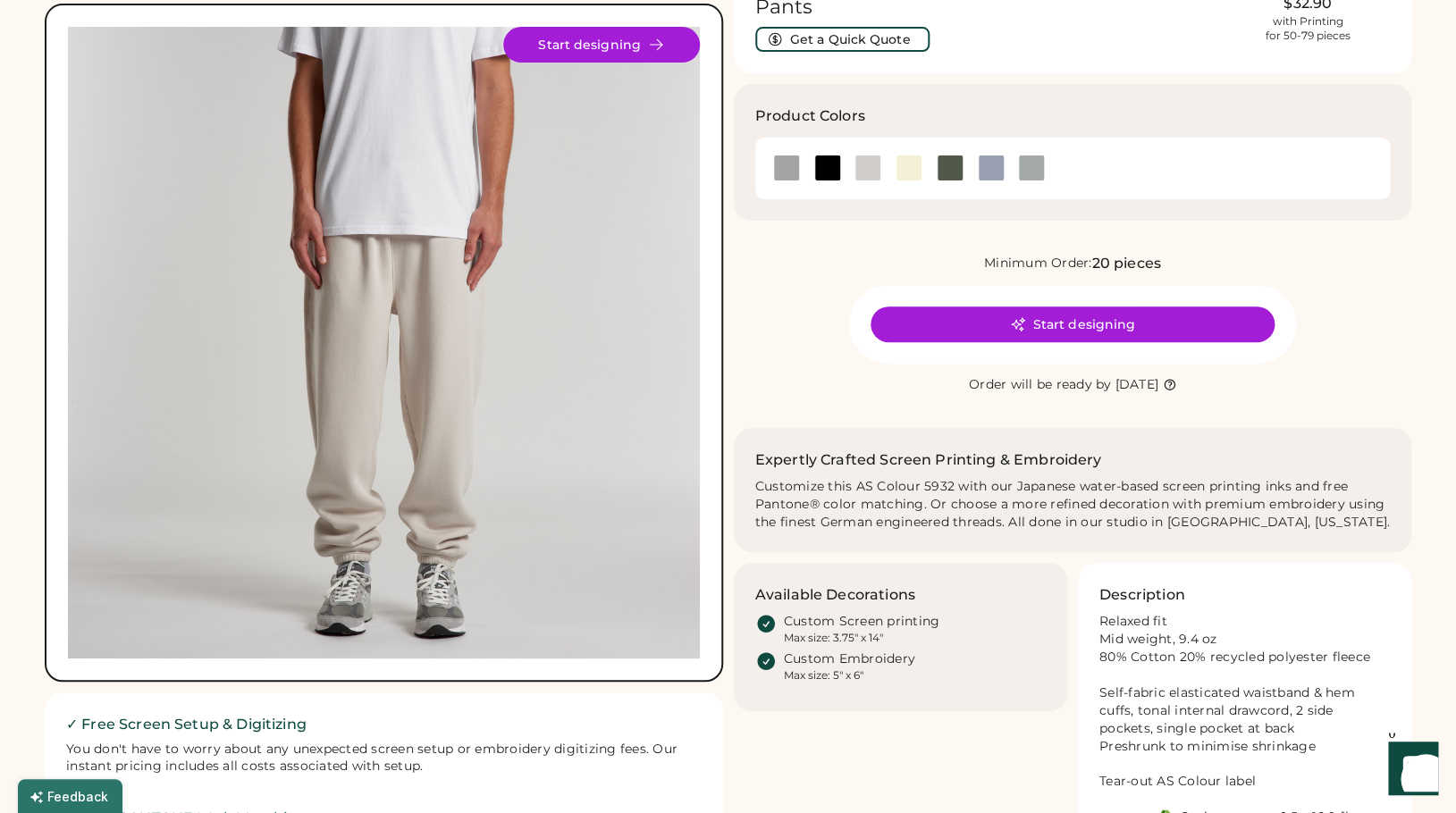
scroll to position [113, 0]
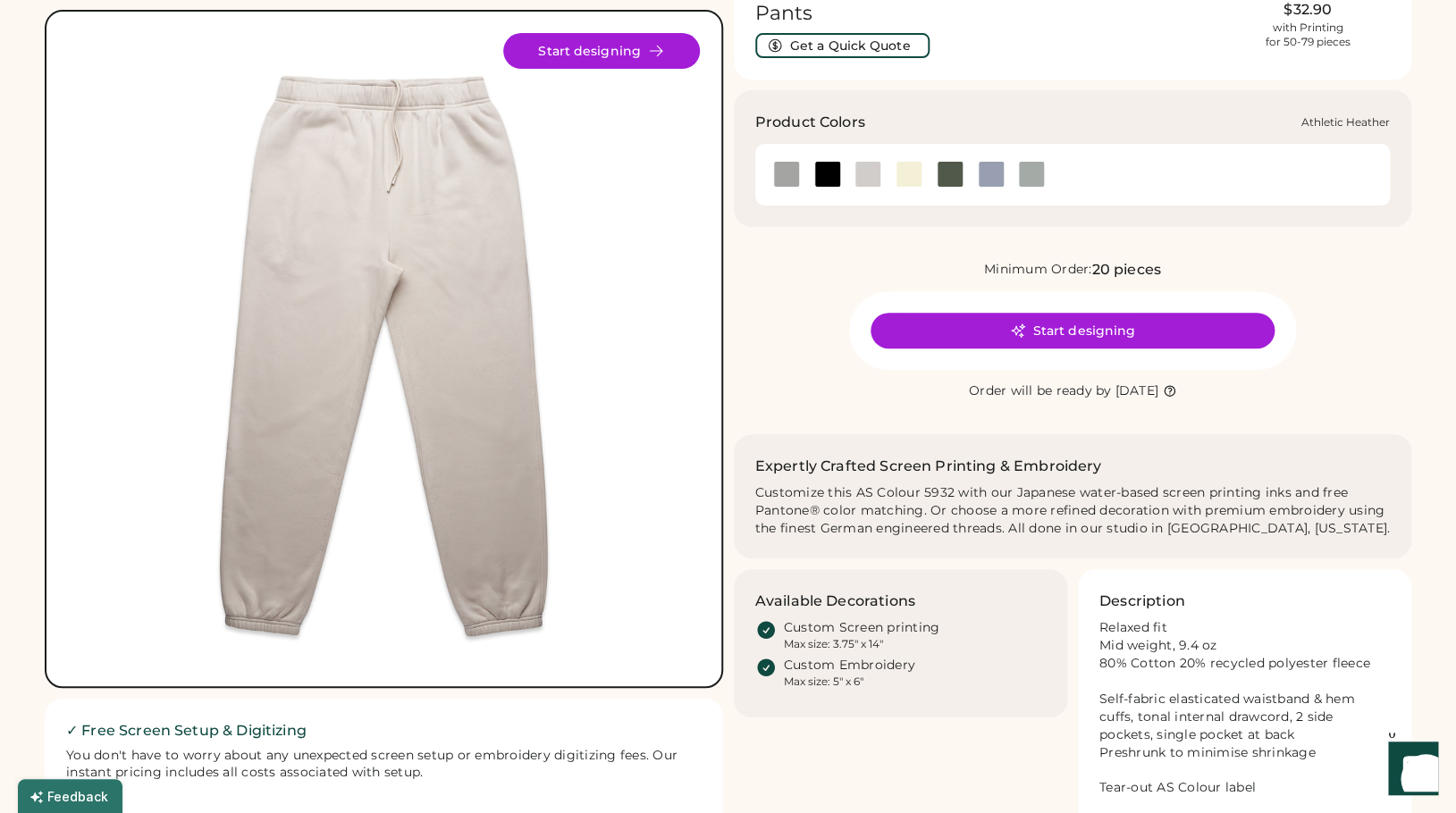
click at [791, 183] on div at bounding box center [786, 174] width 27 height 27
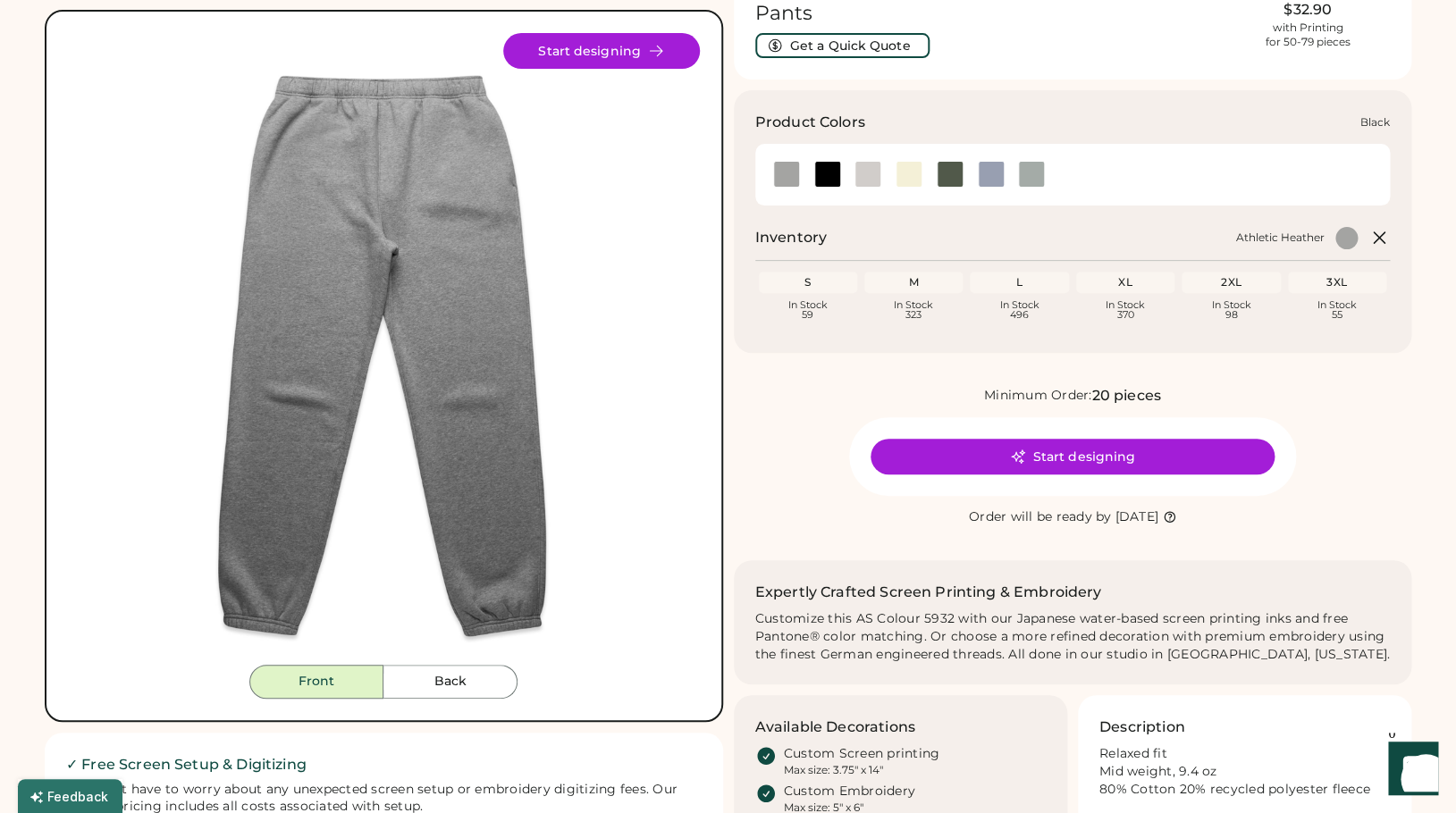
click at [831, 182] on div at bounding box center [828, 174] width 27 height 27
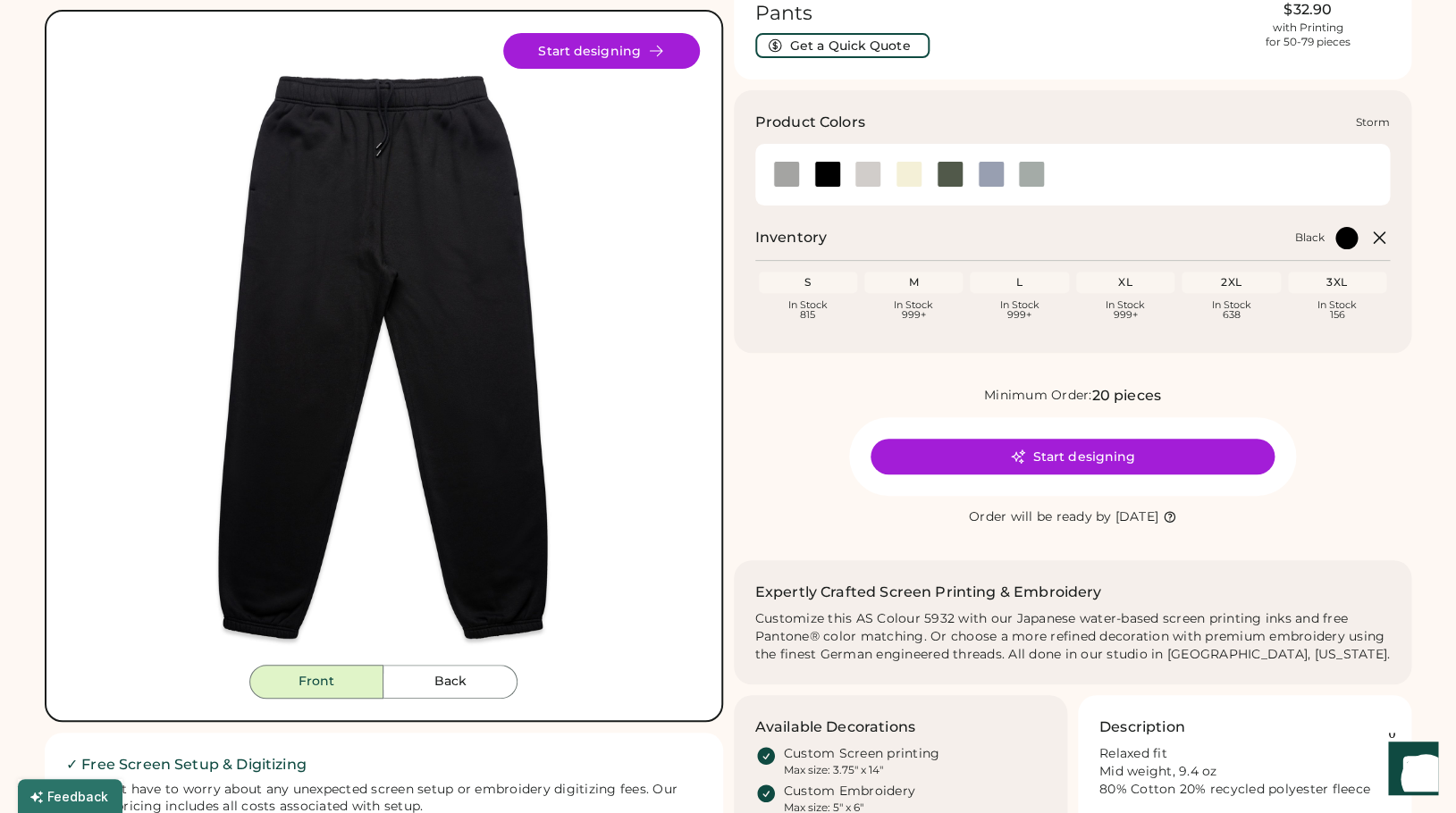
click at [1025, 169] on div at bounding box center [1032, 174] width 27 height 27
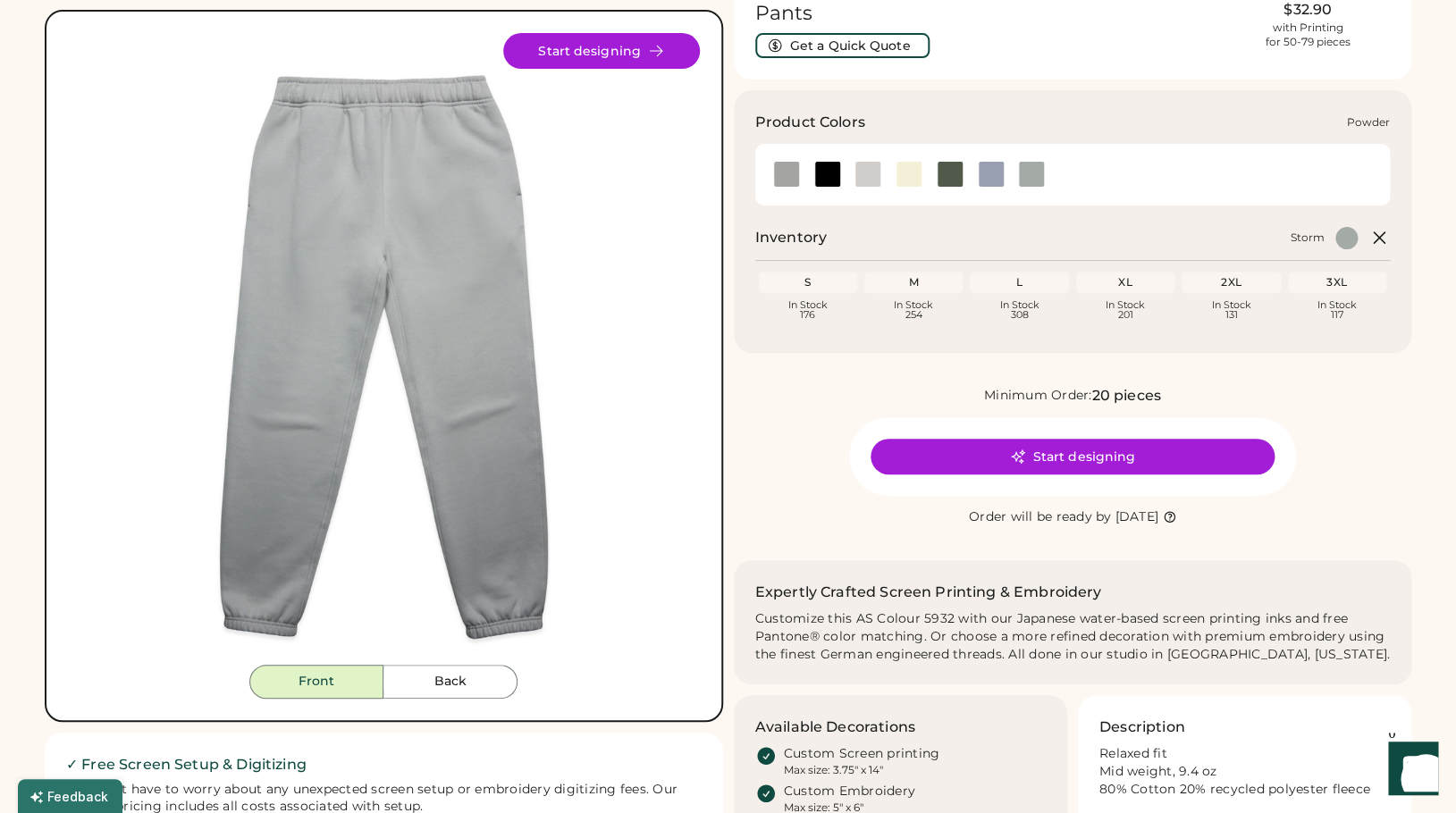
click at [989, 174] on div at bounding box center [991, 174] width 27 height 27
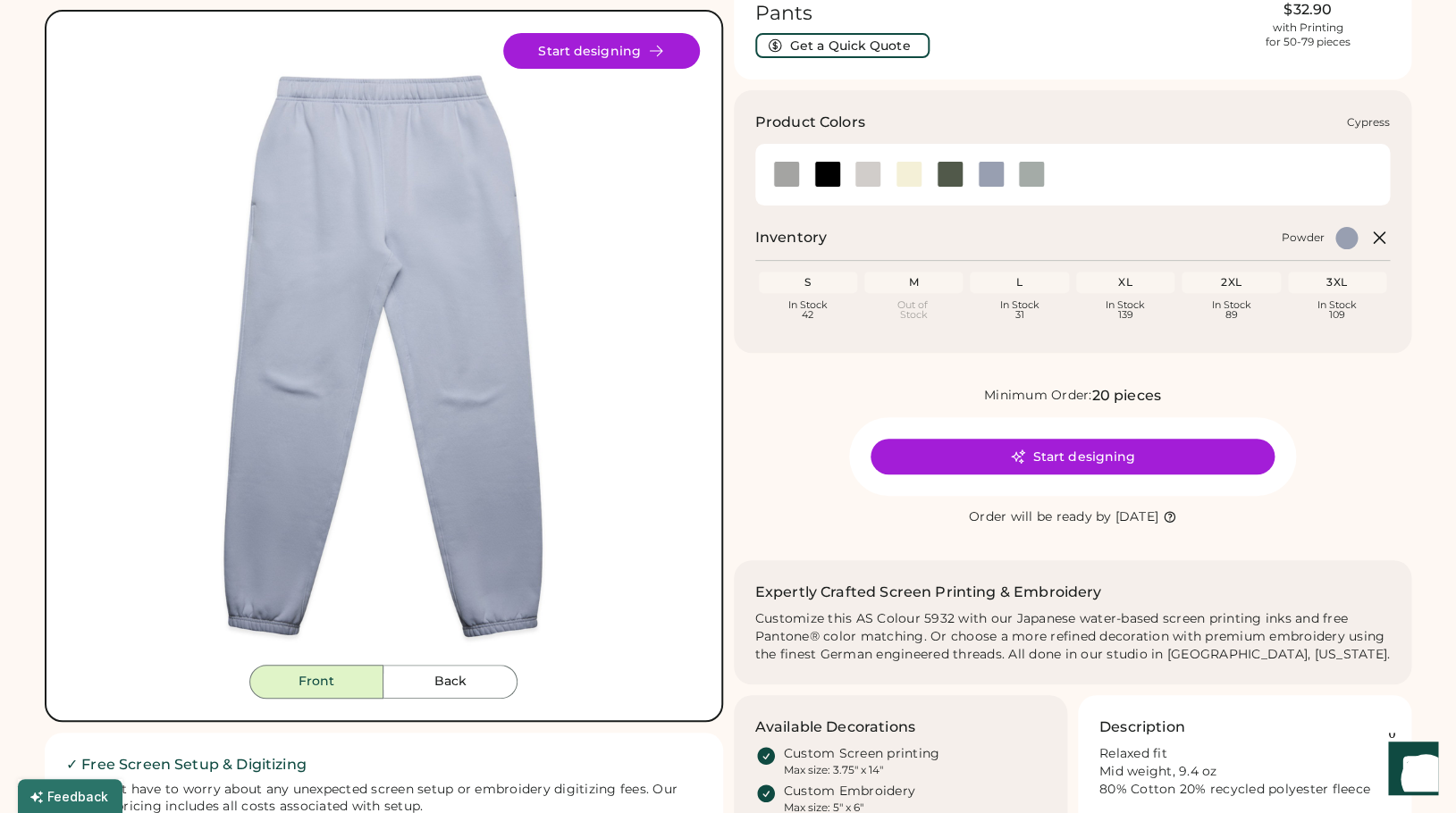
click at [955, 181] on div at bounding box center [950, 174] width 27 height 27
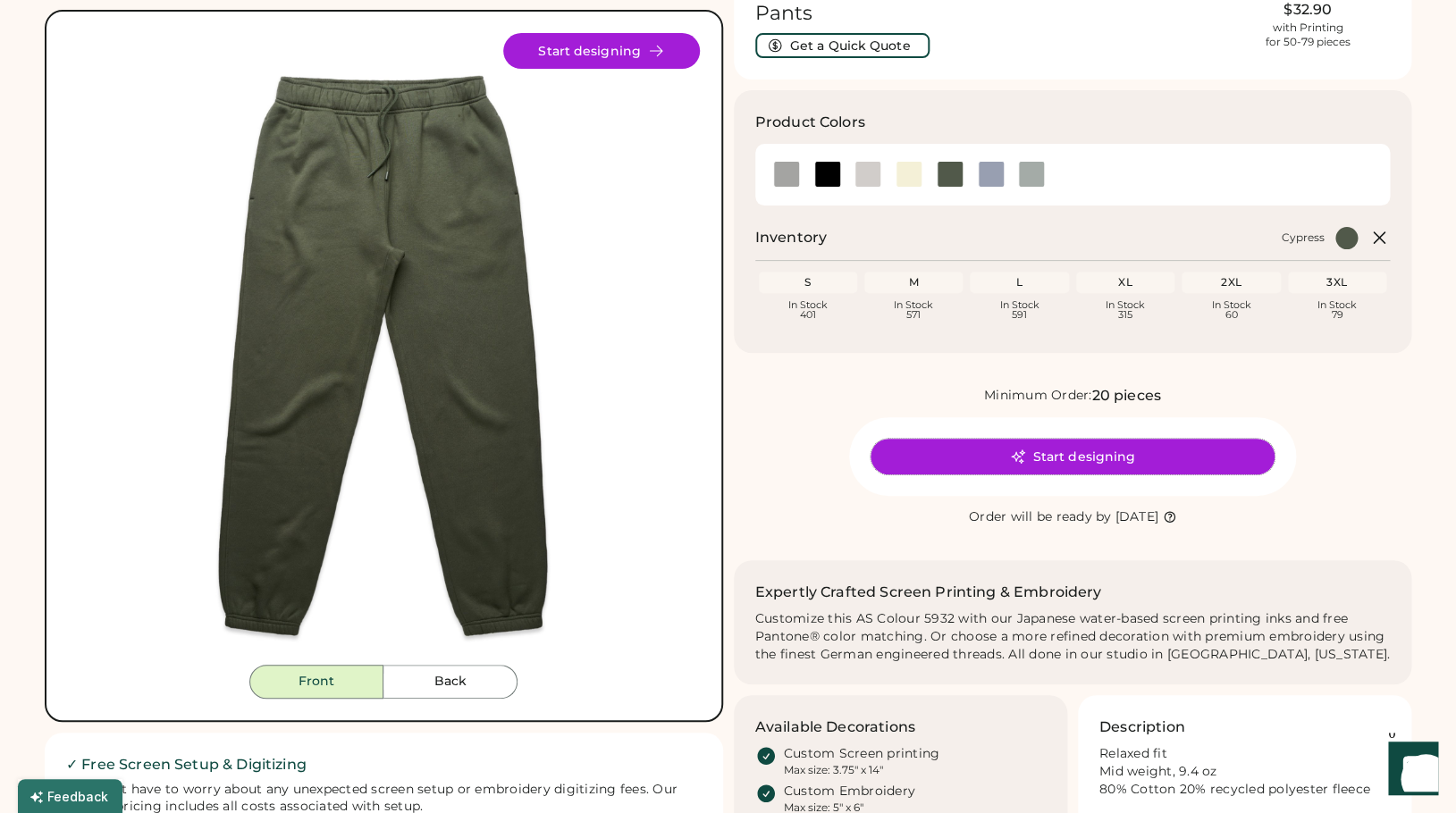
click at [1022, 455] on icon at bounding box center [1018, 457] width 16 height 16
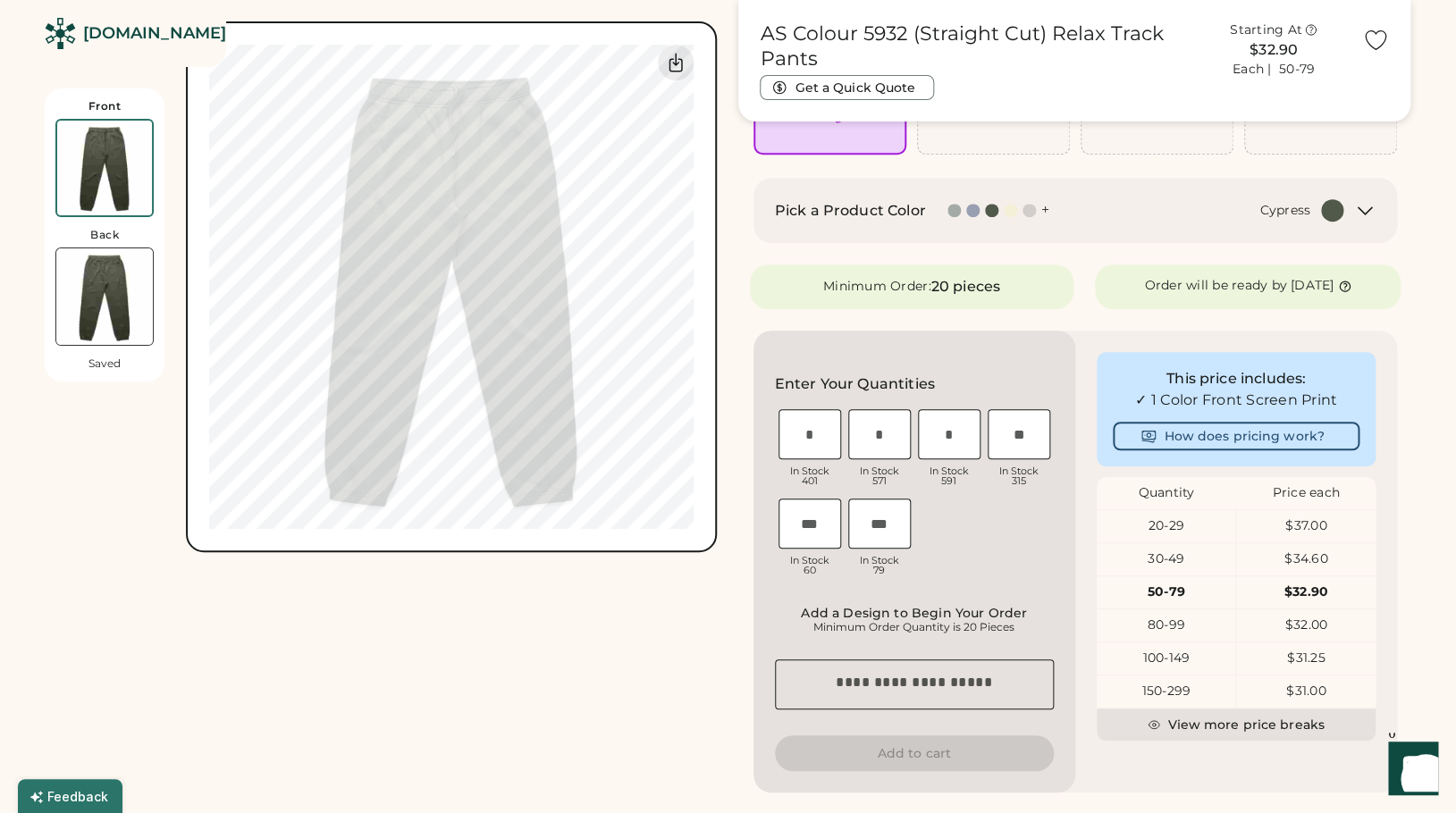
scroll to position [236, 0]
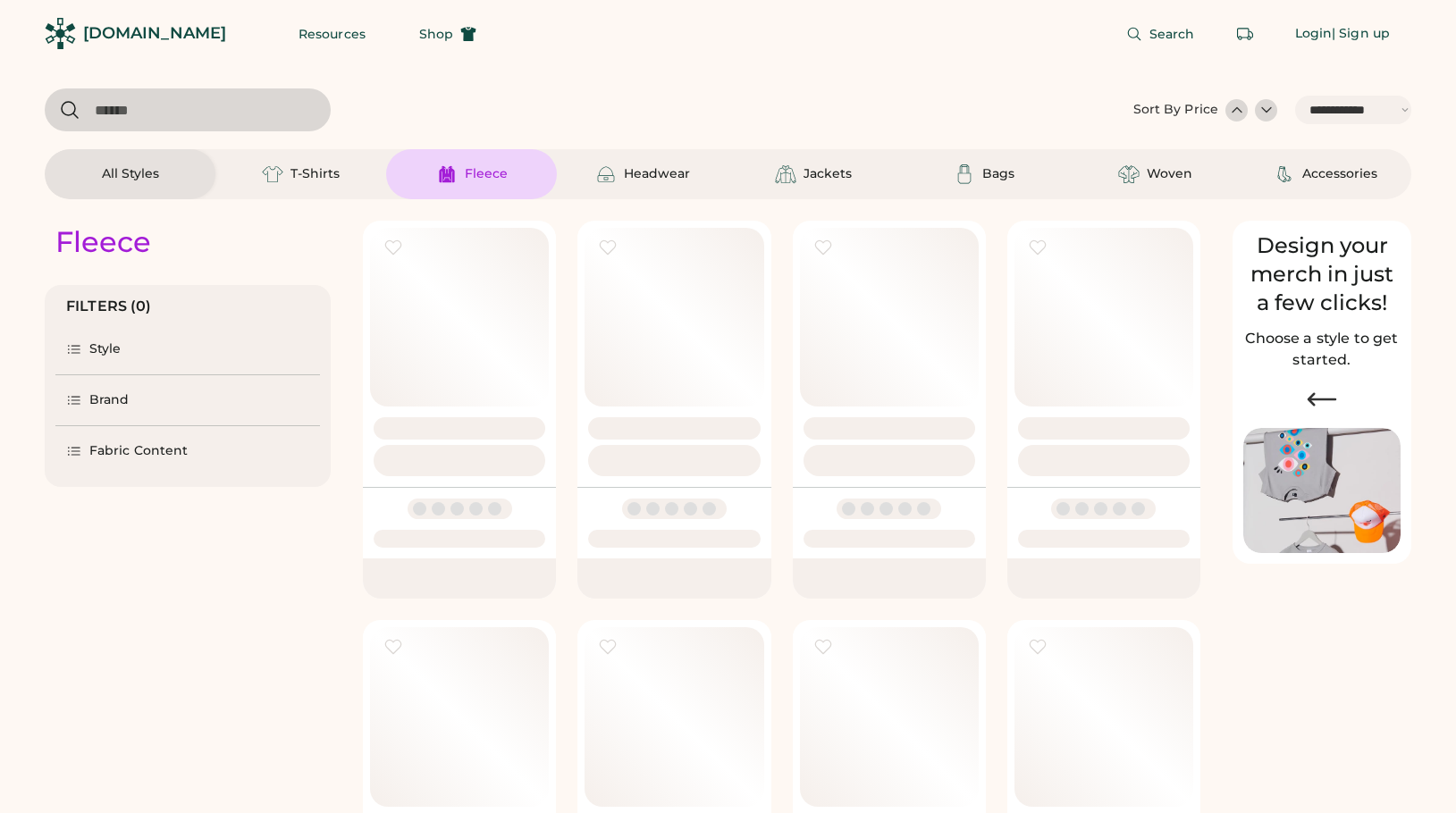
select select "*****"
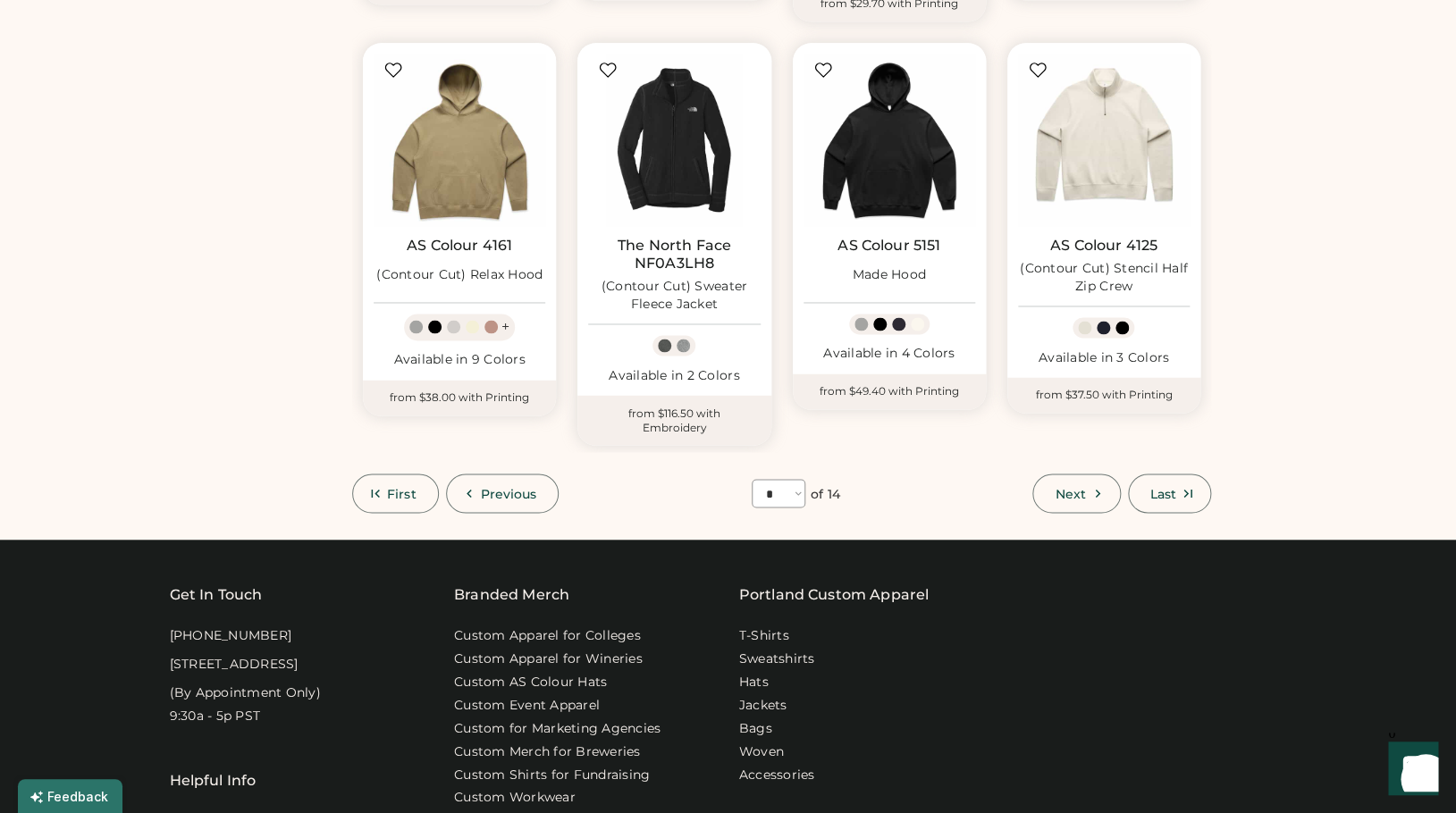
scroll to position [1057, 0]
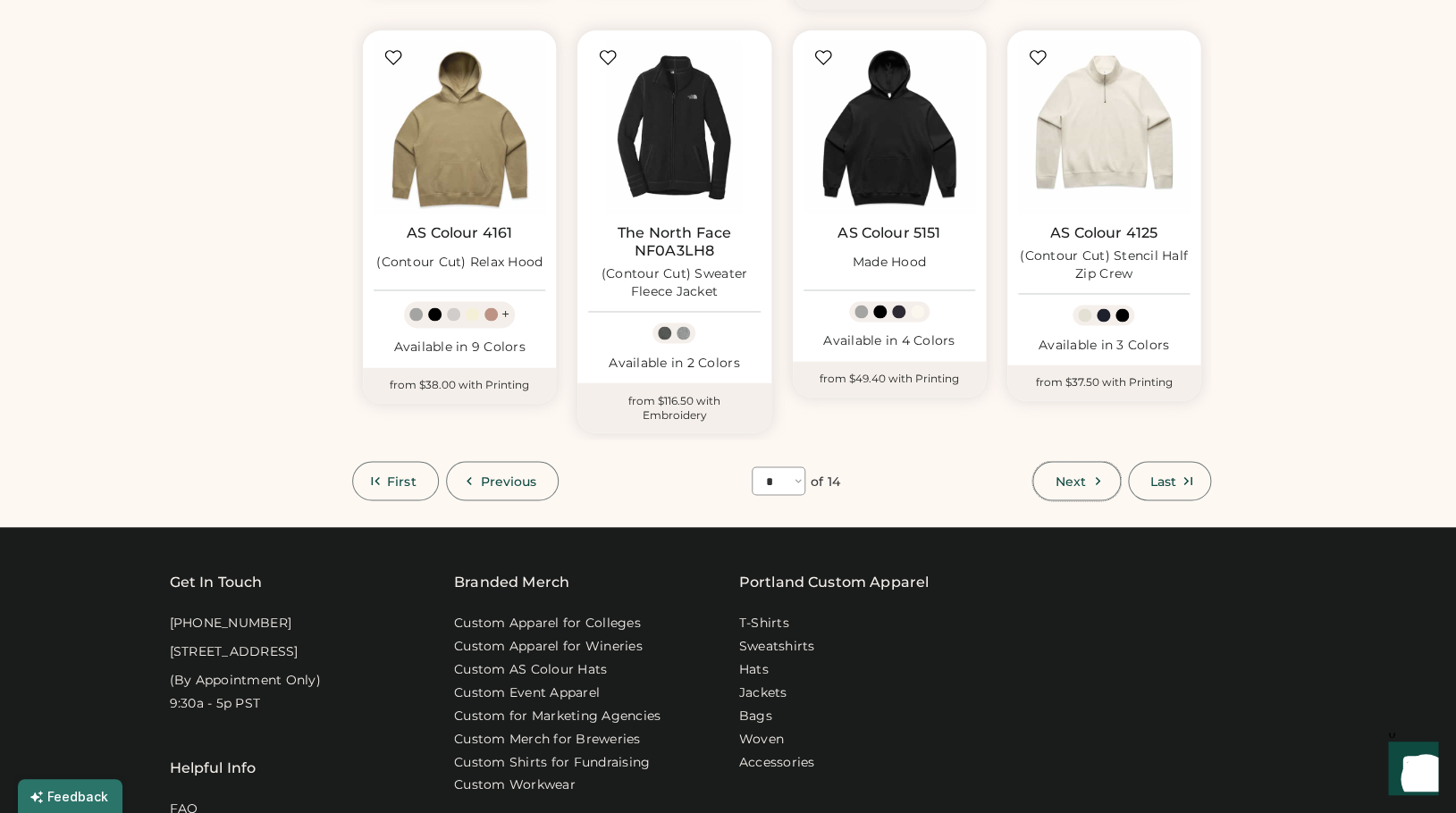
click at [1074, 475] on span "Next" at bounding box center [1070, 481] width 31 height 12
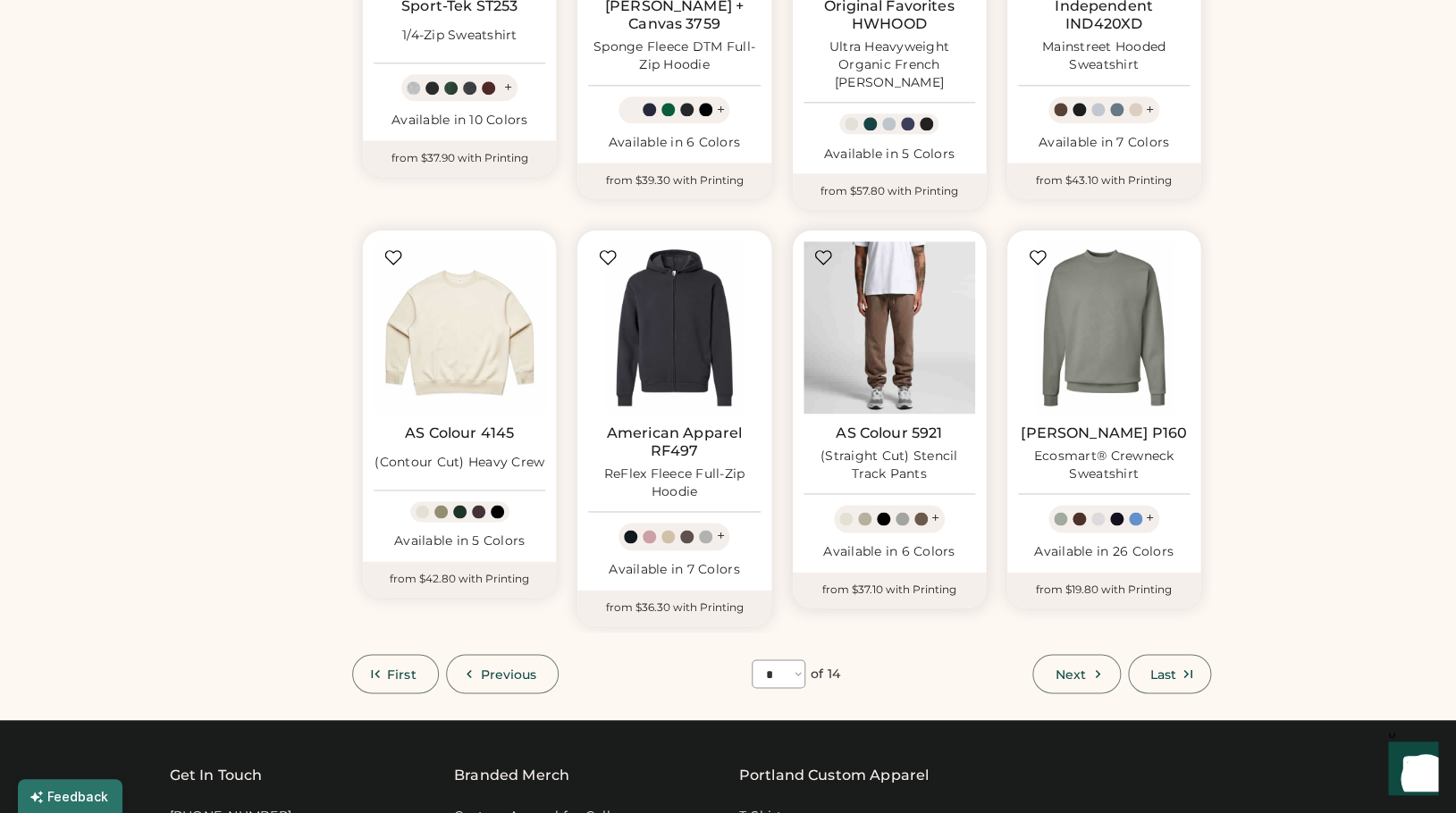
scroll to position [829, 0]
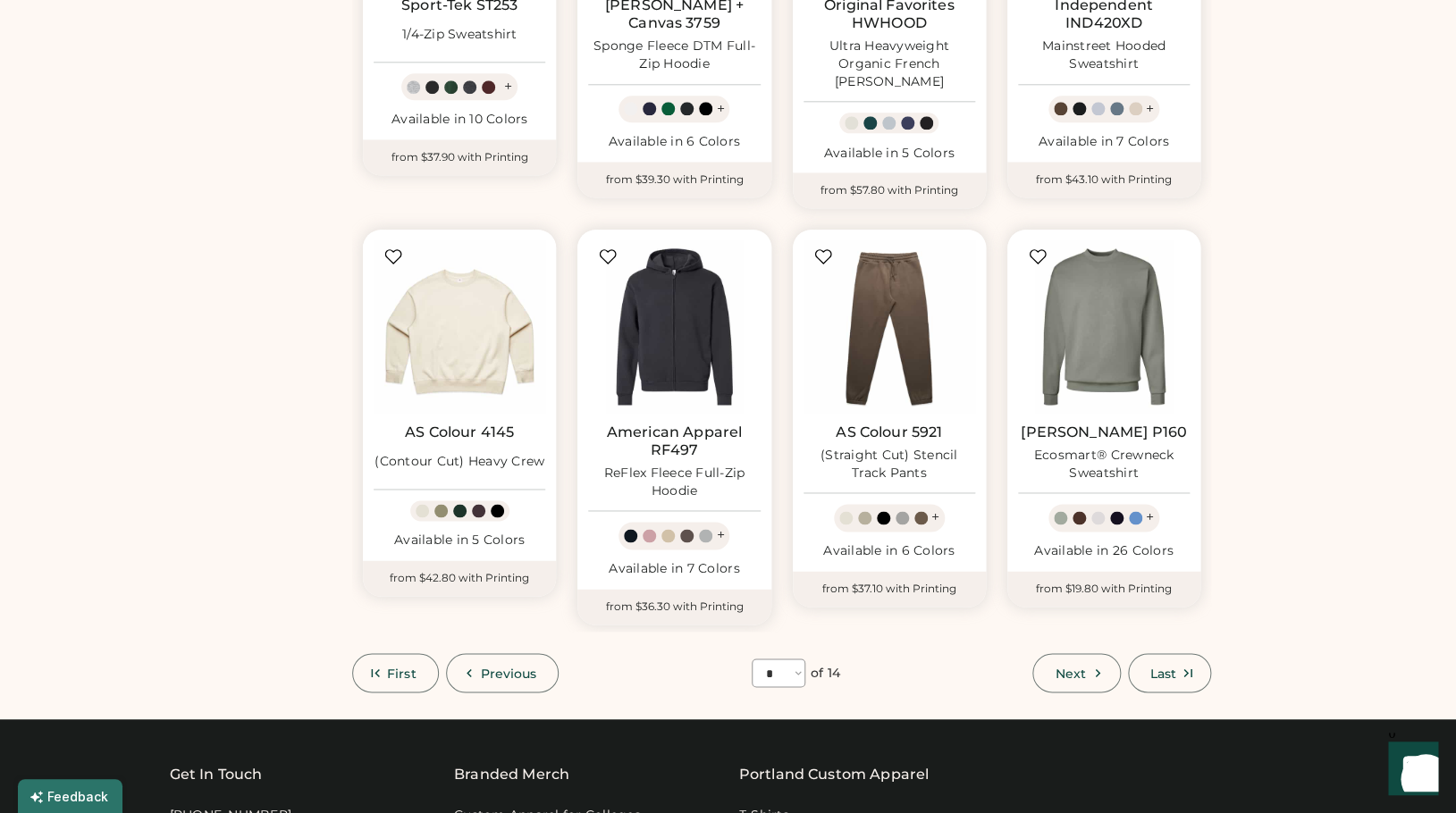
click at [1076, 673] on button "Next" at bounding box center [1076, 672] width 87 height 39
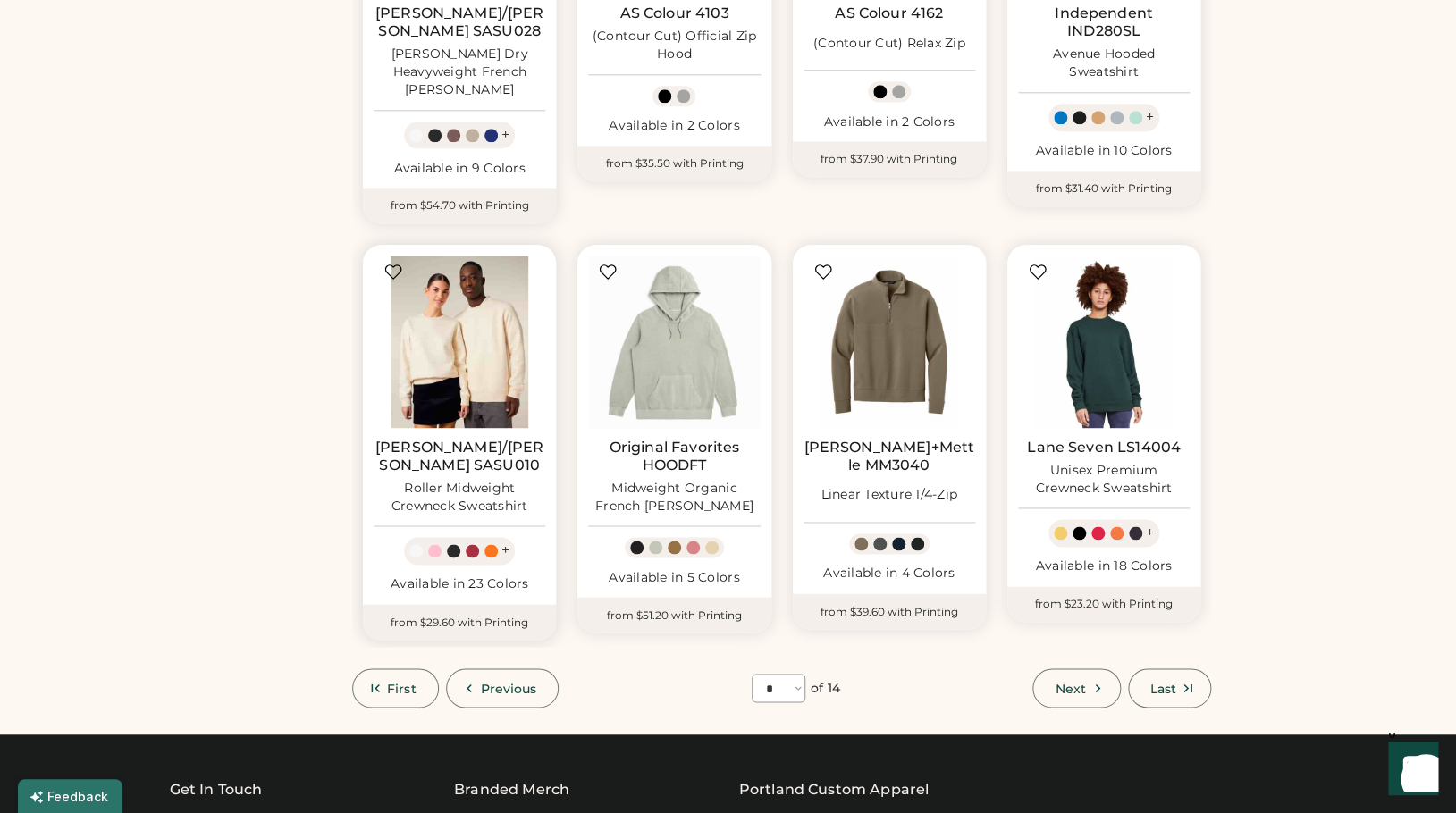
scroll to position [853, 0]
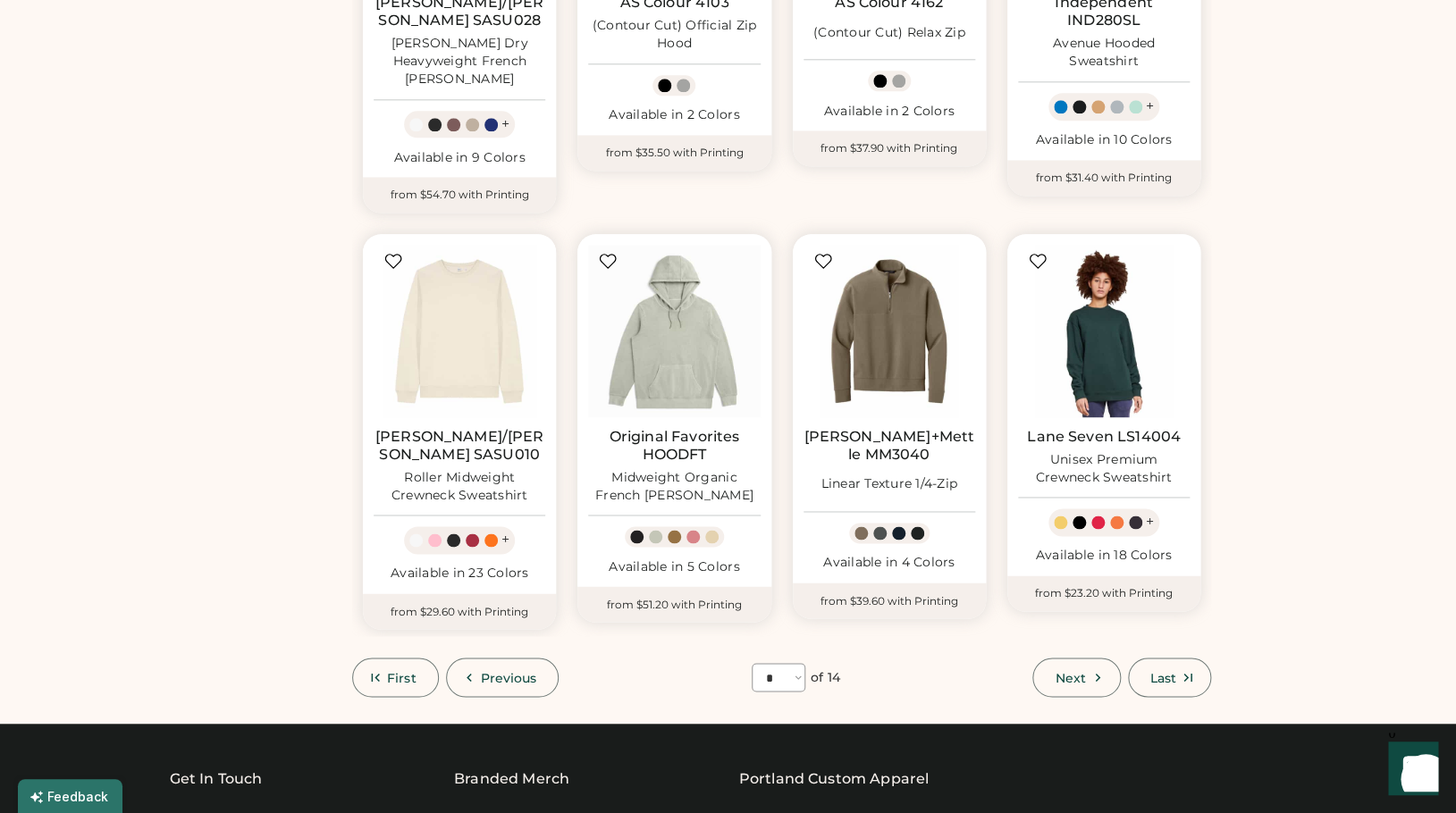
click at [1066, 671] on span "Next" at bounding box center [1070, 677] width 31 height 12
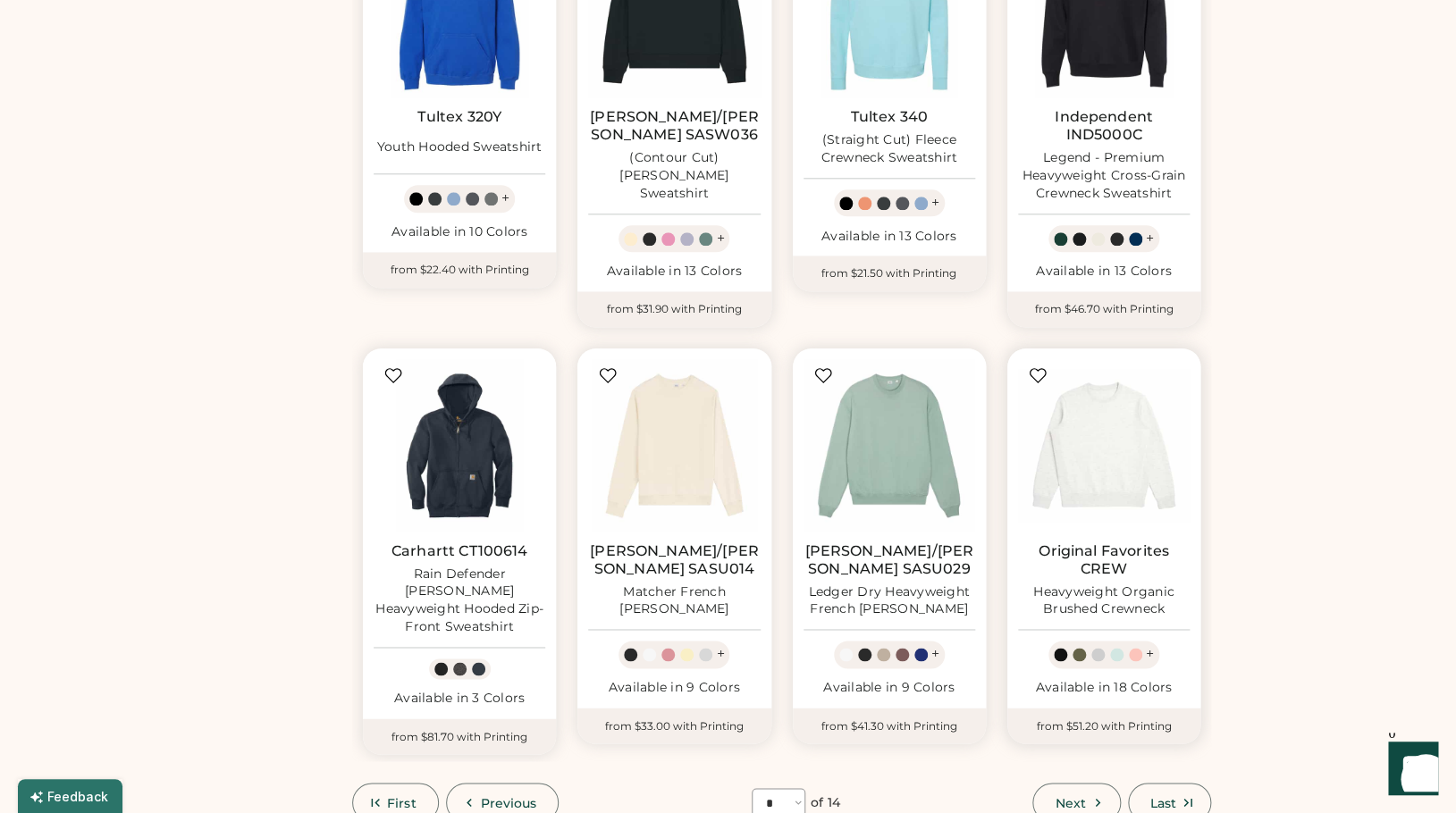
scroll to position [749, 0]
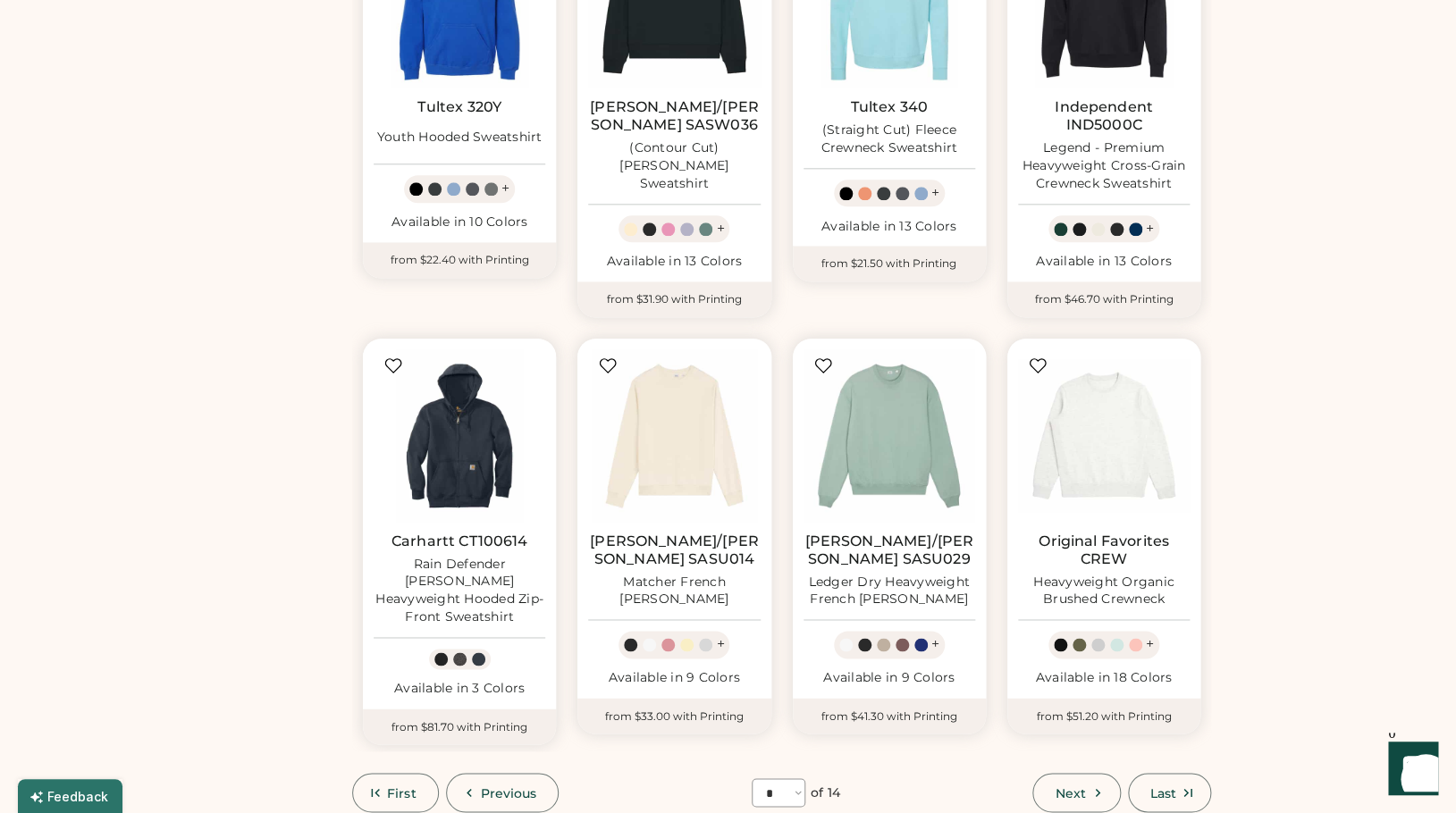
click at [1065, 786] on span "Next" at bounding box center [1070, 792] width 31 height 12
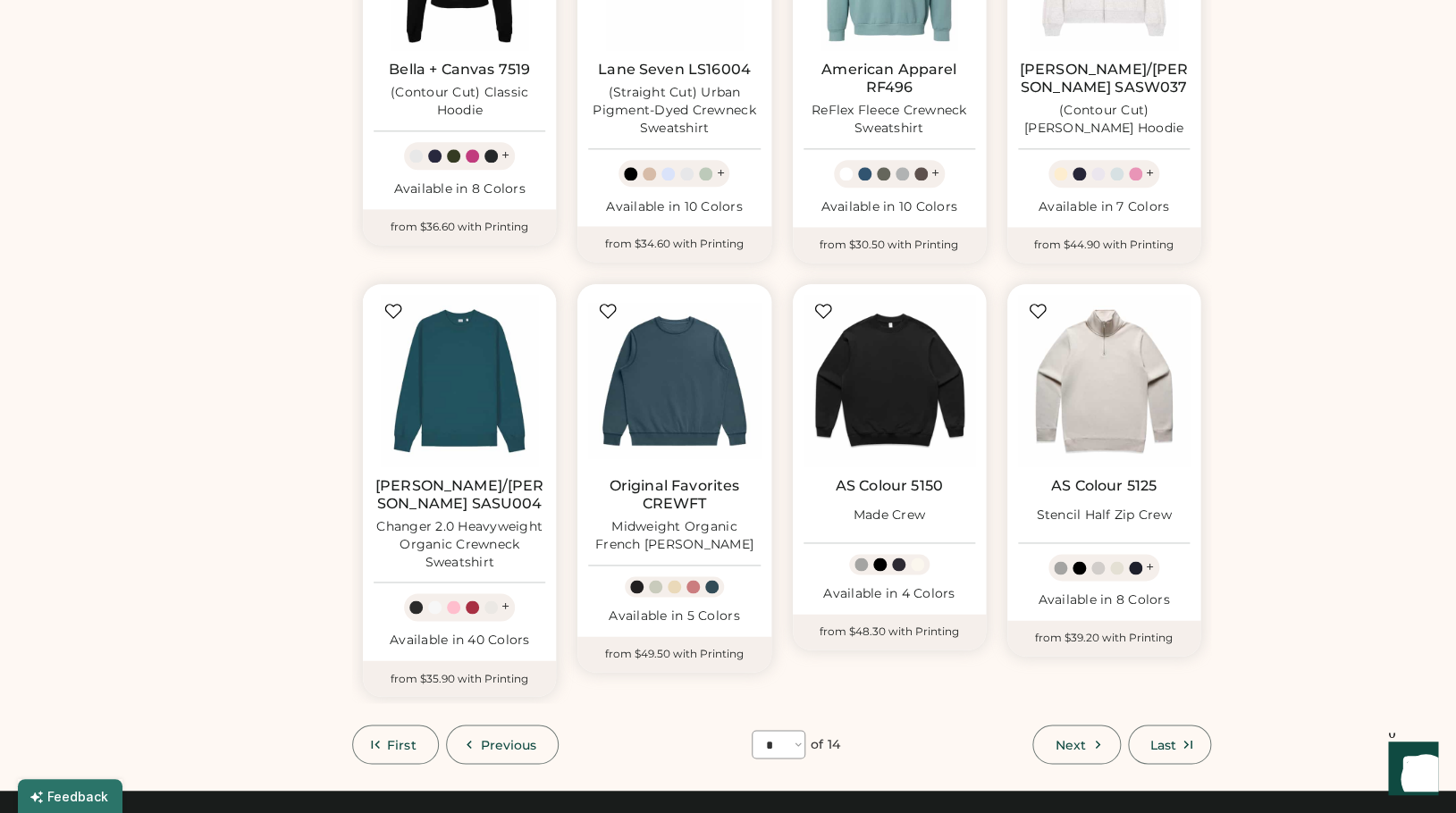
scroll to position [855, 0]
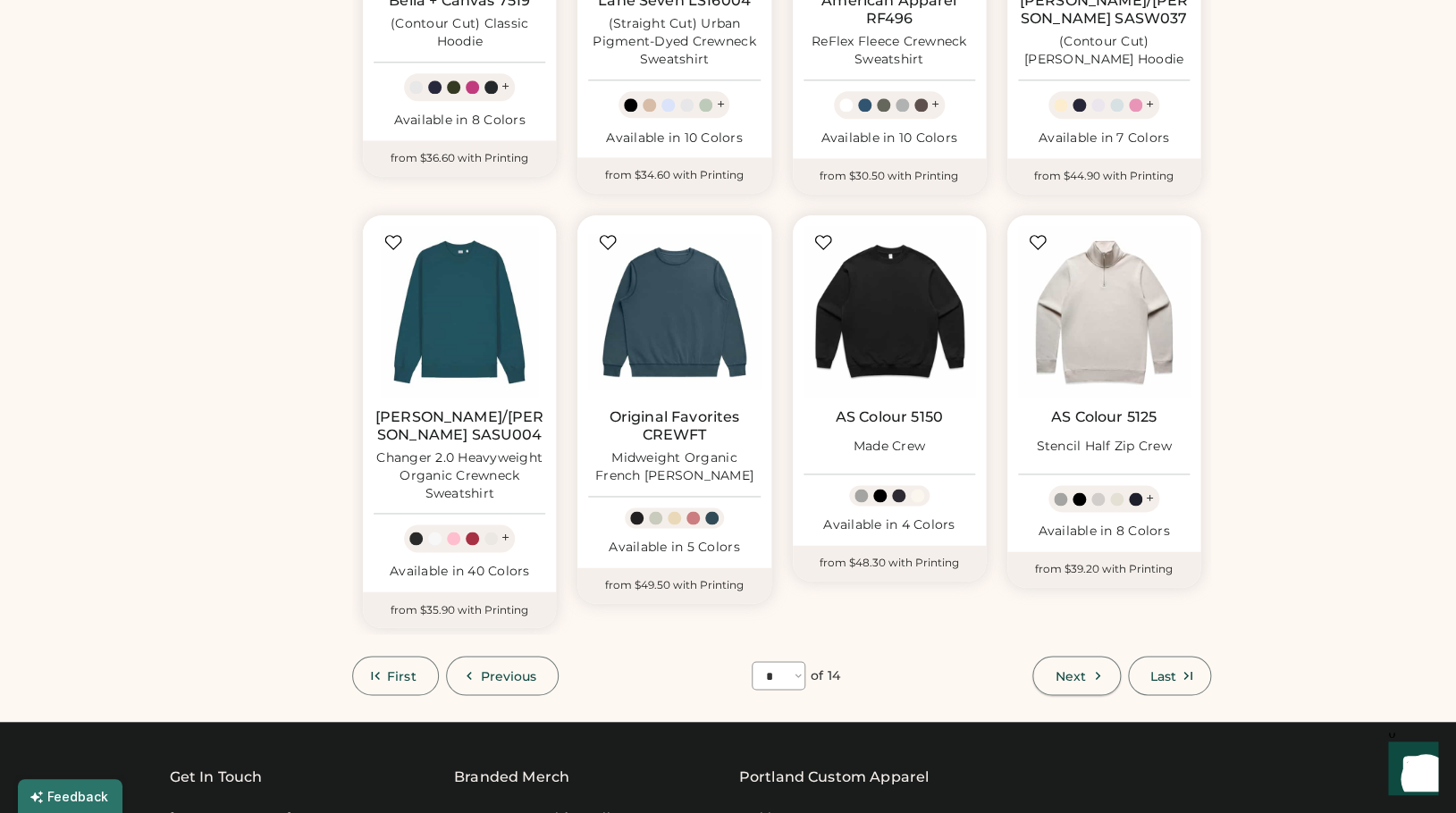
click at [1076, 656] on button "Next" at bounding box center [1076, 675] width 87 height 39
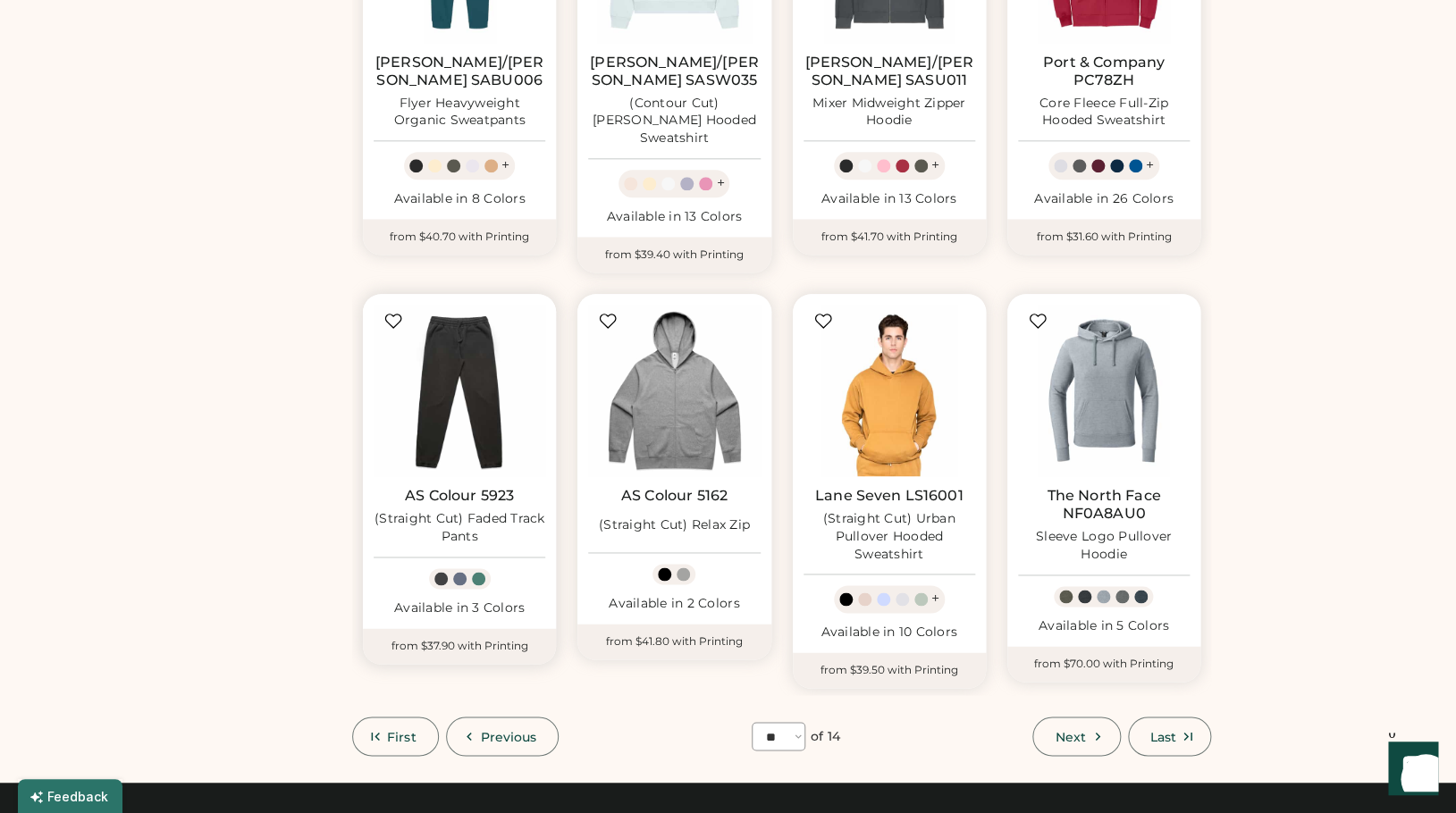
scroll to position [763, 0]
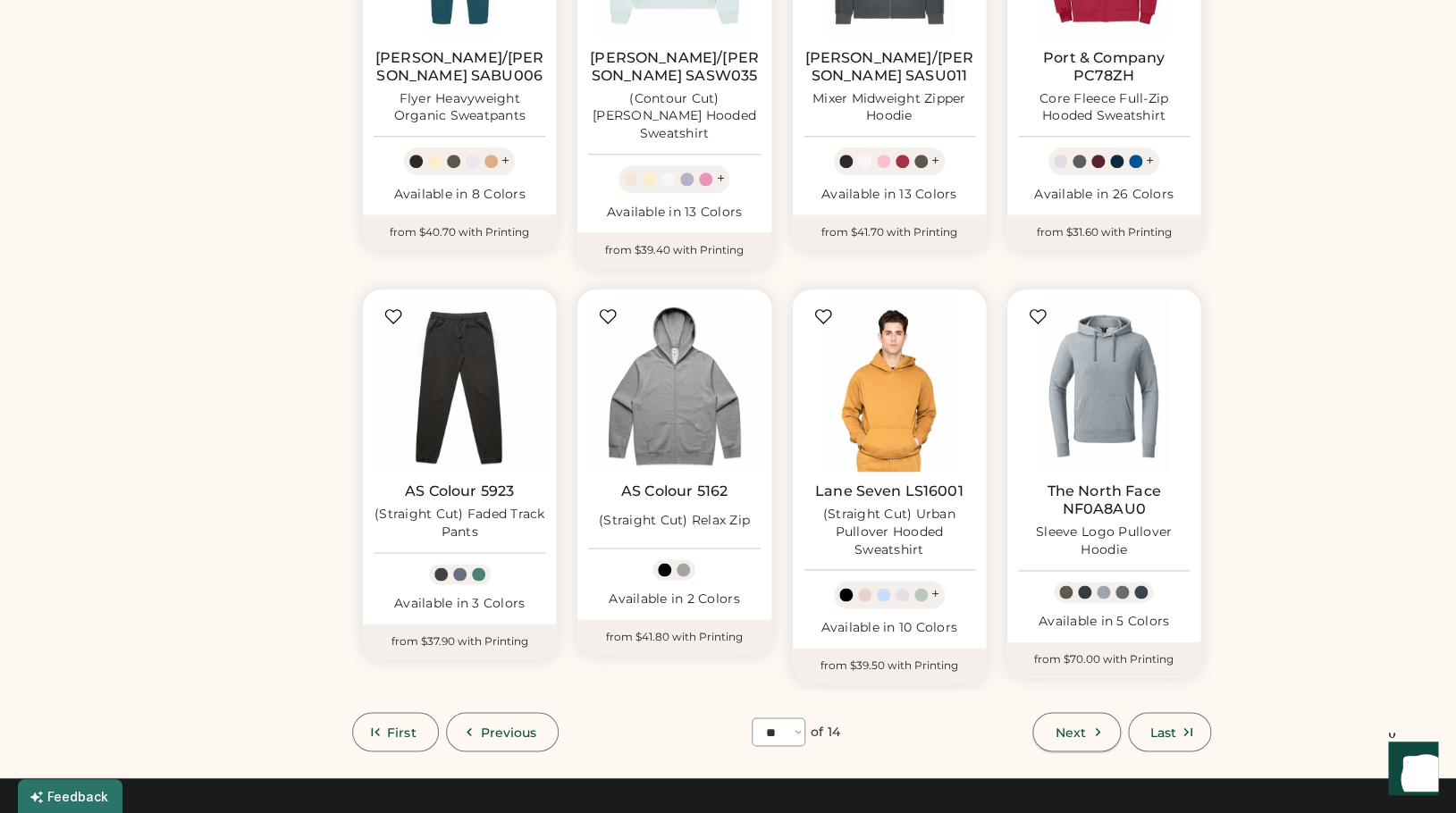
click at [1055, 726] on span "Next" at bounding box center [1070, 732] width 31 height 12
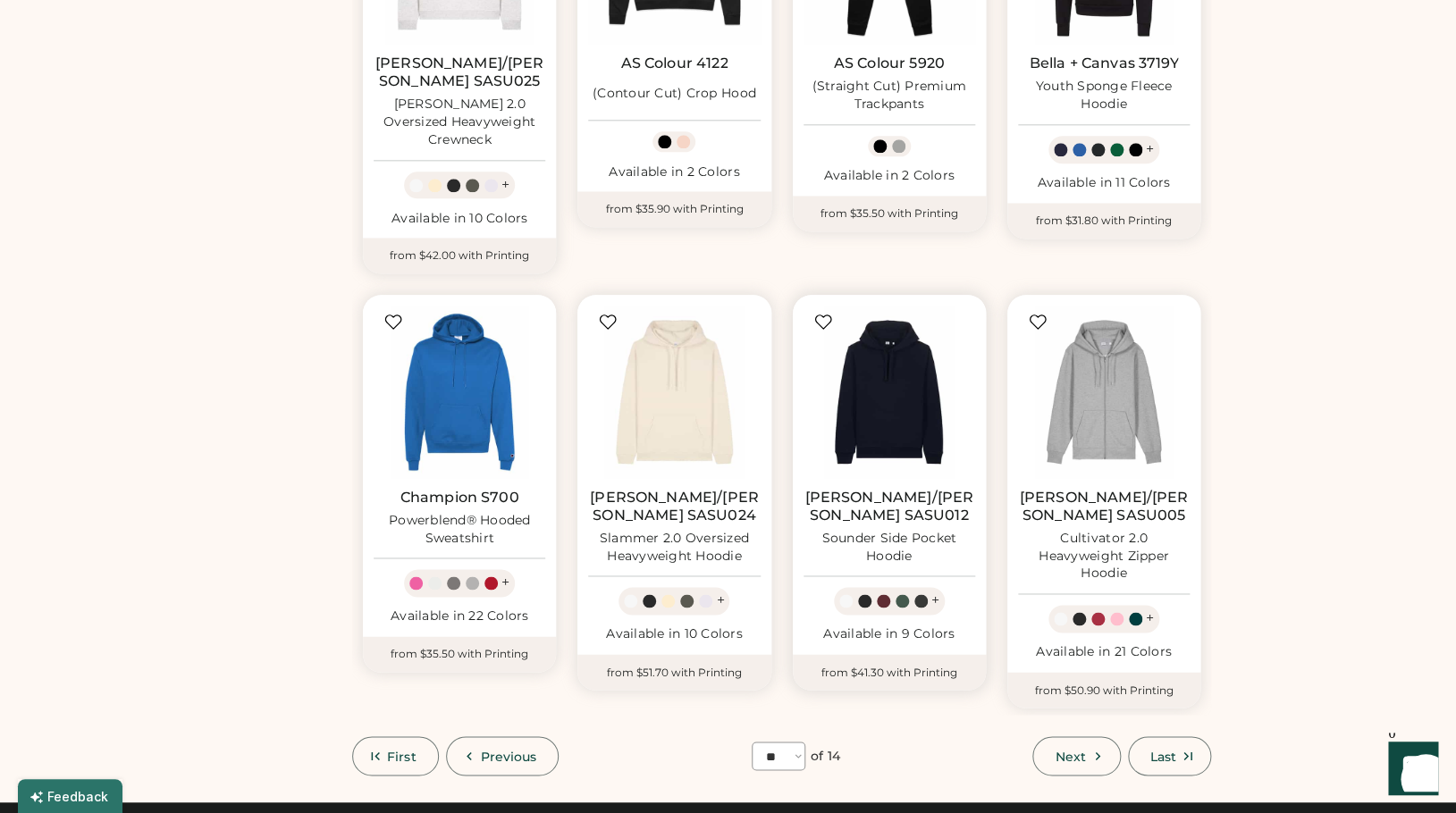
scroll to position [805, 0]
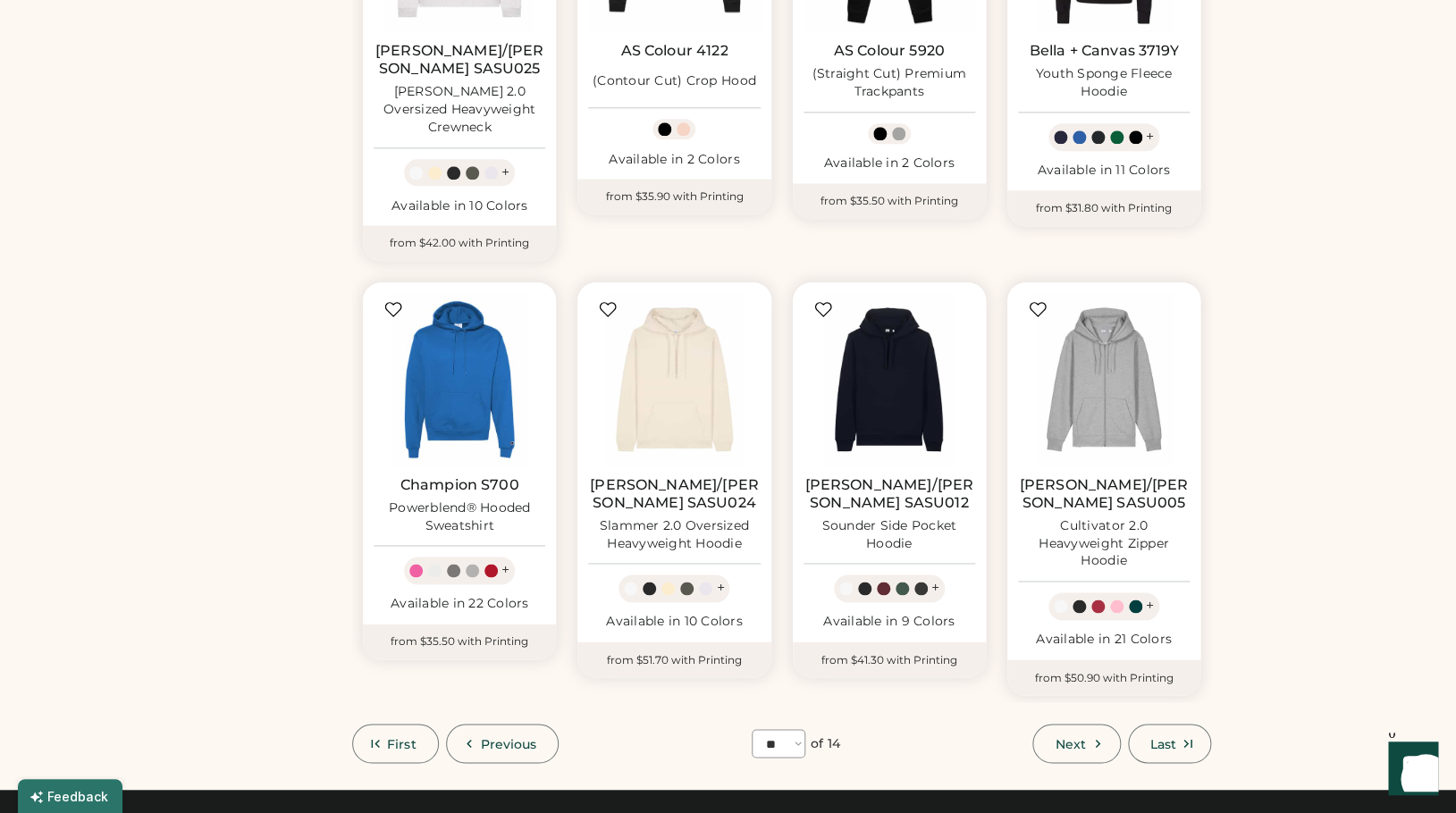
click at [1066, 737] on span "Next" at bounding box center [1070, 743] width 31 height 12
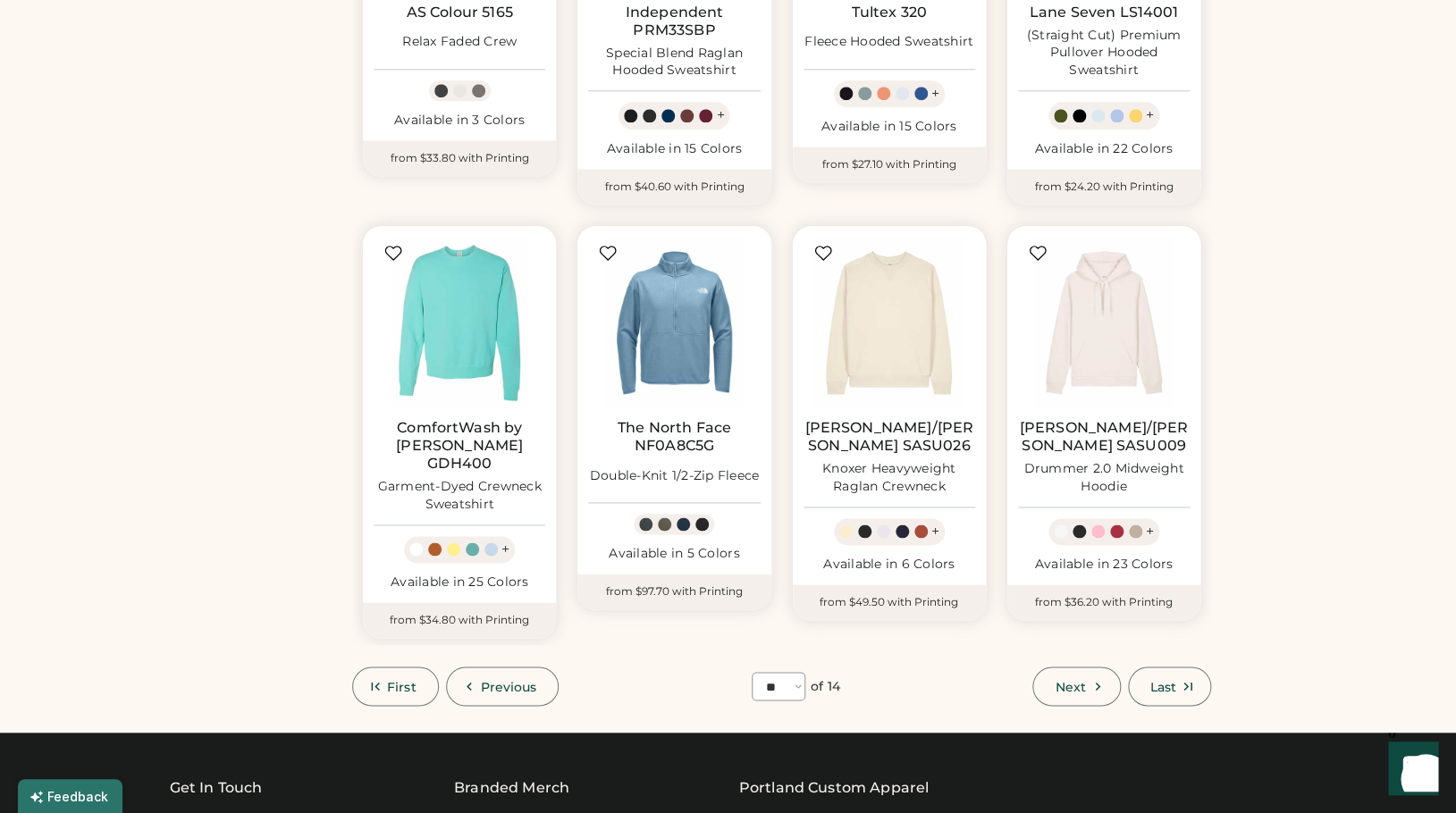
scroll to position [871, 0]
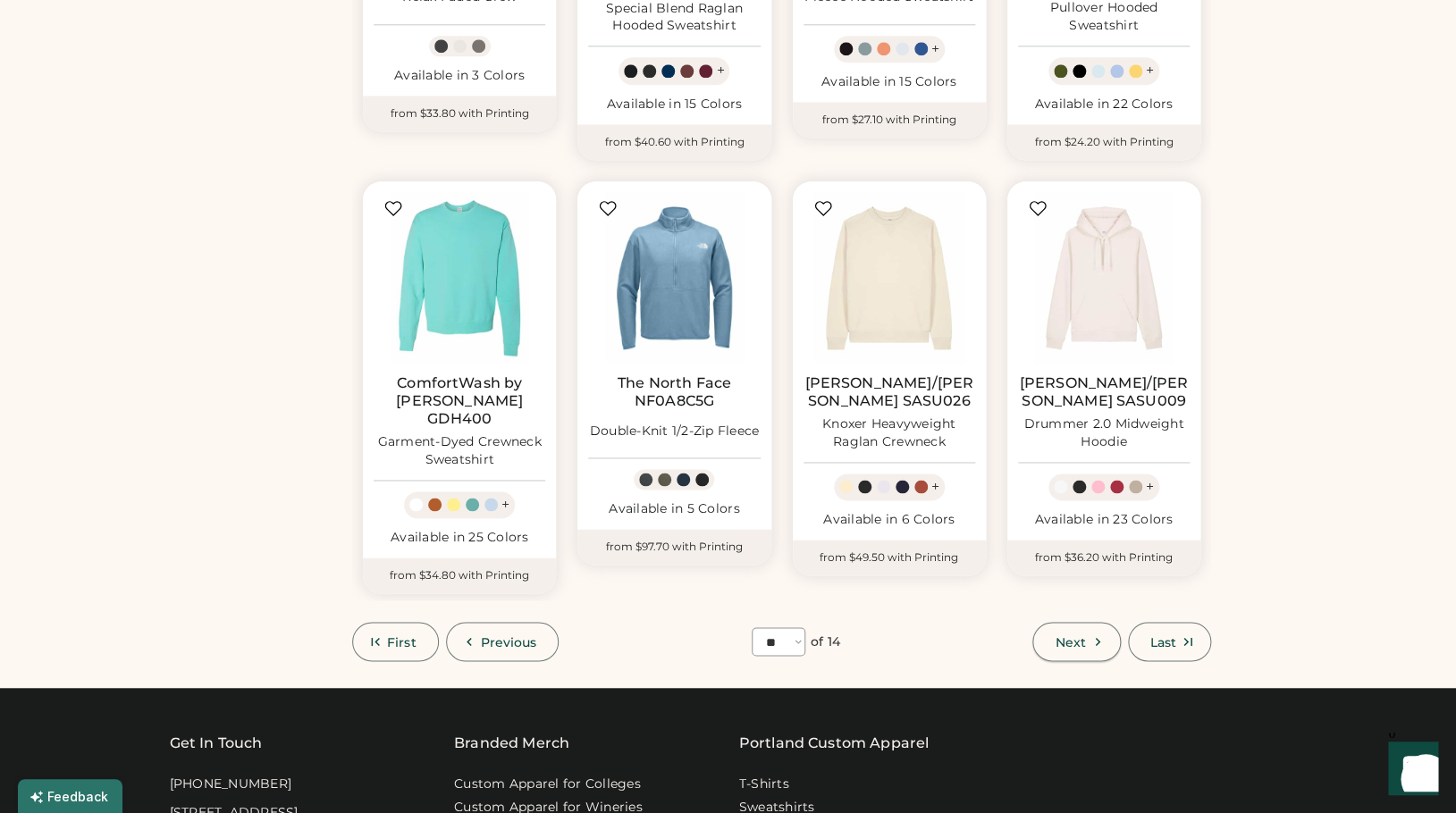
click at [1074, 636] on span "Next" at bounding box center [1070, 642] width 31 height 12
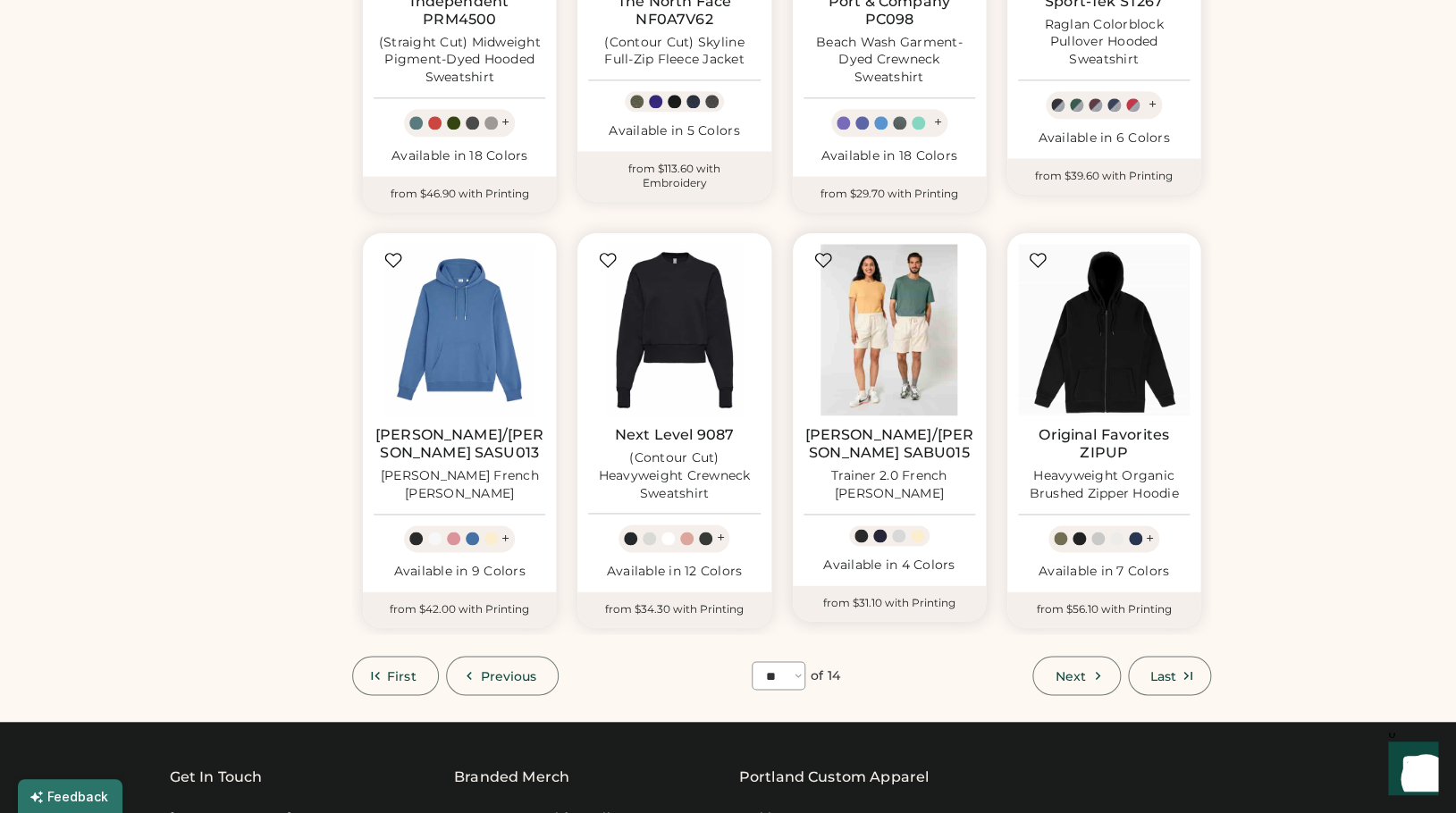
scroll to position [839, 0]
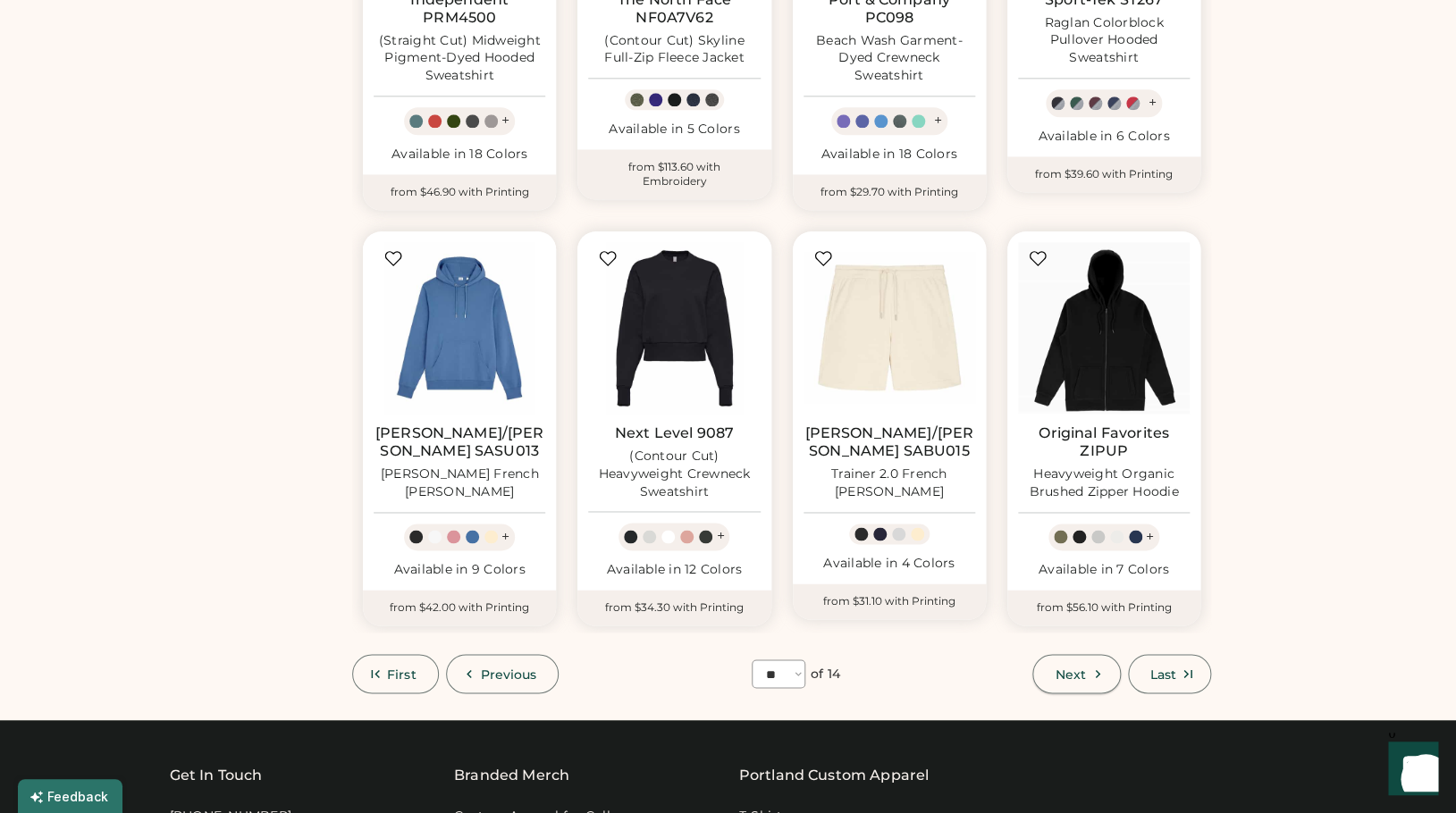
click at [1064, 677] on span "Next" at bounding box center [1070, 673] width 31 height 12
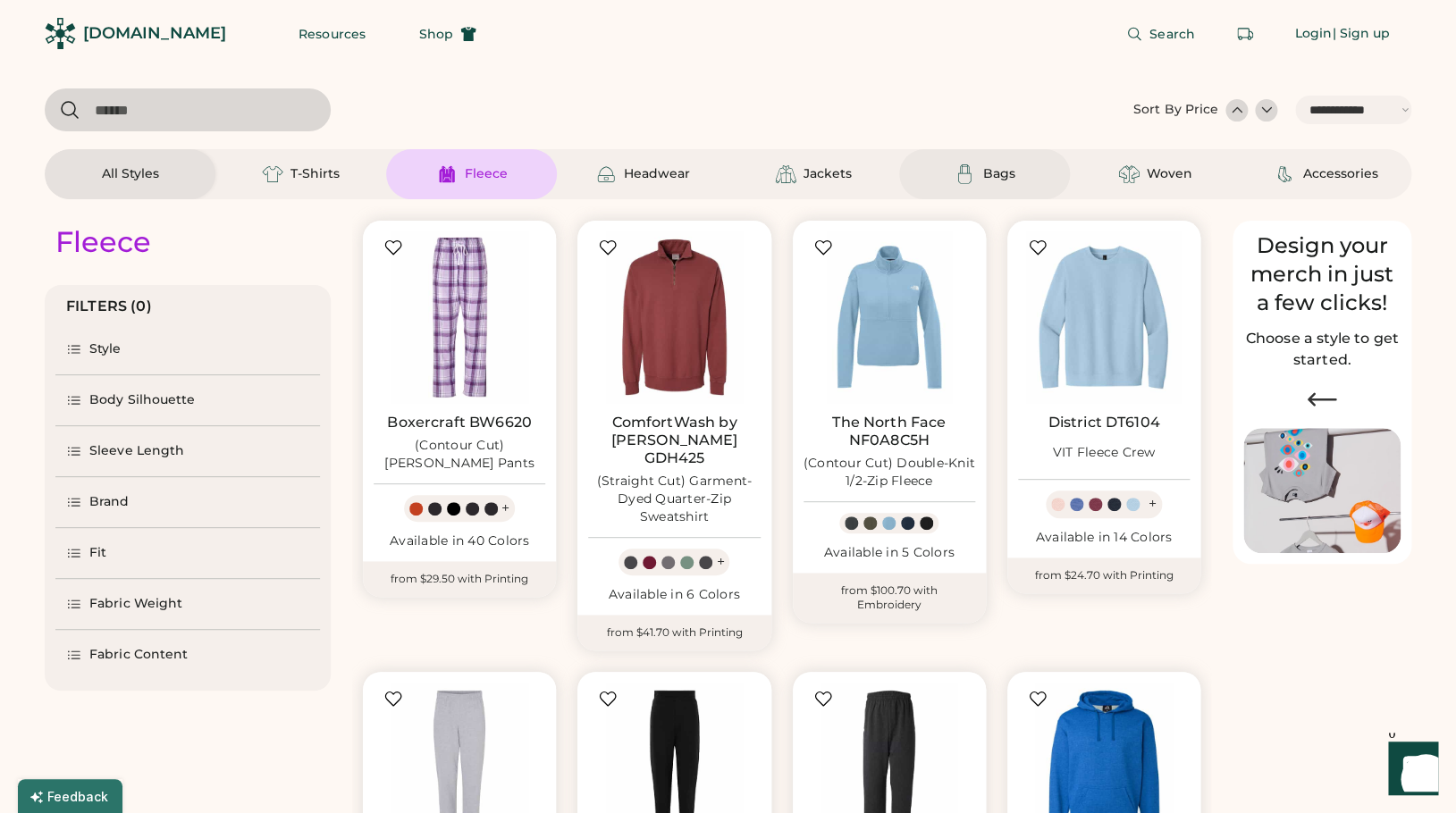
click at [989, 168] on div "Bags" at bounding box center [999, 174] width 33 height 18
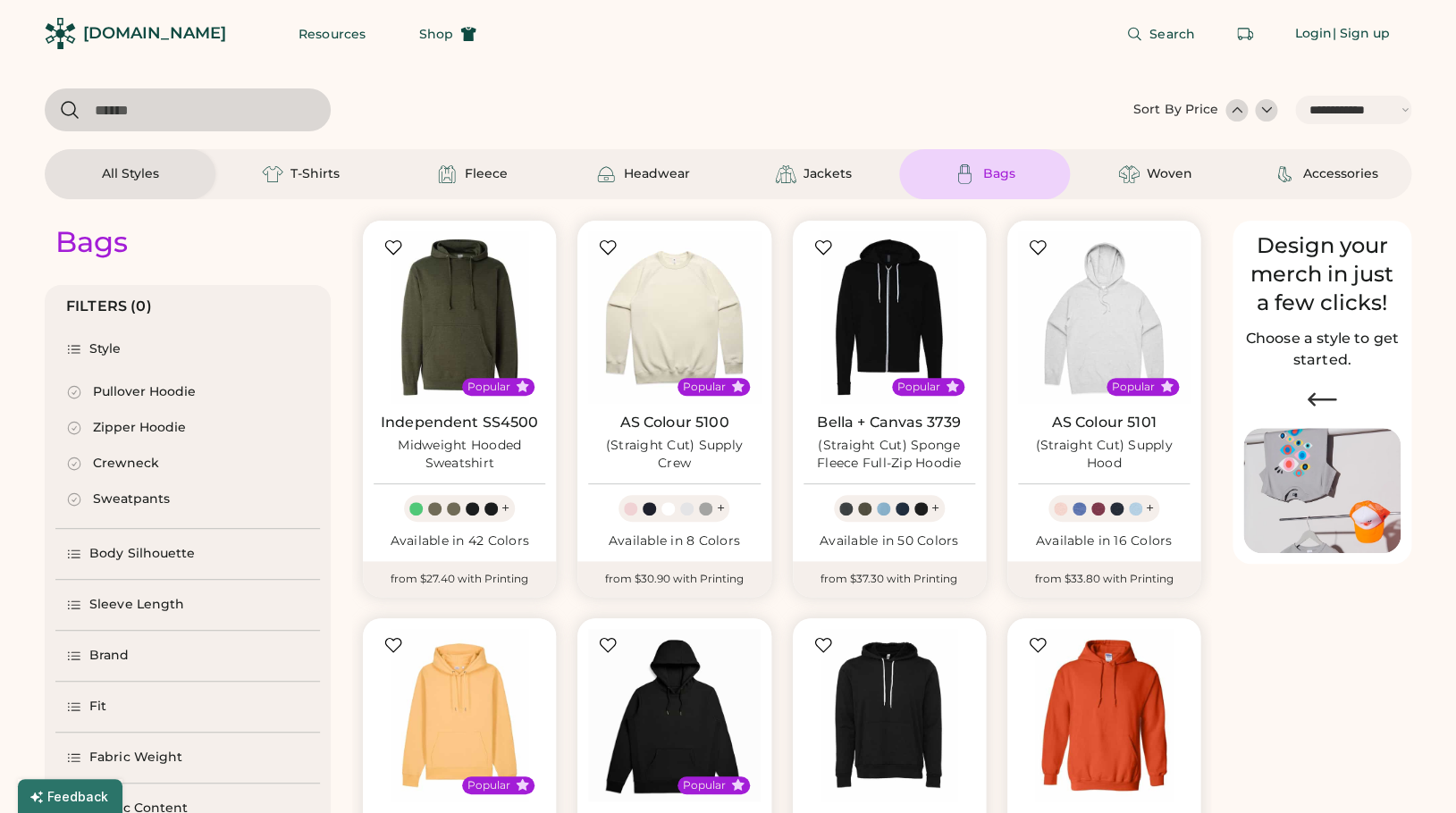
select select "*"
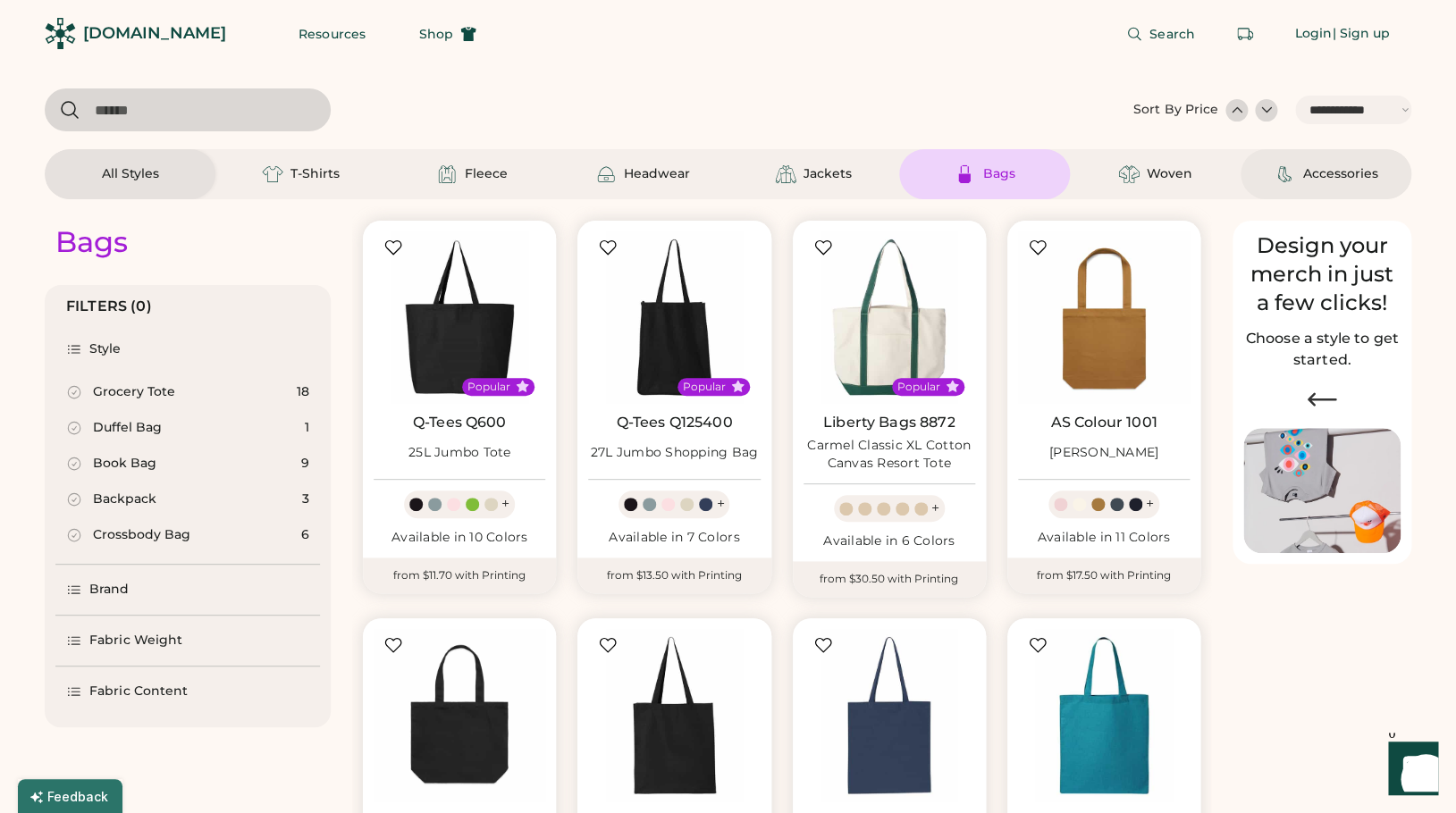
click at [1329, 169] on div "Accessories" at bounding box center [1340, 174] width 75 height 18
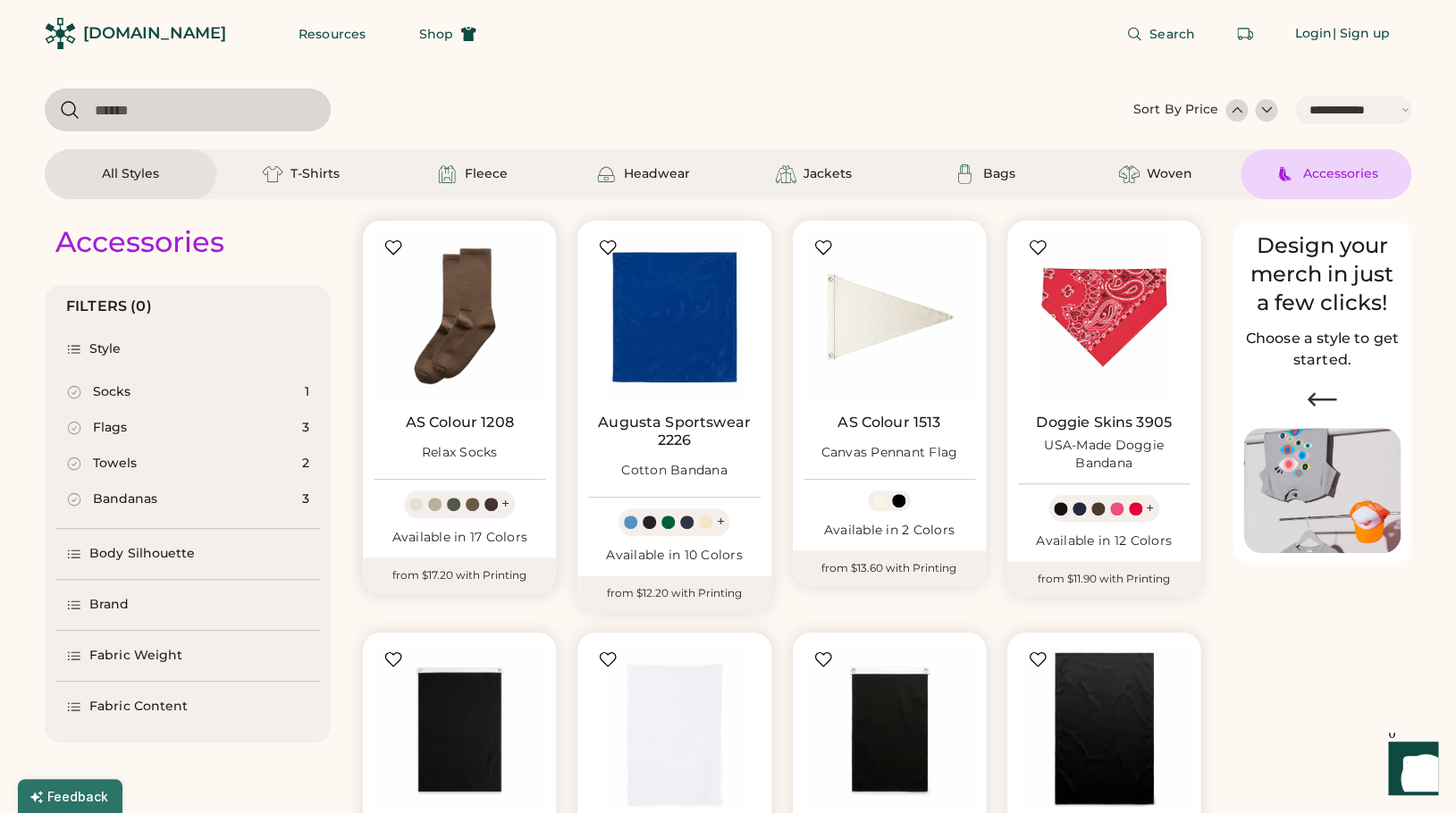
click at [465, 336] on img at bounding box center [459, 317] width 171 height 171
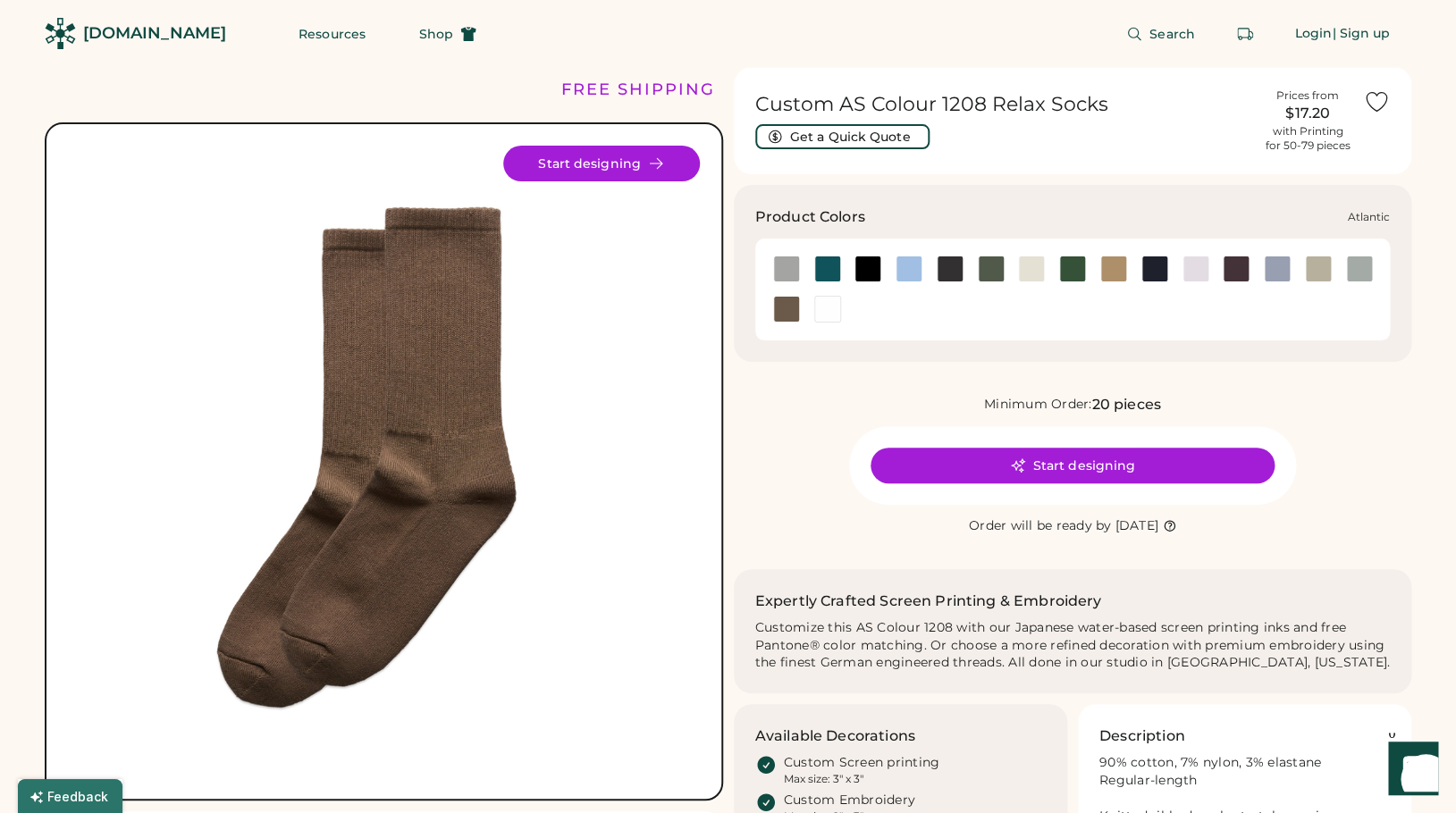
click at [828, 268] on div at bounding box center [828, 269] width 27 height 27
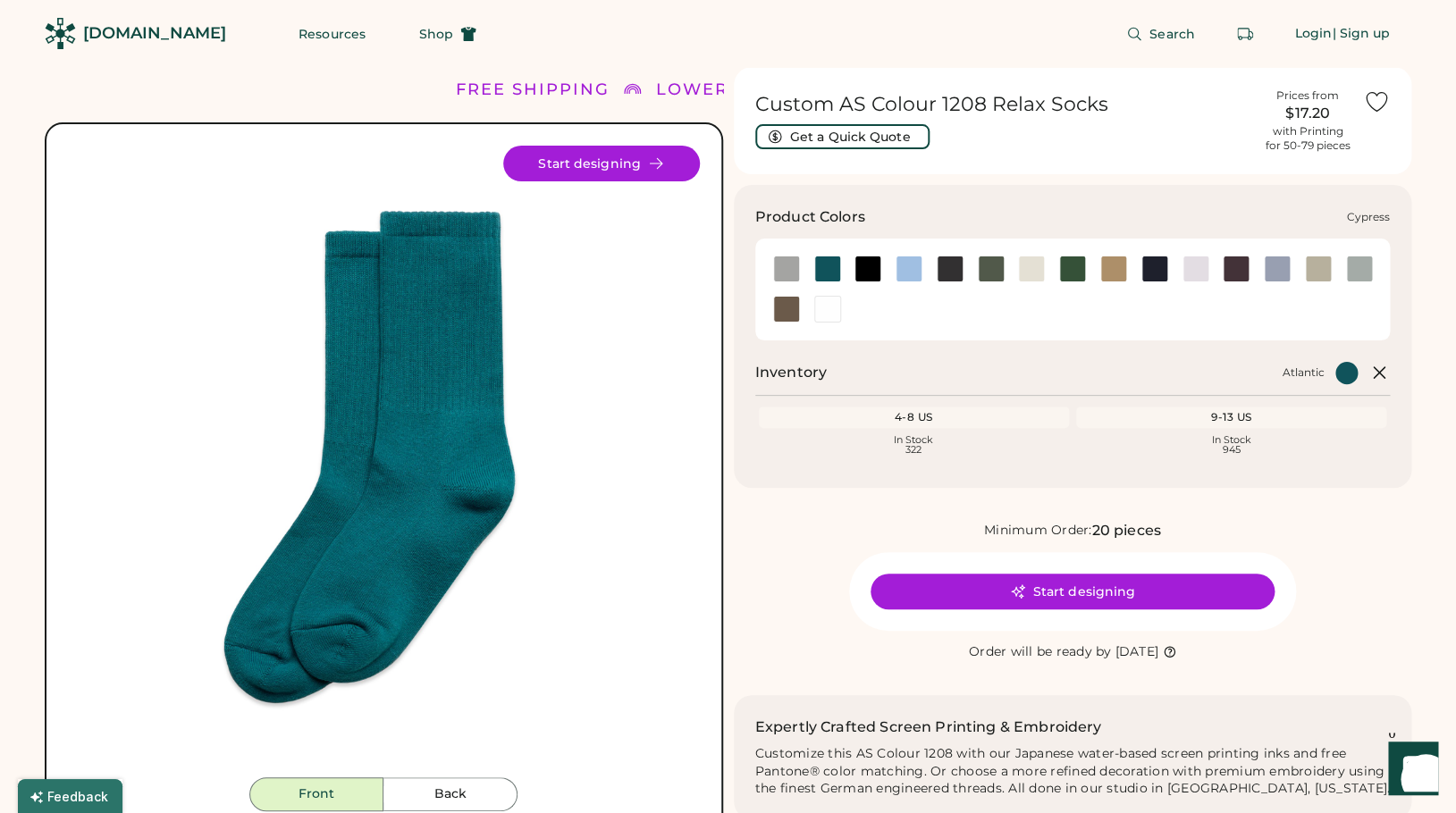
click at [988, 270] on div at bounding box center [991, 269] width 27 height 27
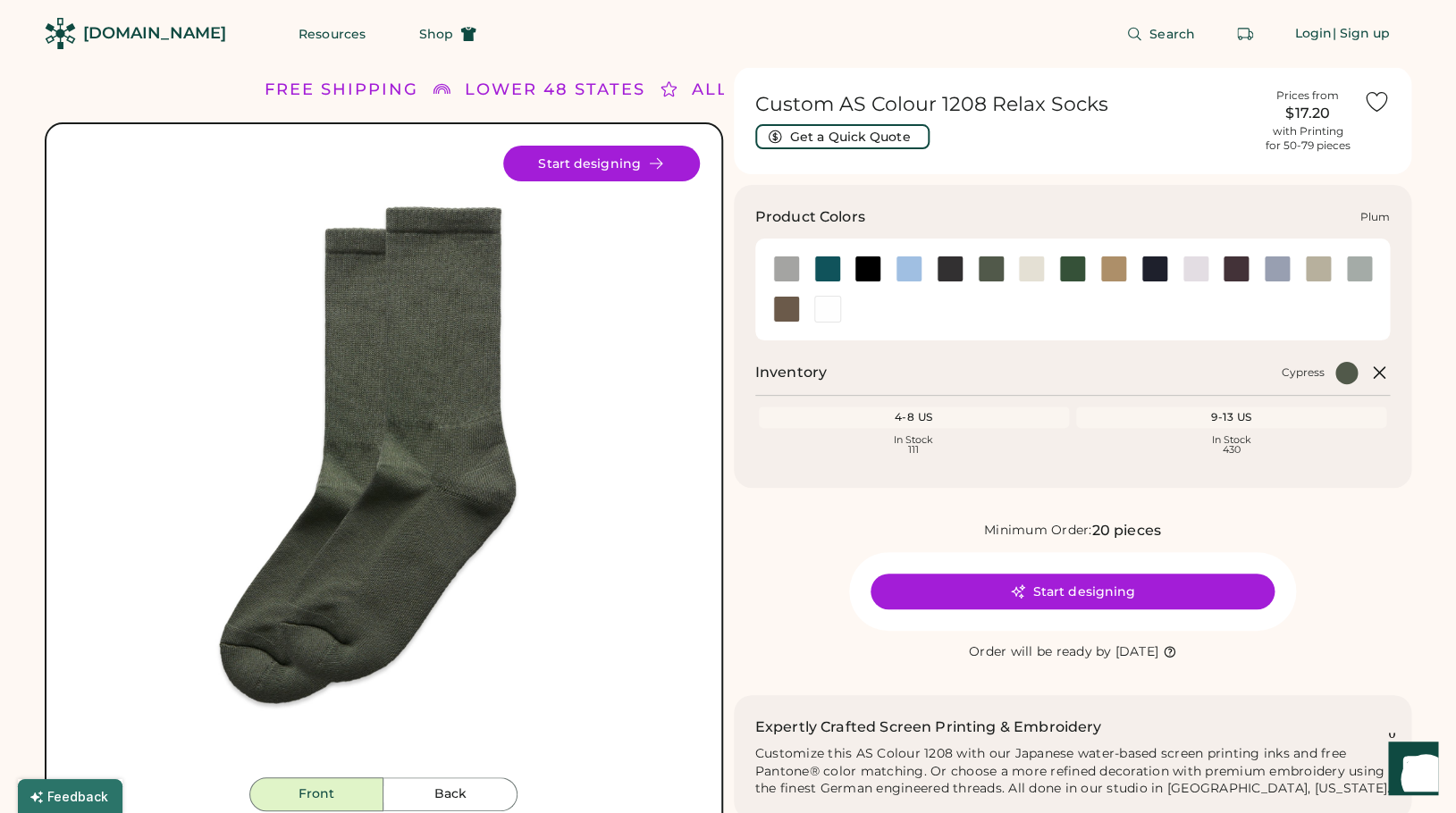
click at [1238, 268] on div at bounding box center [1237, 269] width 27 height 27
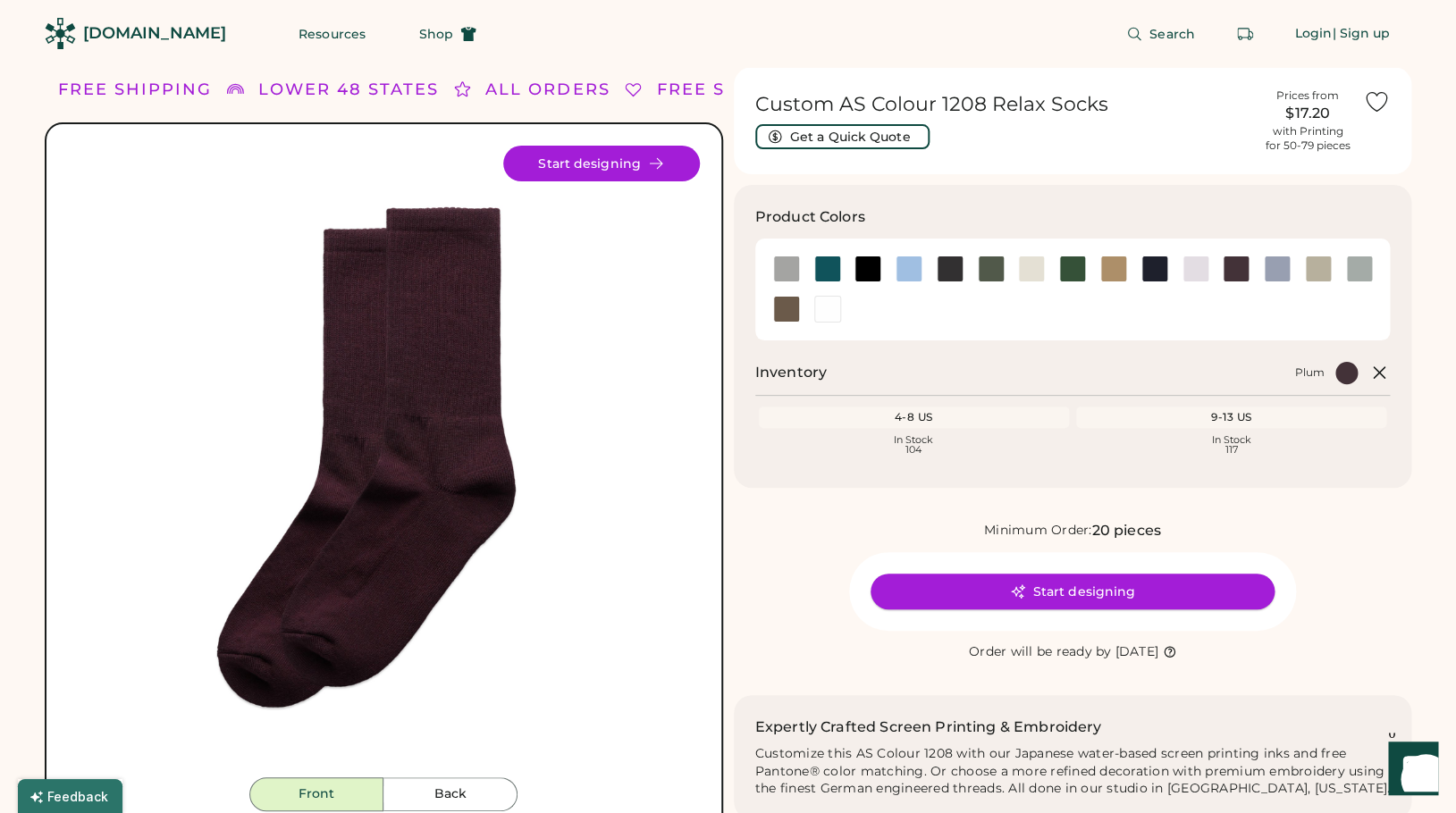
click at [1124, 594] on button "Start designing" at bounding box center [1073, 591] width 404 height 35
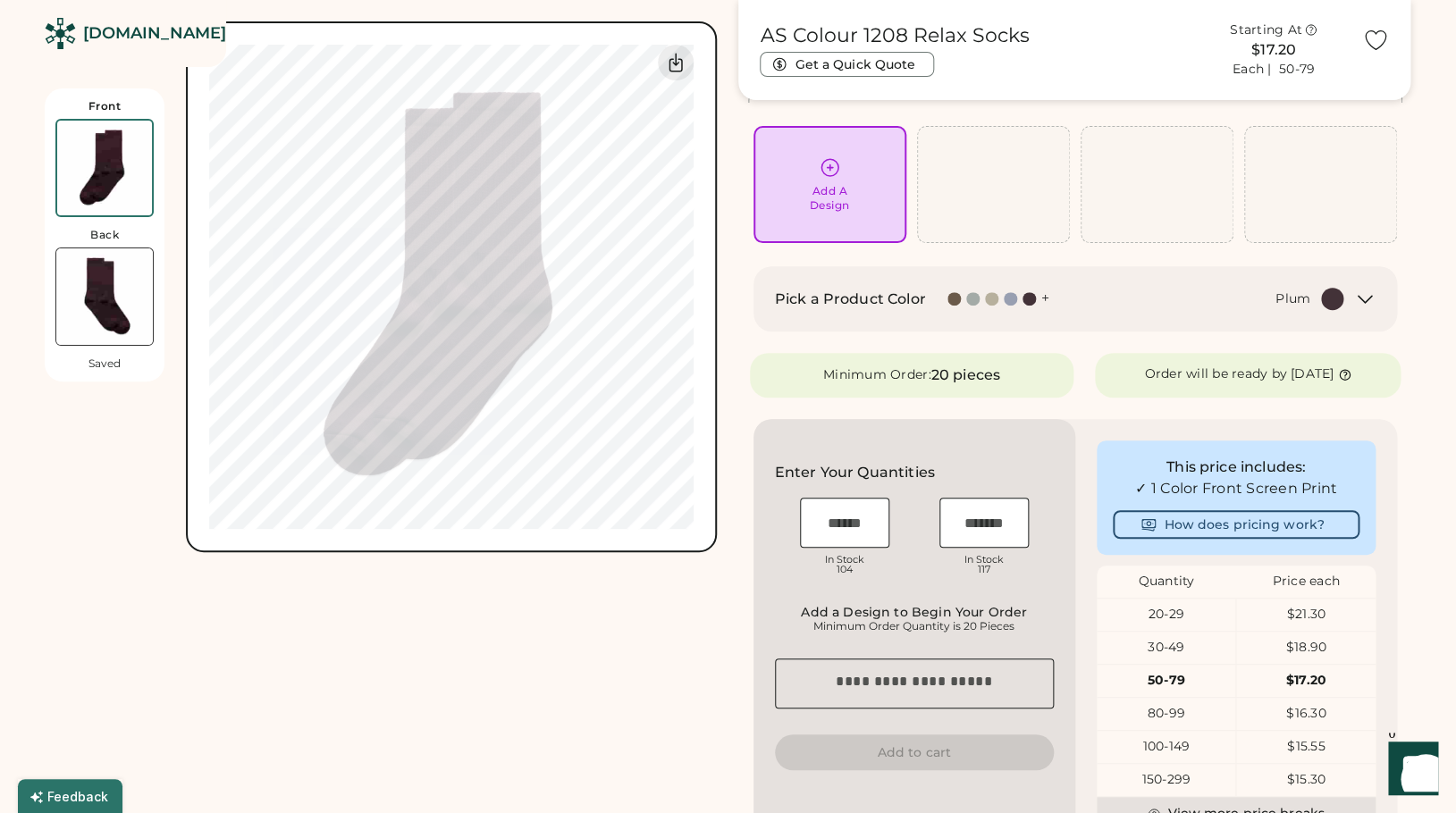
scroll to position [119, 0]
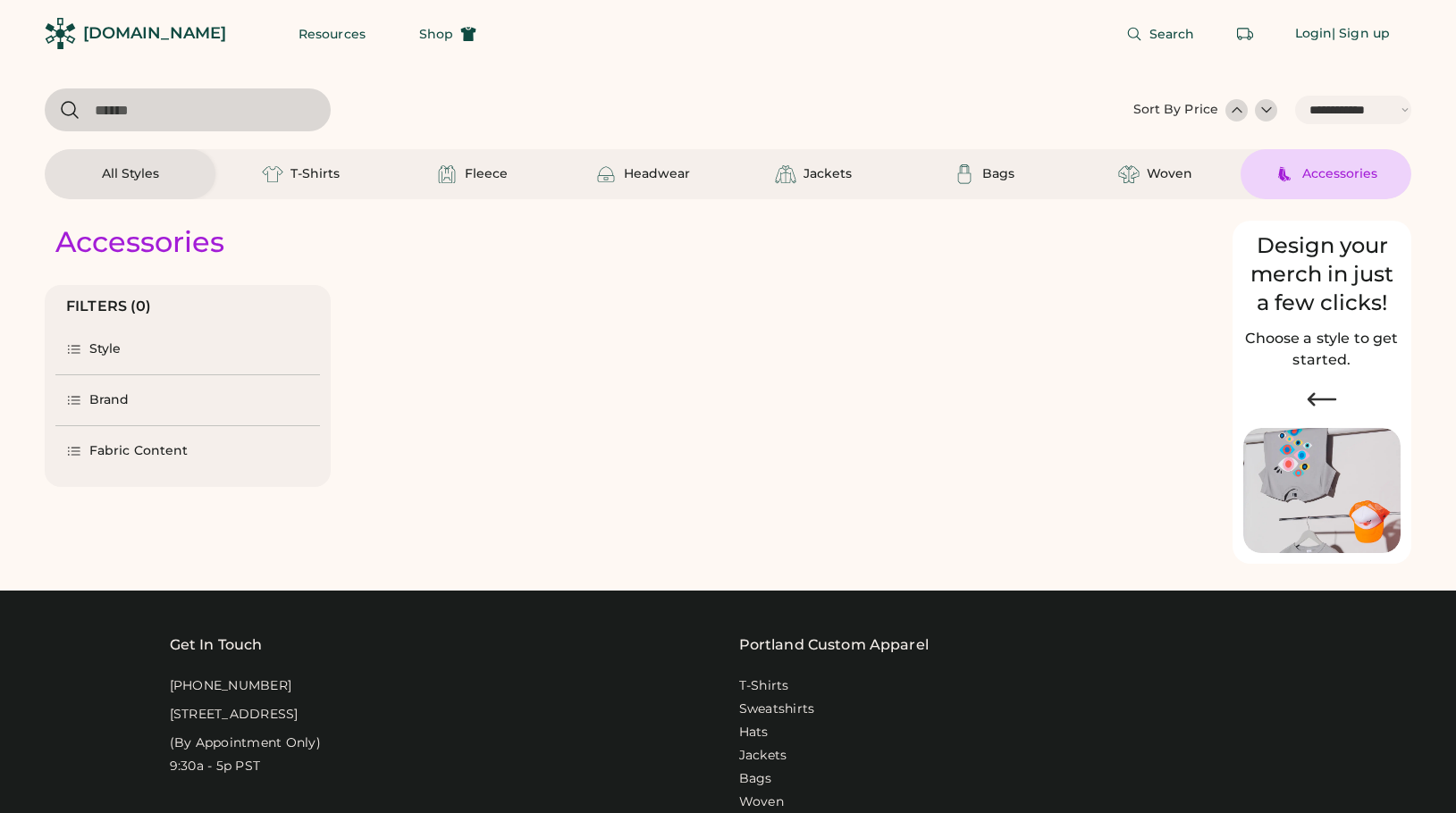
select select "*****"
